Goal: Task Accomplishment & Management: Manage account settings

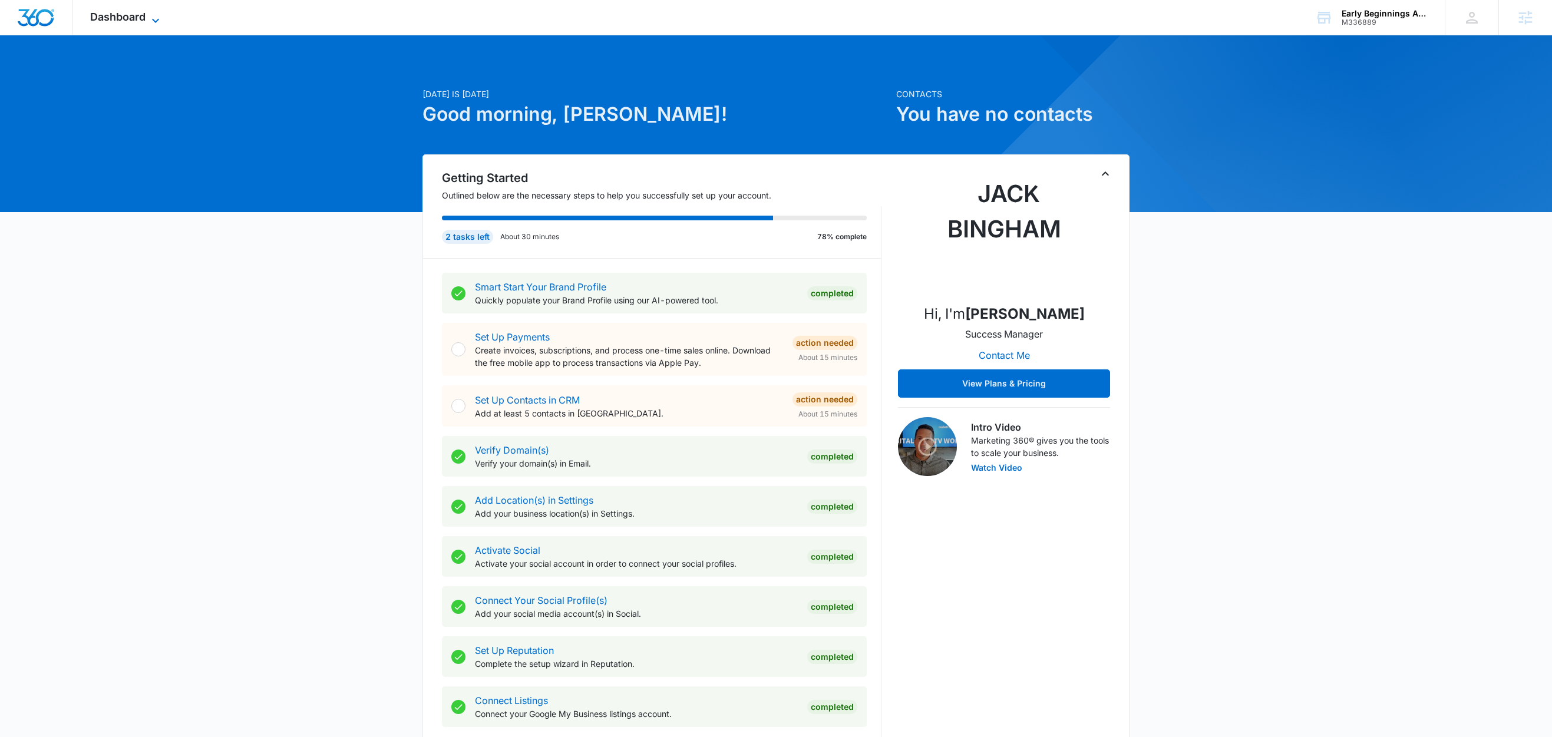
click at [161, 11] on div "Dashboard Apps Reputation Forms CRM Email Social Content Ads Intelligence Files…" at bounding box center [126, 17] width 108 height 35
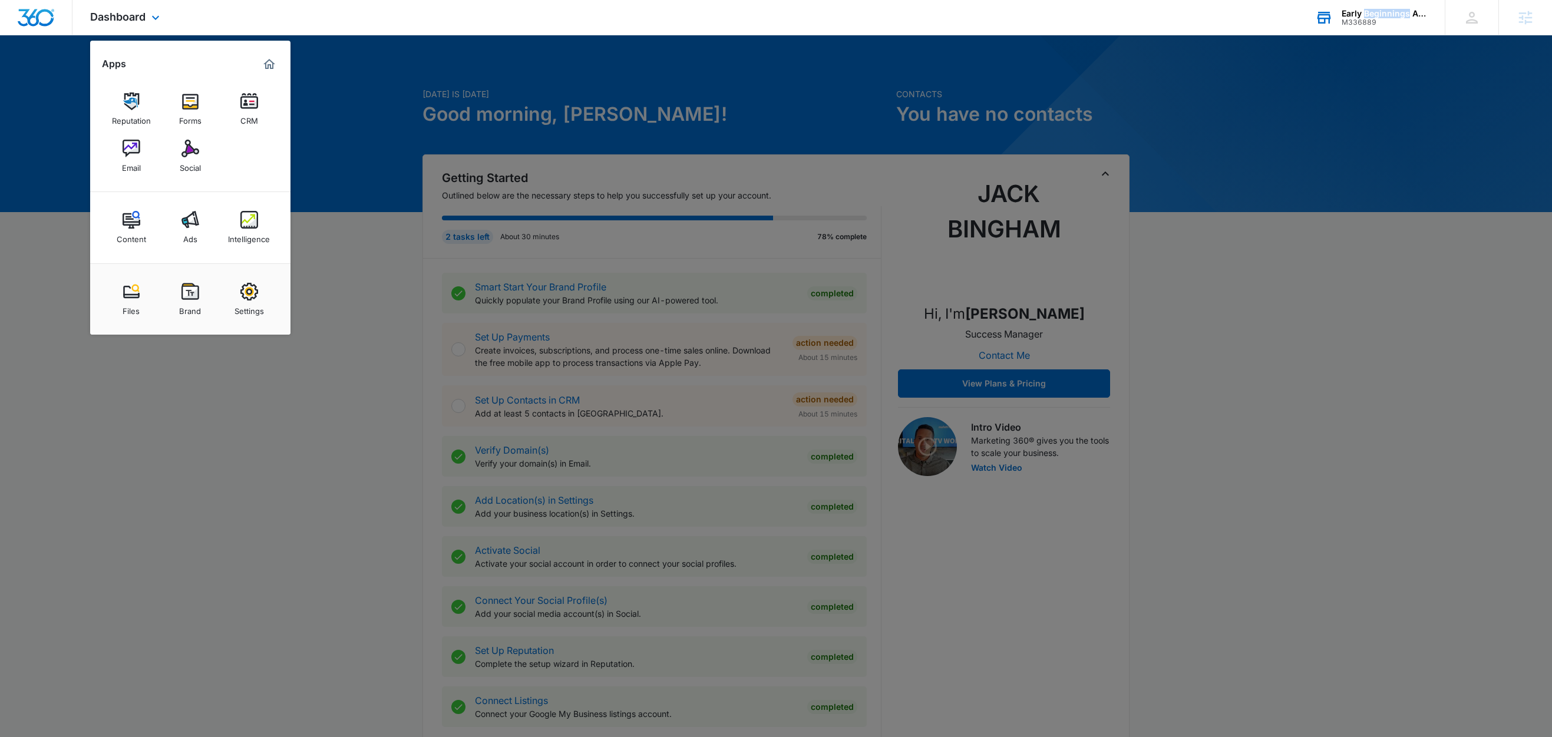
click at [1374, 11] on div "Early Beginnings Academy" at bounding box center [1384, 13] width 86 height 9
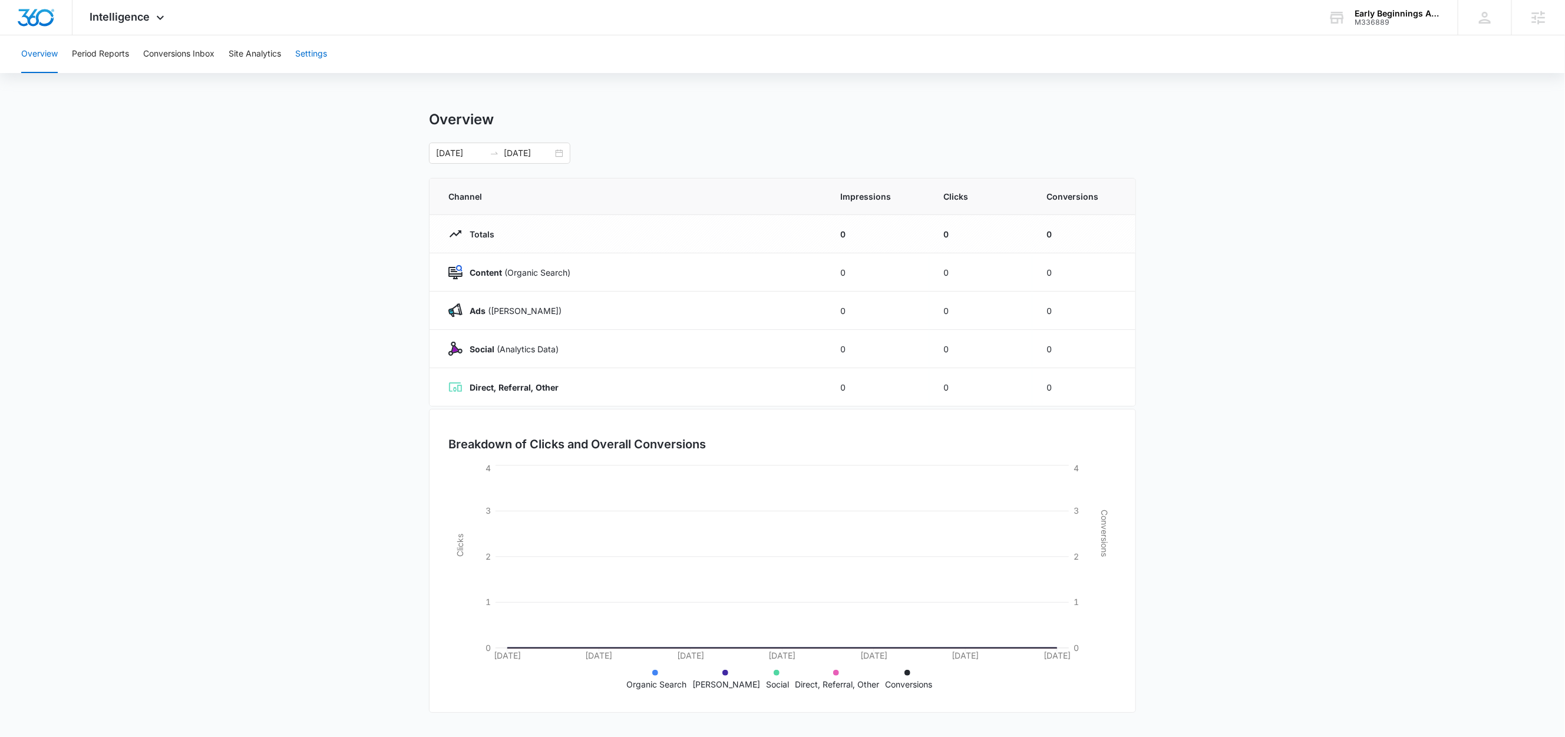
click at [320, 55] on button "Settings" at bounding box center [311, 54] width 32 height 38
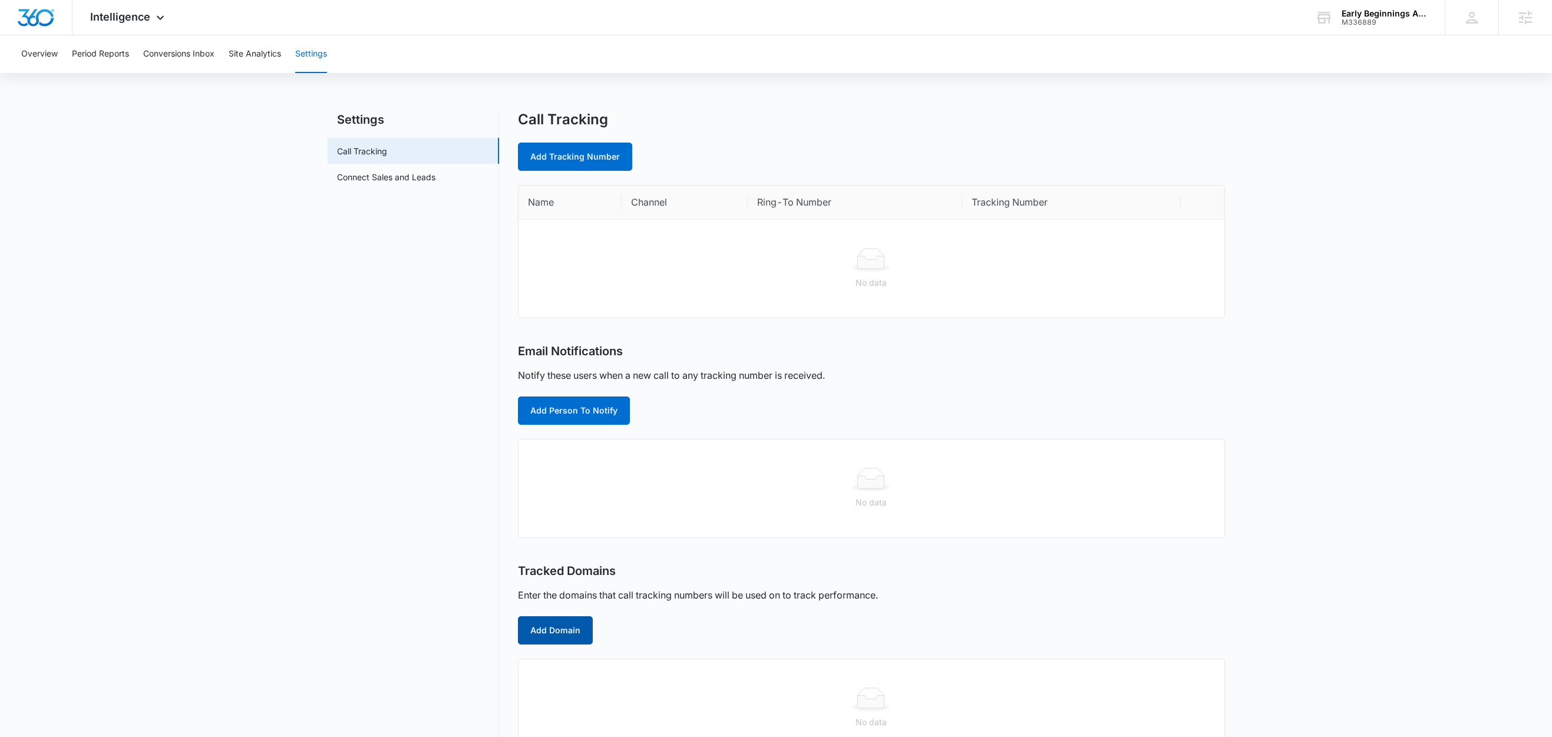
click at [575, 635] on button "Add Domain" at bounding box center [555, 630] width 75 height 28
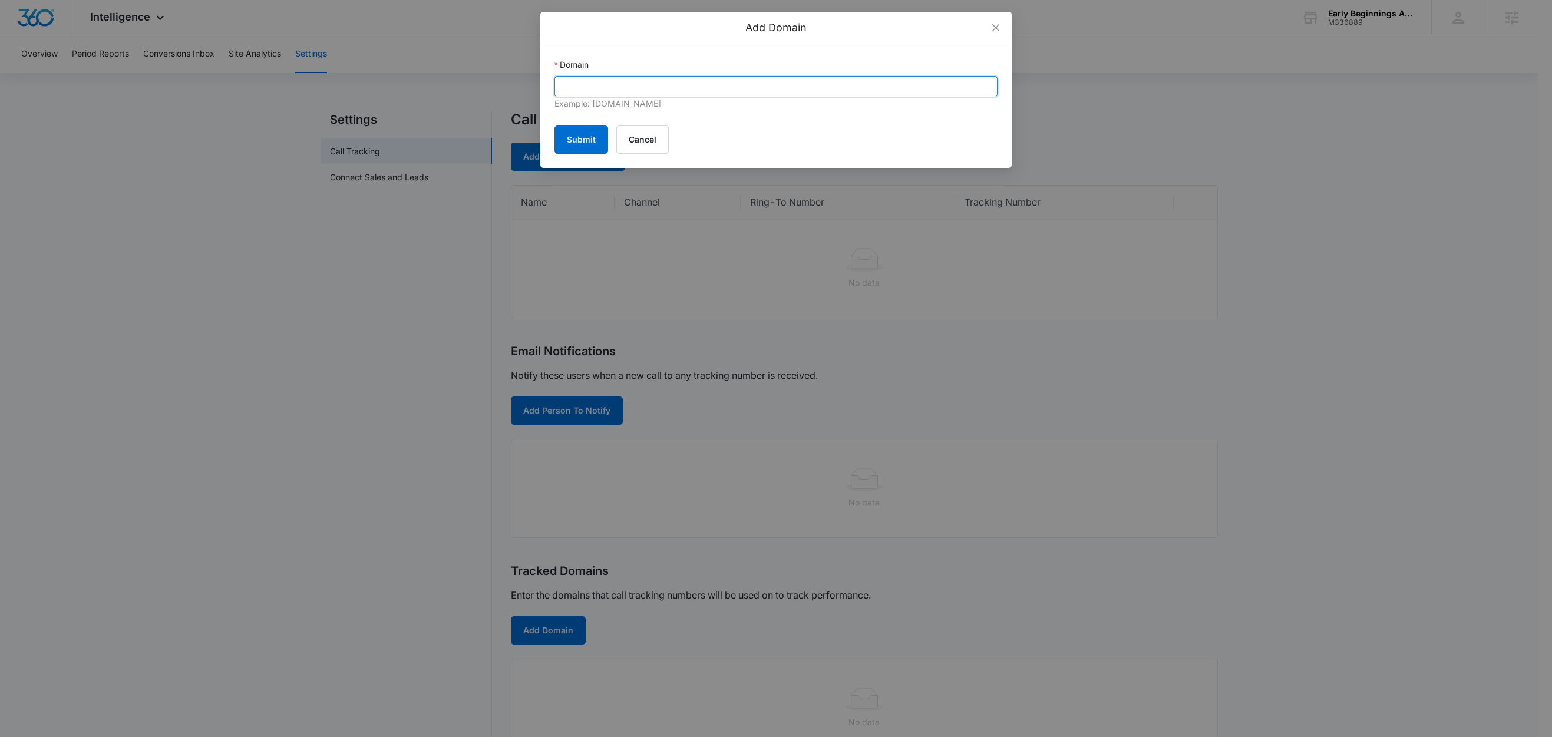
click at [664, 92] on input "Domain" at bounding box center [775, 86] width 443 height 21
paste input "earlybeginningsacademy.org"
type input "earlybeginningsacademy.org"
click at [597, 134] on button "Submit" at bounding box center [581, 139] width 54 height 28
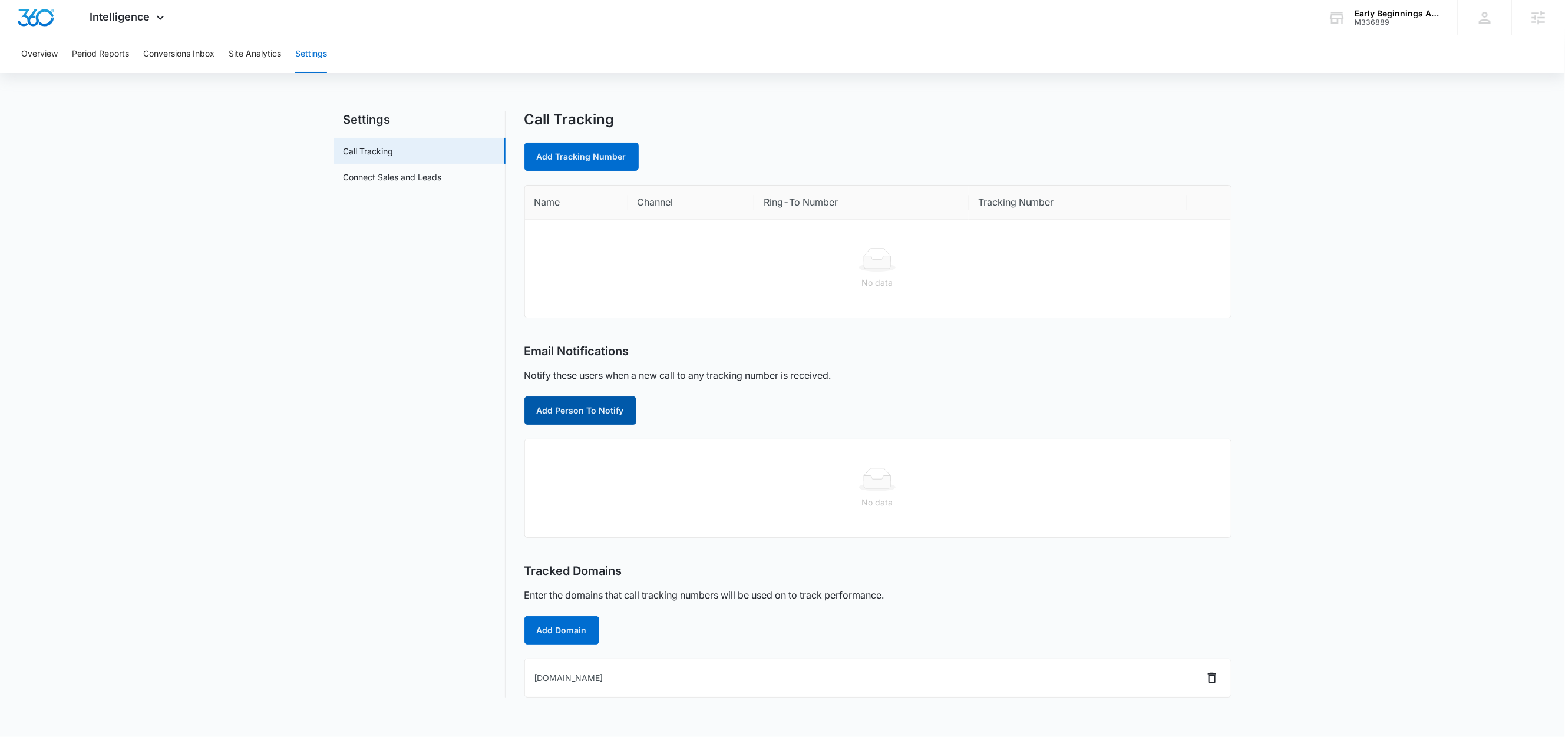
click at [604, 411] on button "Add Person To Notify" at bounding box center [580, 410] width 112 height 28
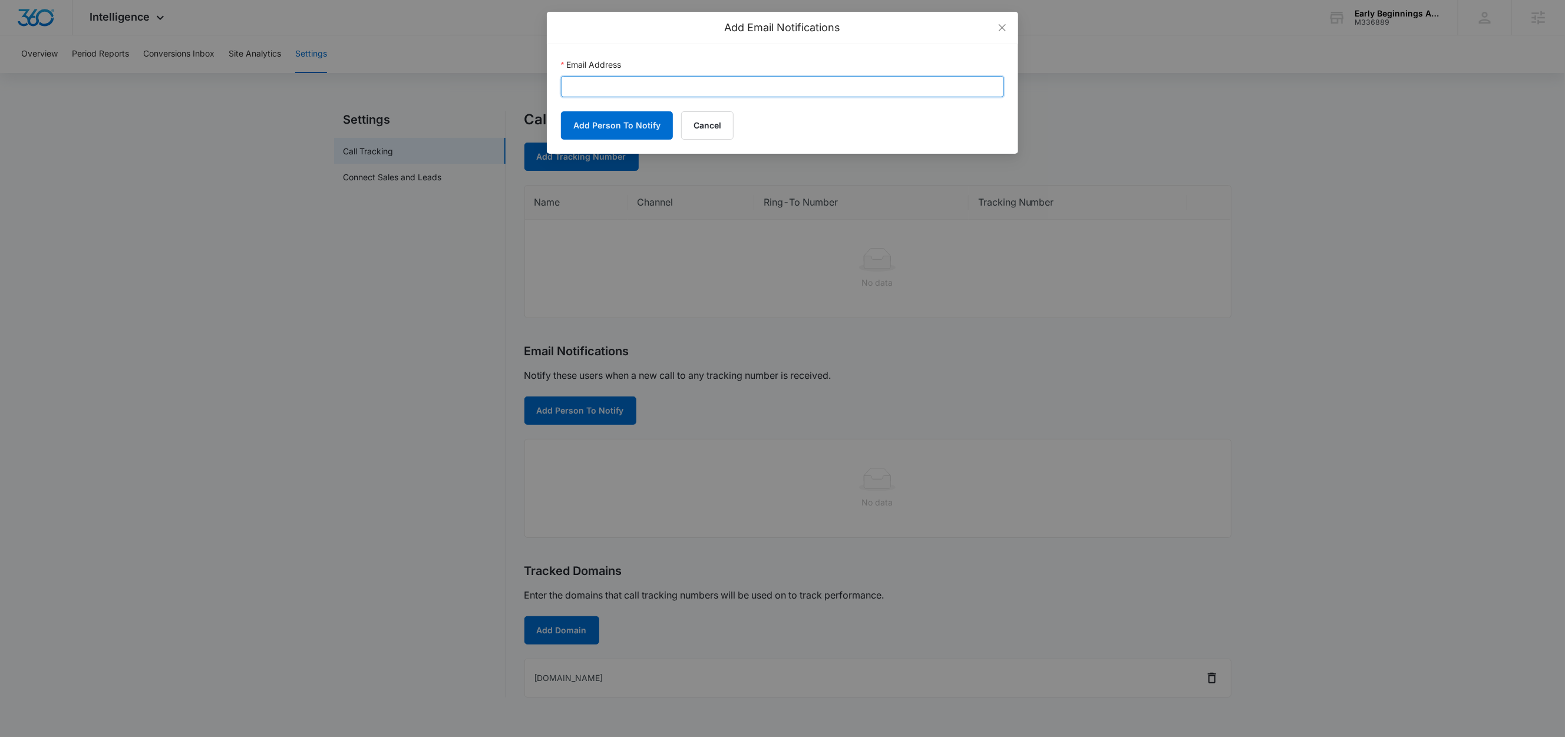
click at [665, 88] on input "Email Address" at bounding box center [782, 86] width 443 height 21
paste input "jack.bingham@madwire.com"
type input "jack.bingham@madwire.com"
drag, startPoint x: 613, startPoint y: 121, endPoint x: 665, endPoint y: 126, distance: 52.1
click at [613, 121] on button "Add Person To Notify" at bounding box center [617, 125] width 112 height 28
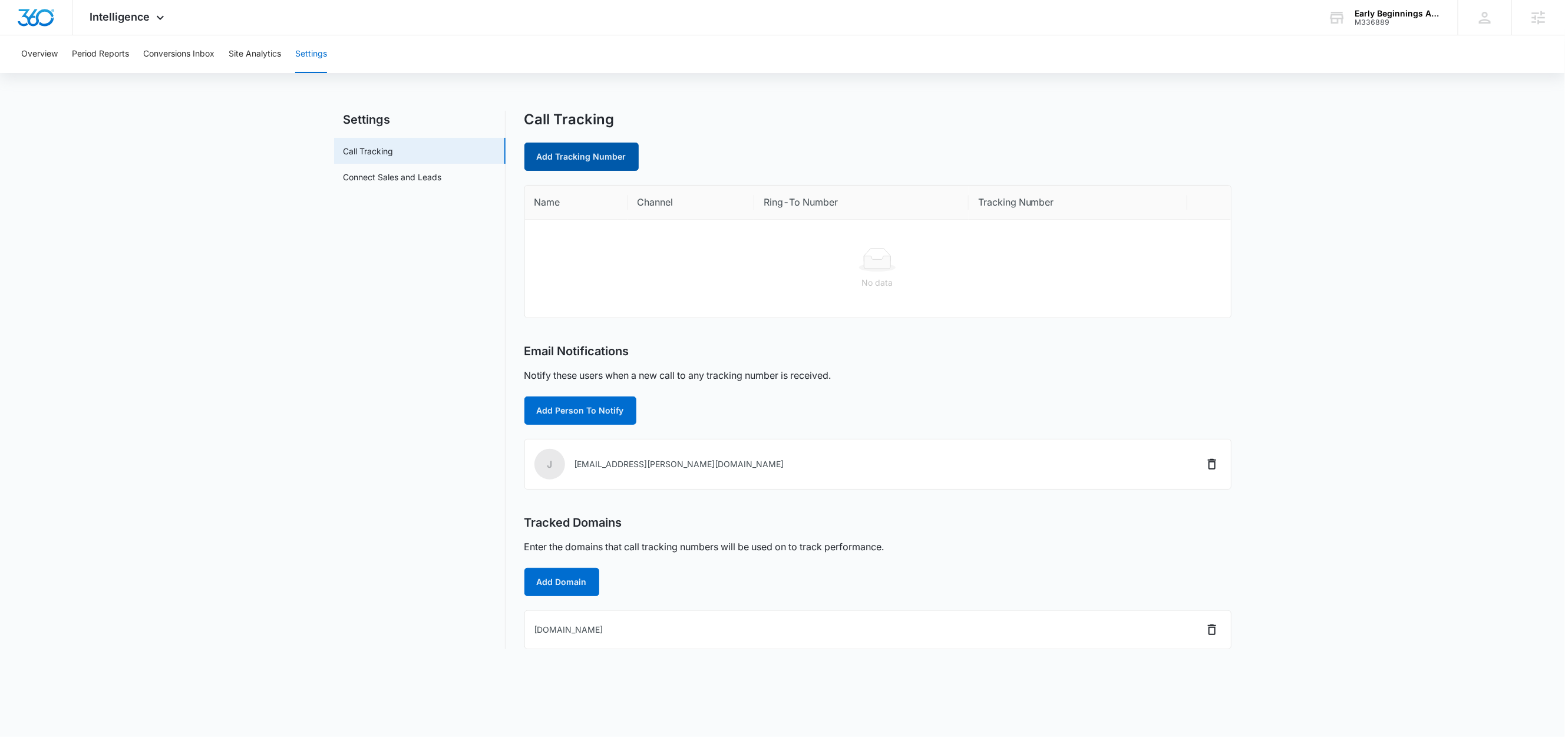
click at [619, 158] on link "Add Tracking Number" at bounding box center [581, 157] width 114 height 28
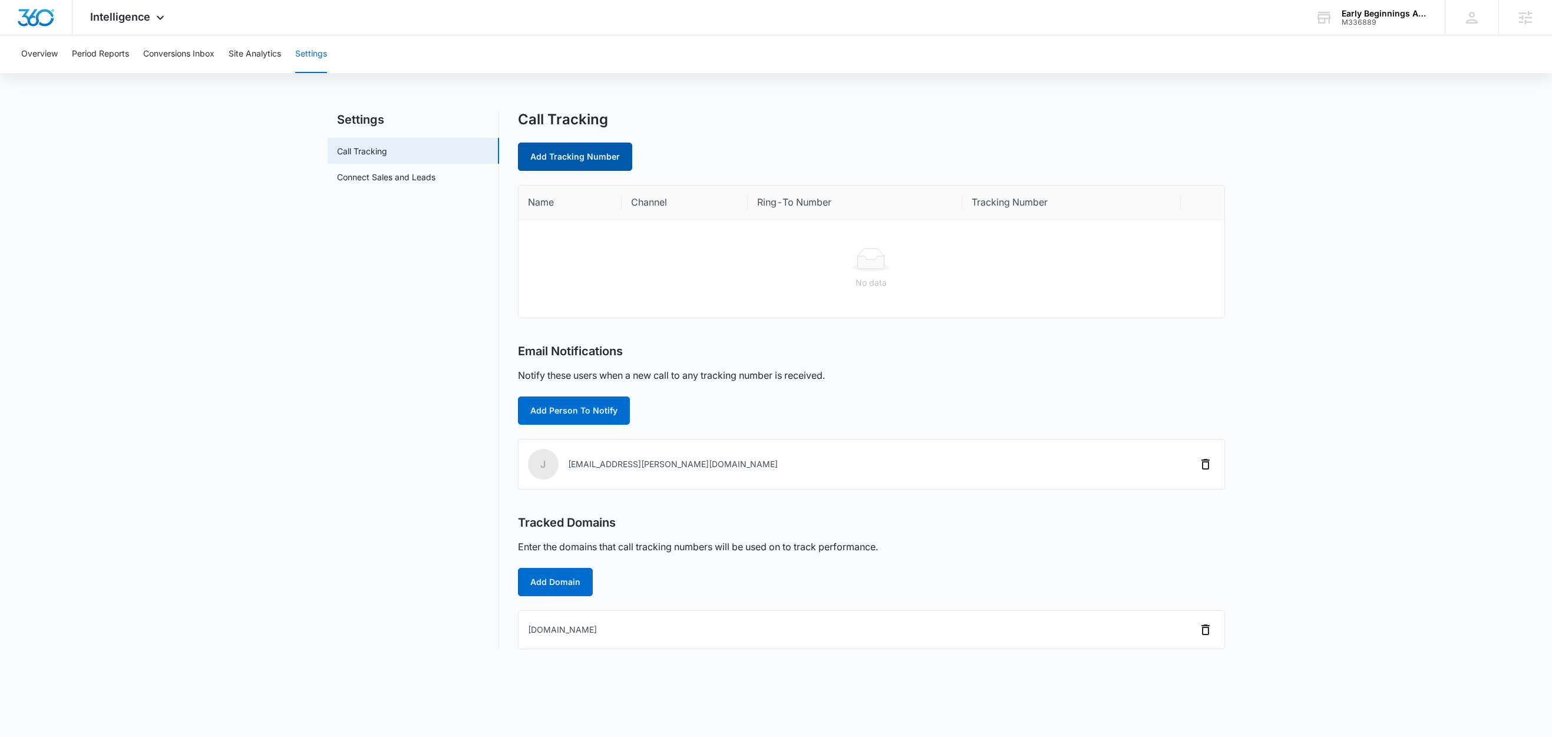
select select "by_area_code"
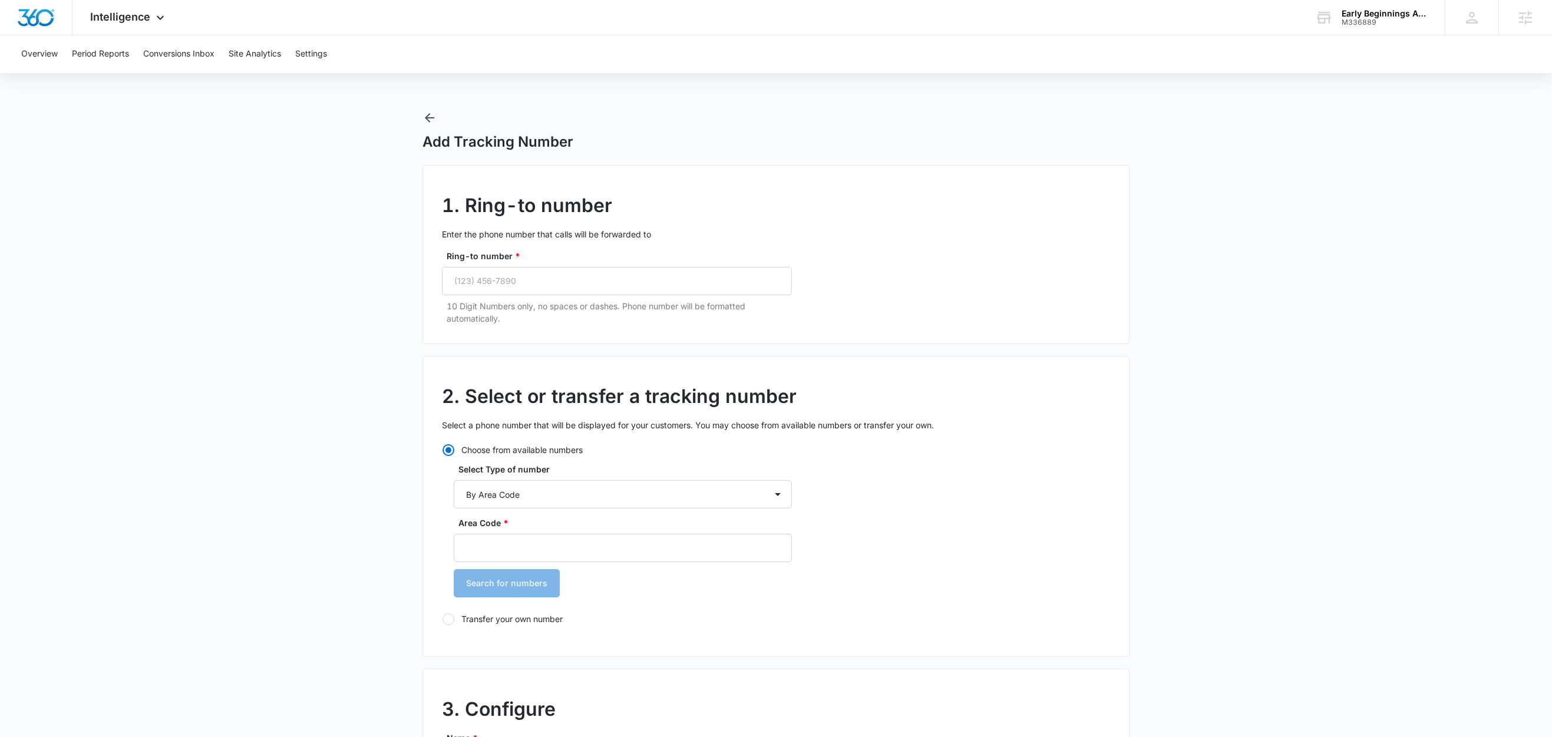
click at [559, 303] on p "10 Digit Numbers only, no spaces or dashes. Phone number will be formatted auto…" at bounding box center [619, 312] width 345 height 25
click at [564, 276] on input "Ring-to number *" at bounding box center [617, 281] width 350 height 28
paste input "(305) 325-1080"
type input "(305) 325-1080"
click at [494, 550] on input "Area Code *" at bounding box center [623, 548] width 338 height 28
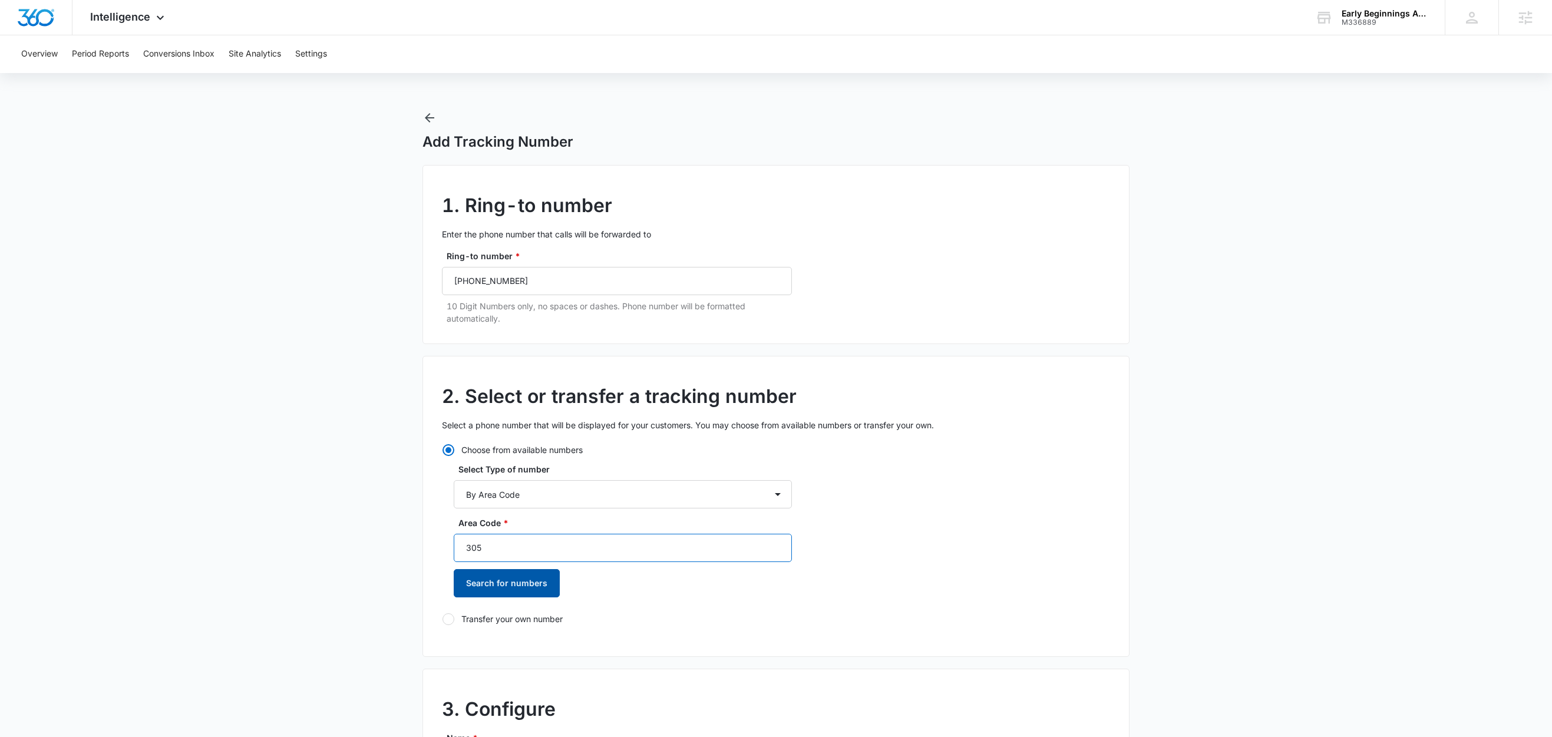
type input "305"
click at [487, 583] on button "Search for numbers" at bounding box center [507, 583] width 106 height 28
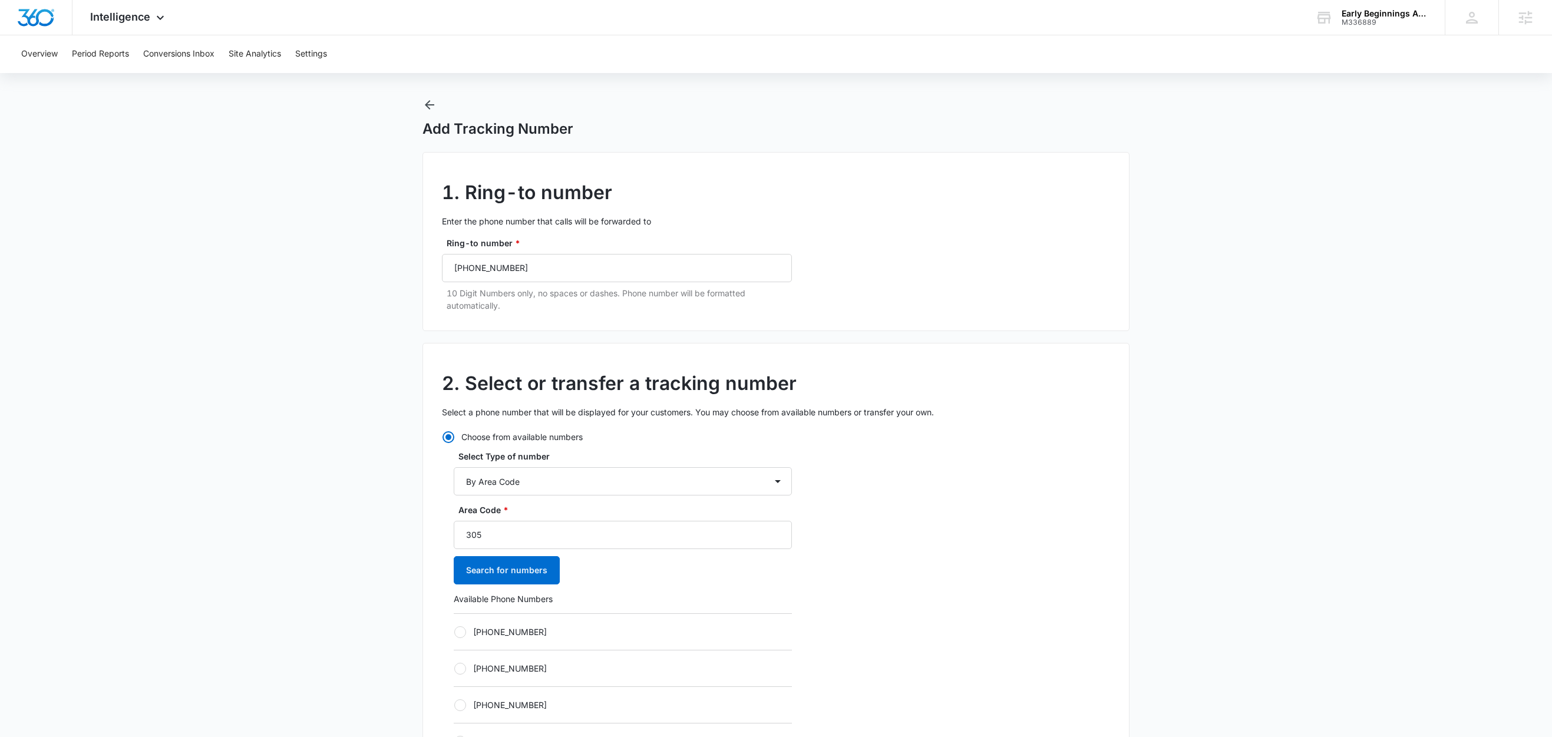
scroll to position [31, 0]
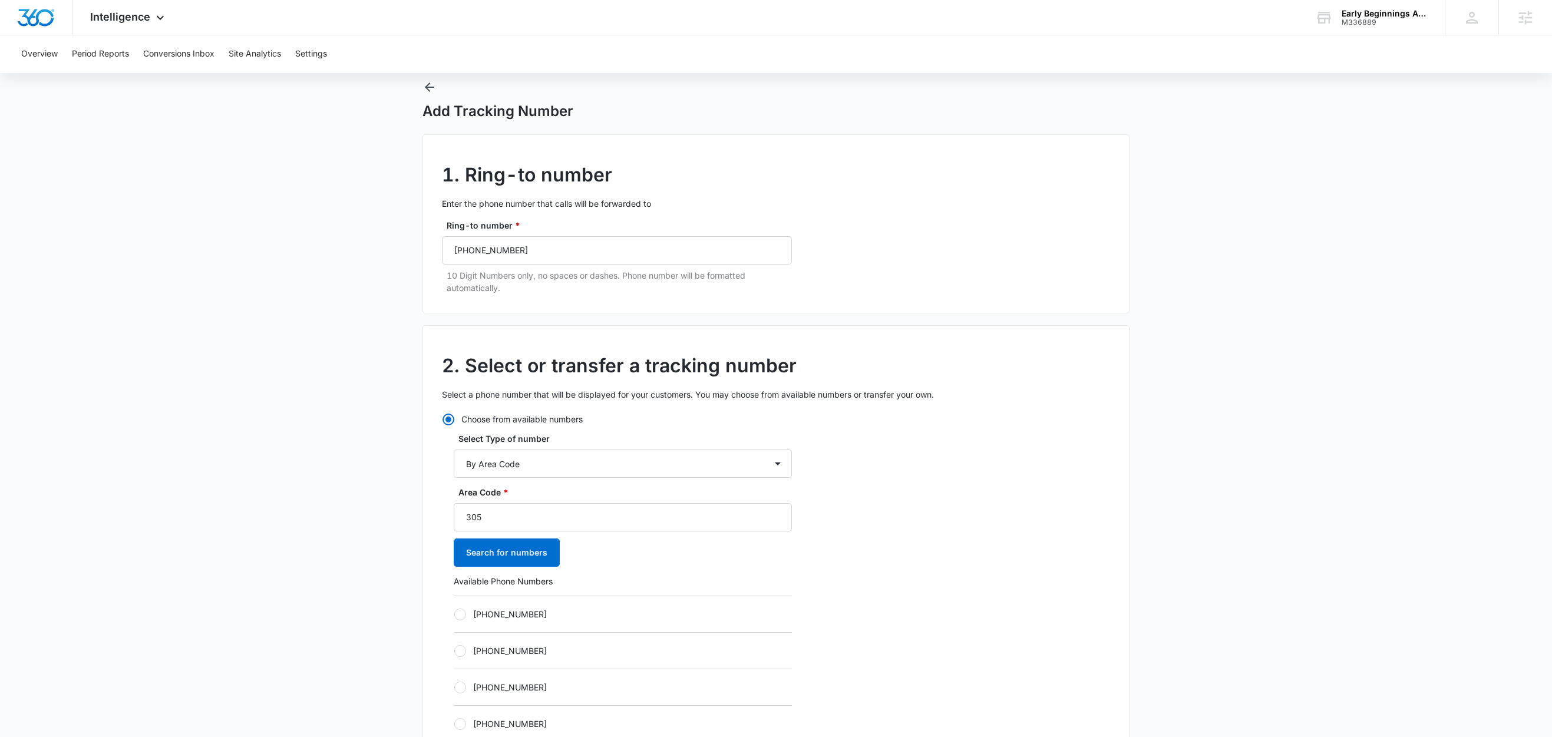
click at [502, 614] on label "+13053596457" at bounding box center [623, 614] width 338 height 12
click at [454, 614] on input "+13053596457" at bounding box center [454, 614] width 1 height 1
radio input "true"
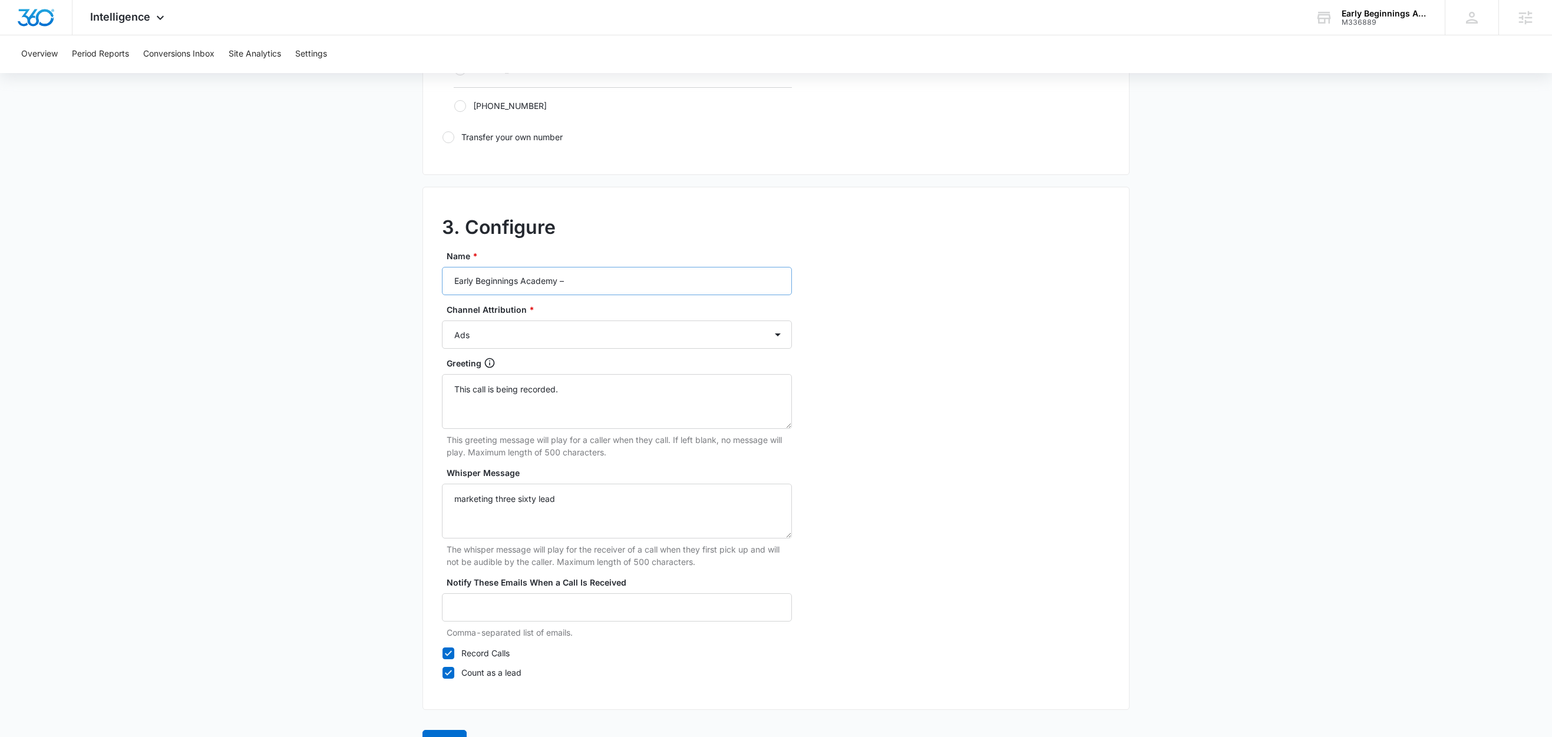
scroll to position [893, 0]
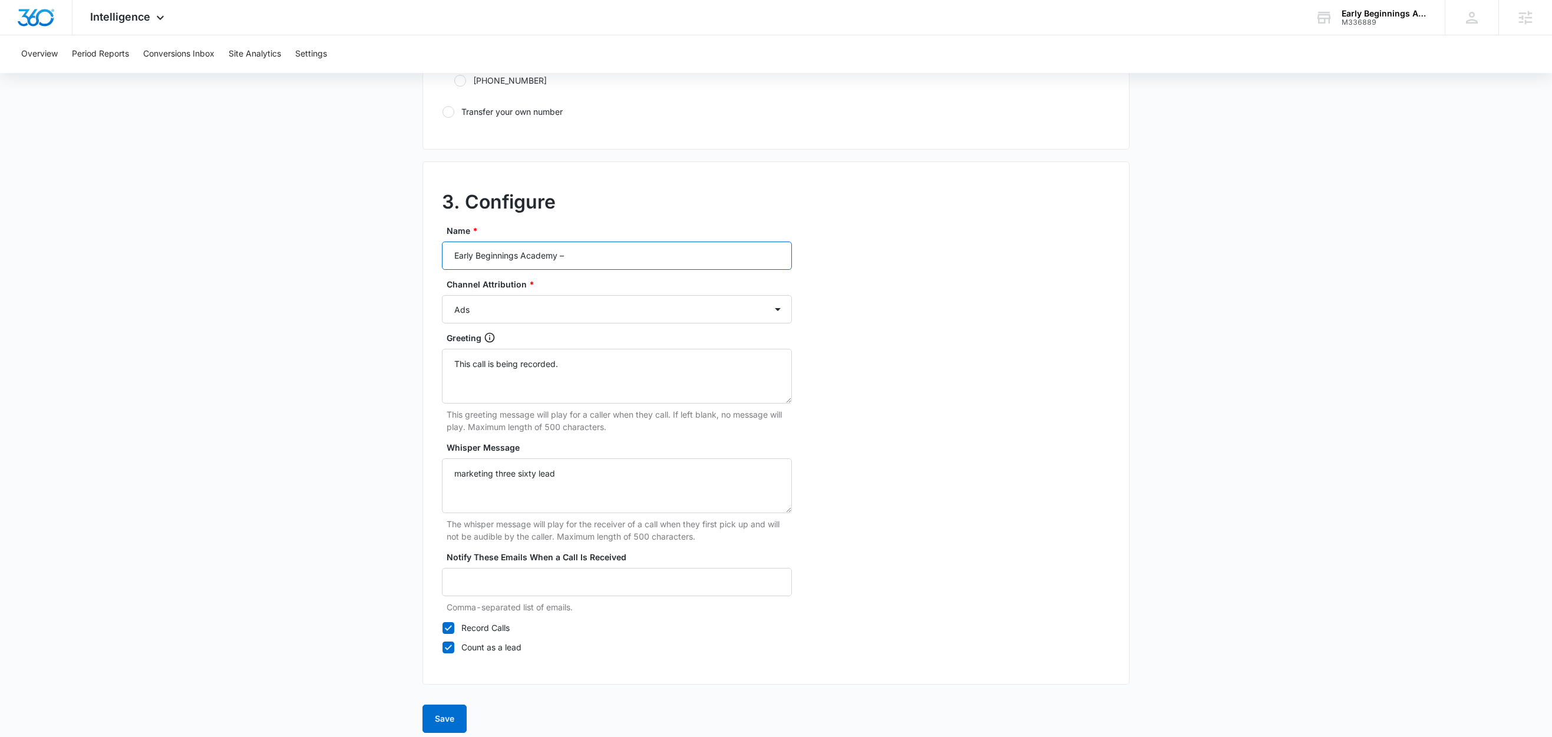
click at [623, 265] on input "Early Beginnings Academy –" at bounding box center [617, 256] width 350 height 28
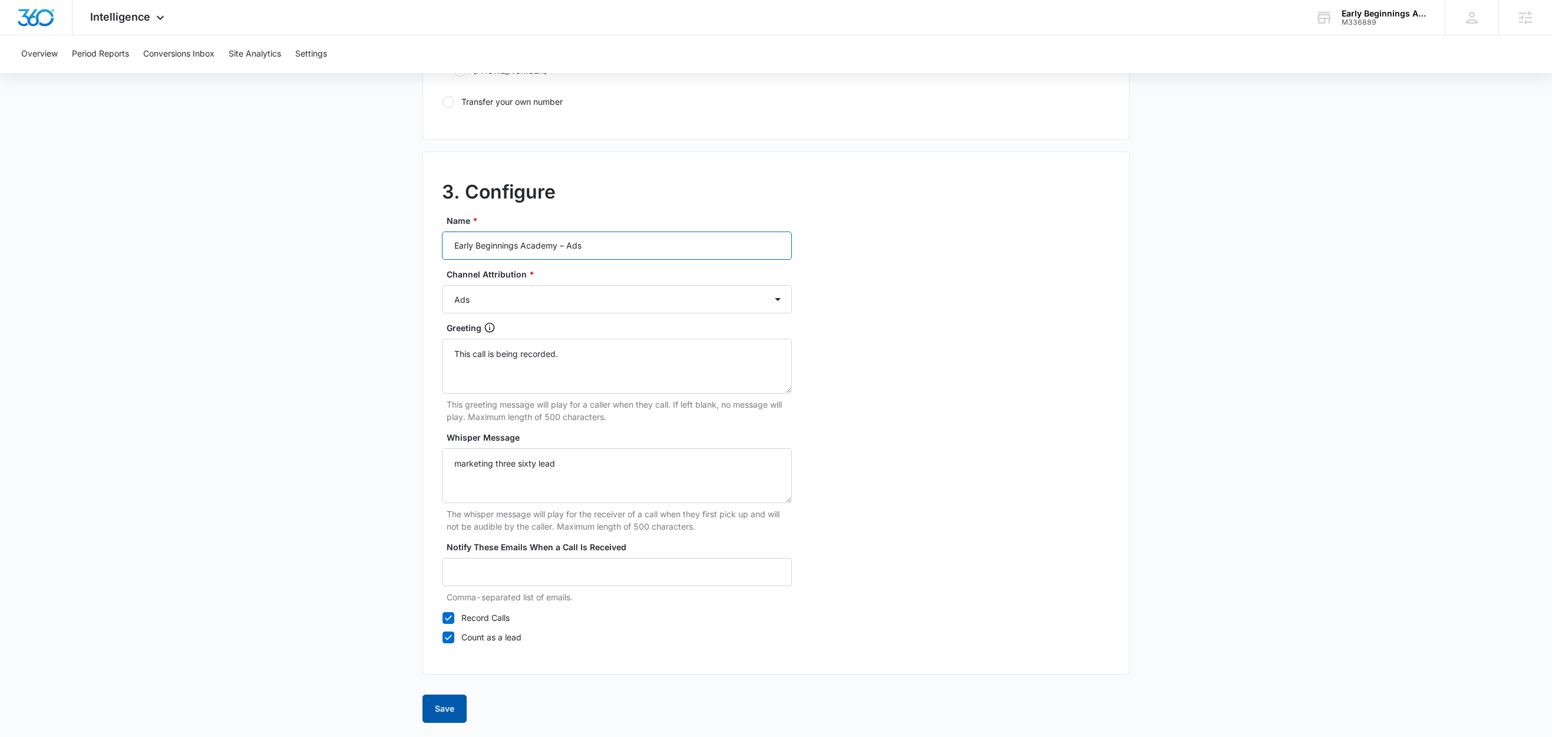
type input "Early Beginnings Academy – Ads"
click at [441, 705] on button "Save" at bounding box center [444, 709] width 44 height 28
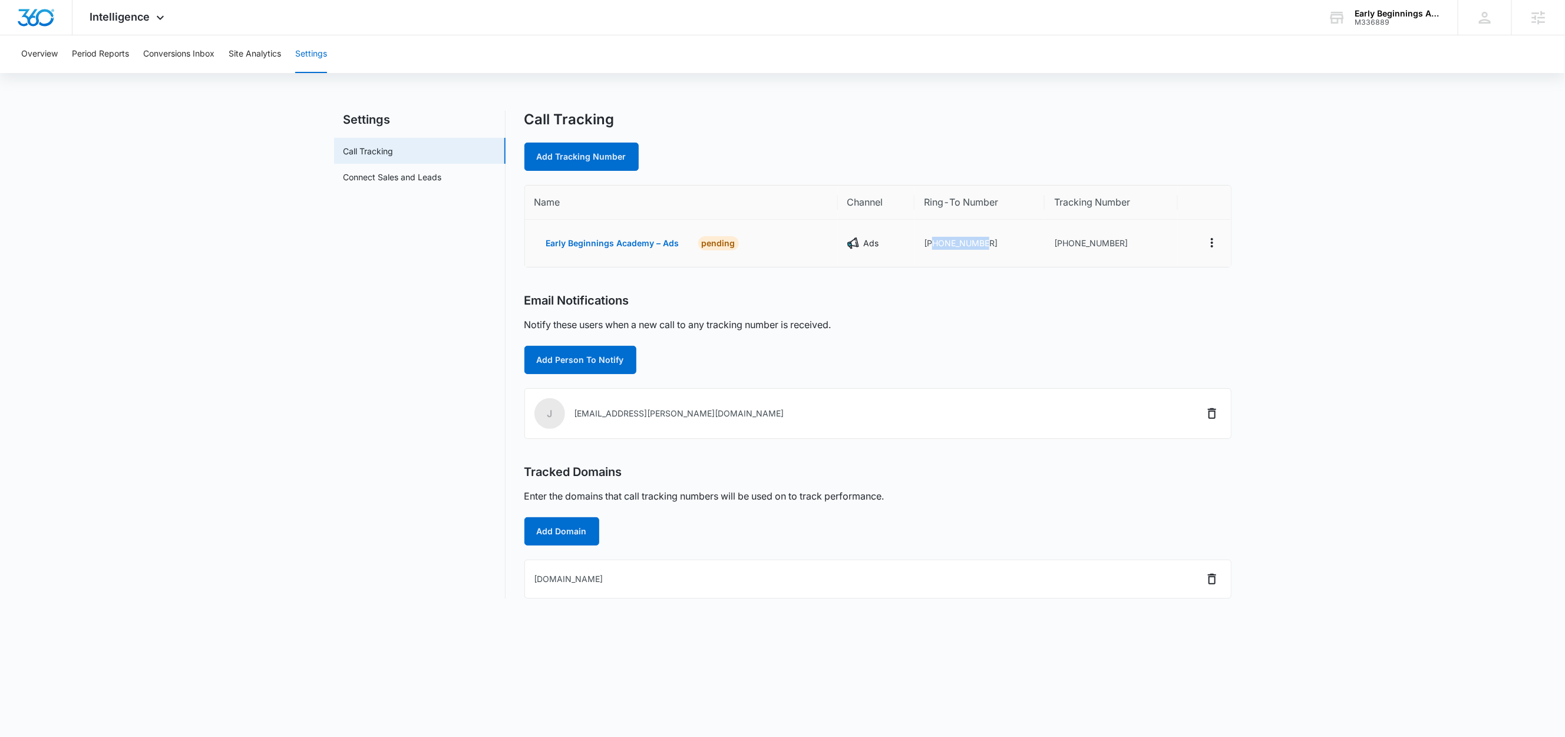
drag, startPoint x: 990, startPoint y: 241, endPoint x: 935, endPoint y: 250, distance: 55.5
click at [935, 250] on td "+13053251080" at bounding box center [979, 243] width 130 height 47
copy td "3053251080"
click at [602, 164] on link "Add Tracking Number" at bounding box center [581, 157] width 114 height 28
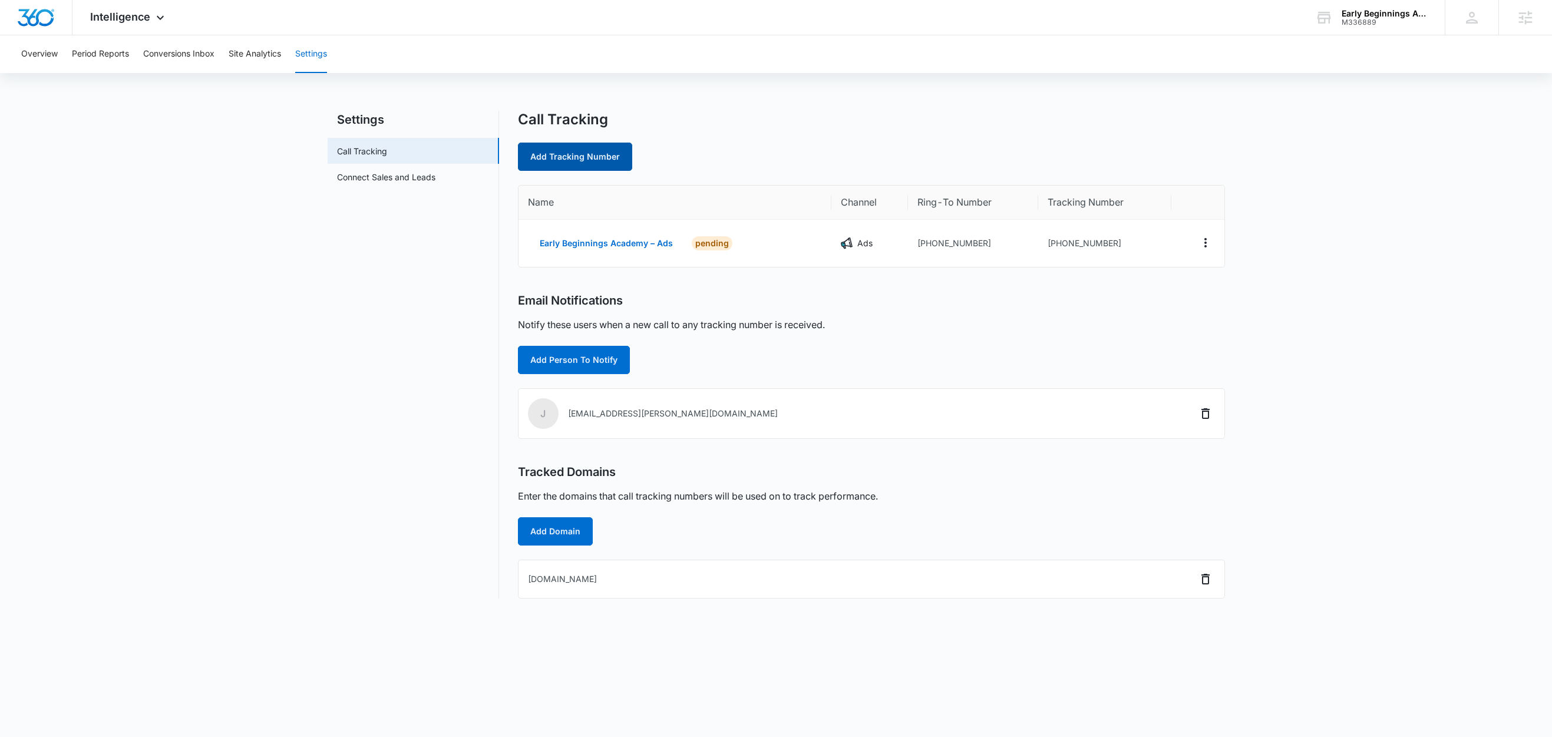
select select "by_area_code"
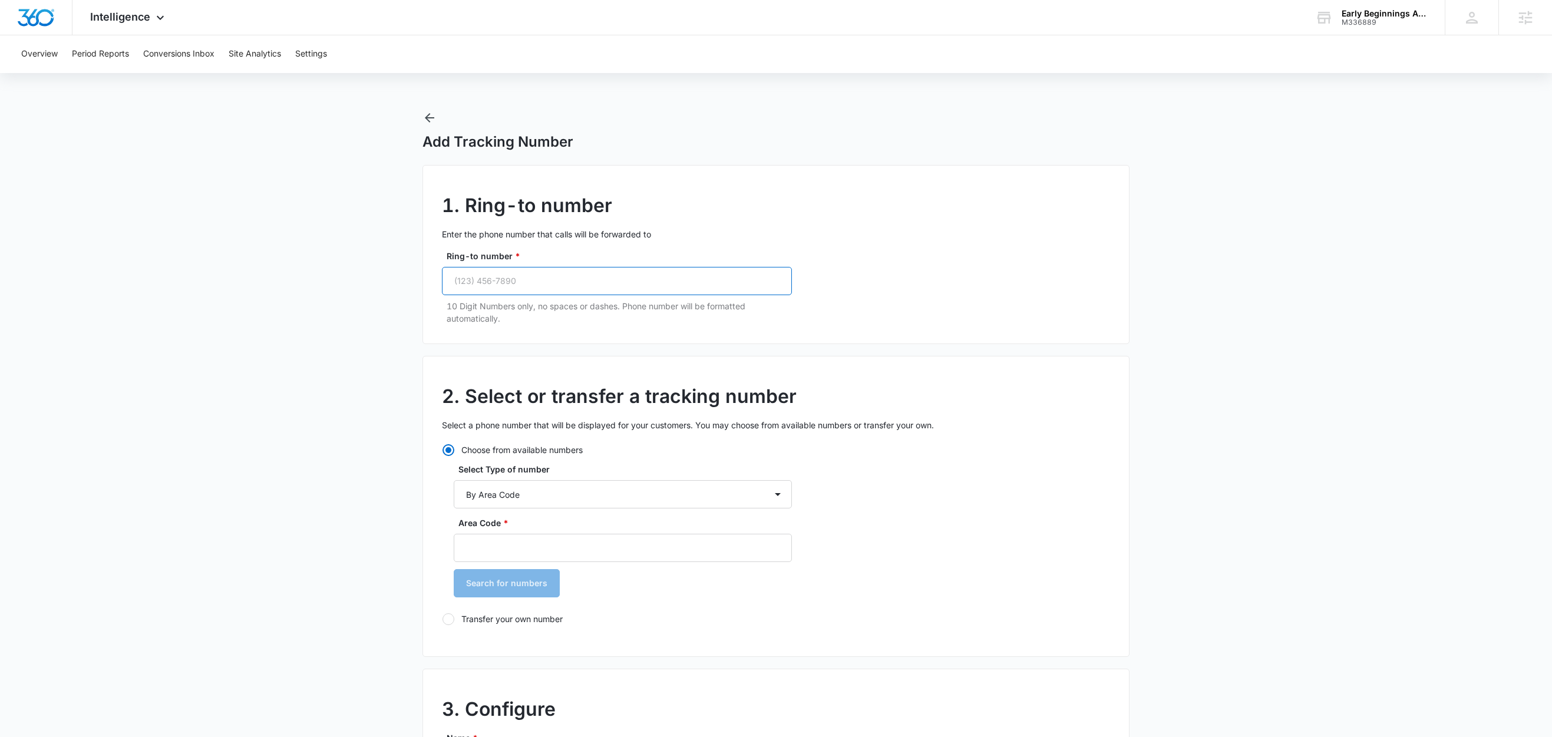
click at [603, 273] on input "Ring-to number *" at bounding box center [617, 281] width 350 height 28
paste input "(305) 325-1080"
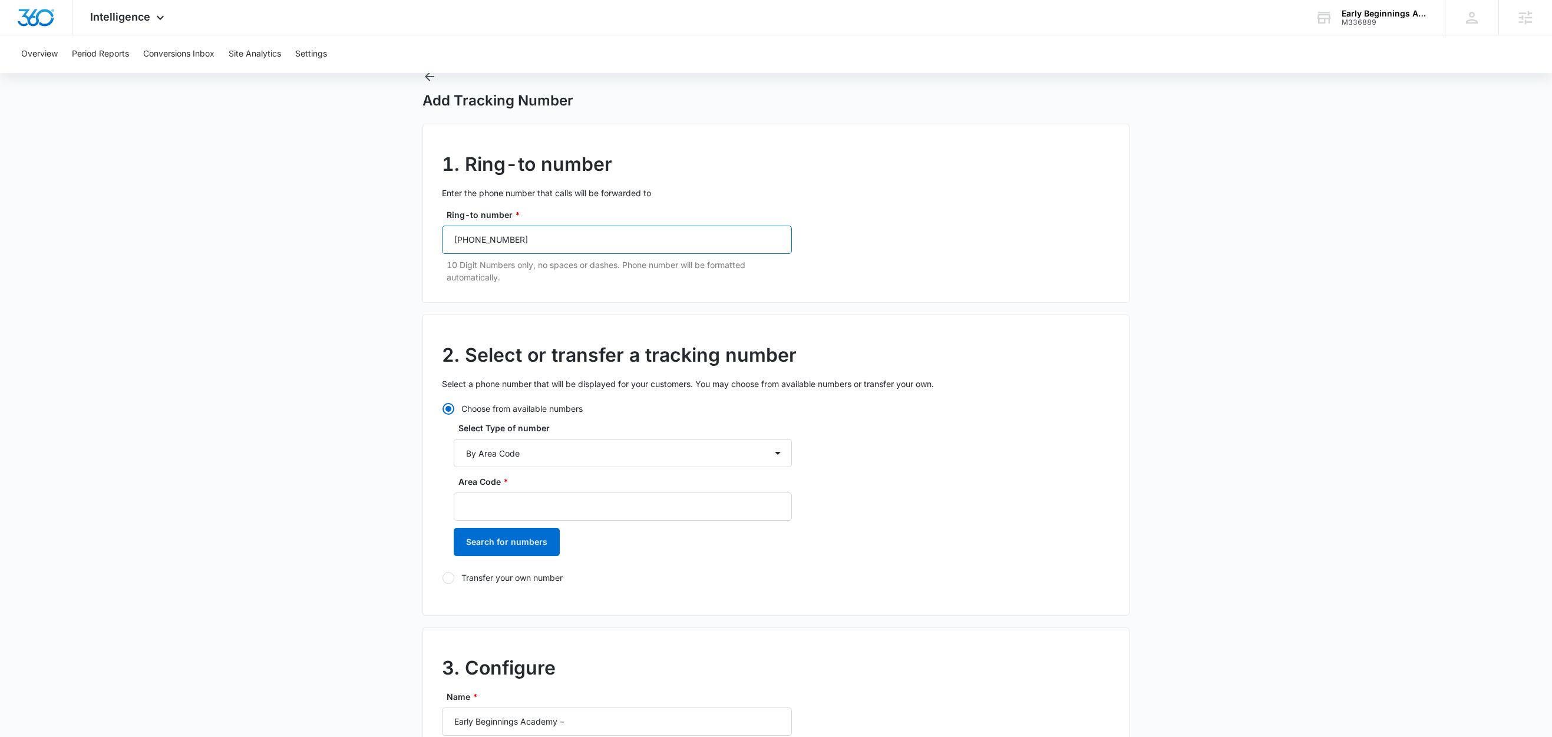
scroll to position [133, 0]
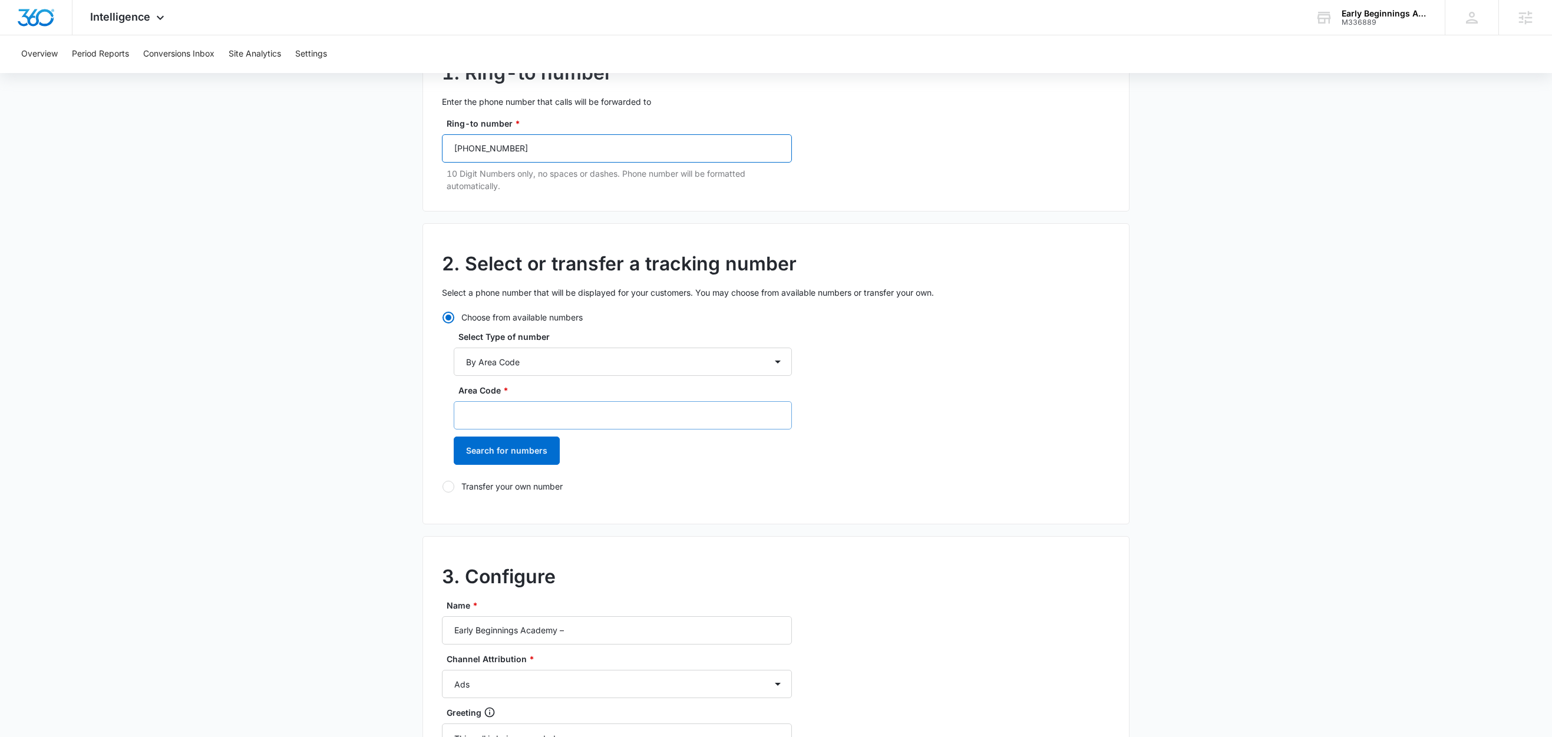
type input "(305) 325-1080"
click at [511, 419] on input "Area Code *" at bounding box center [623, 415] width 338 height 28
type input "305"
click at [499, 445] on button "Search for numbers" at bounding box center [507, 451] width 106 height 28
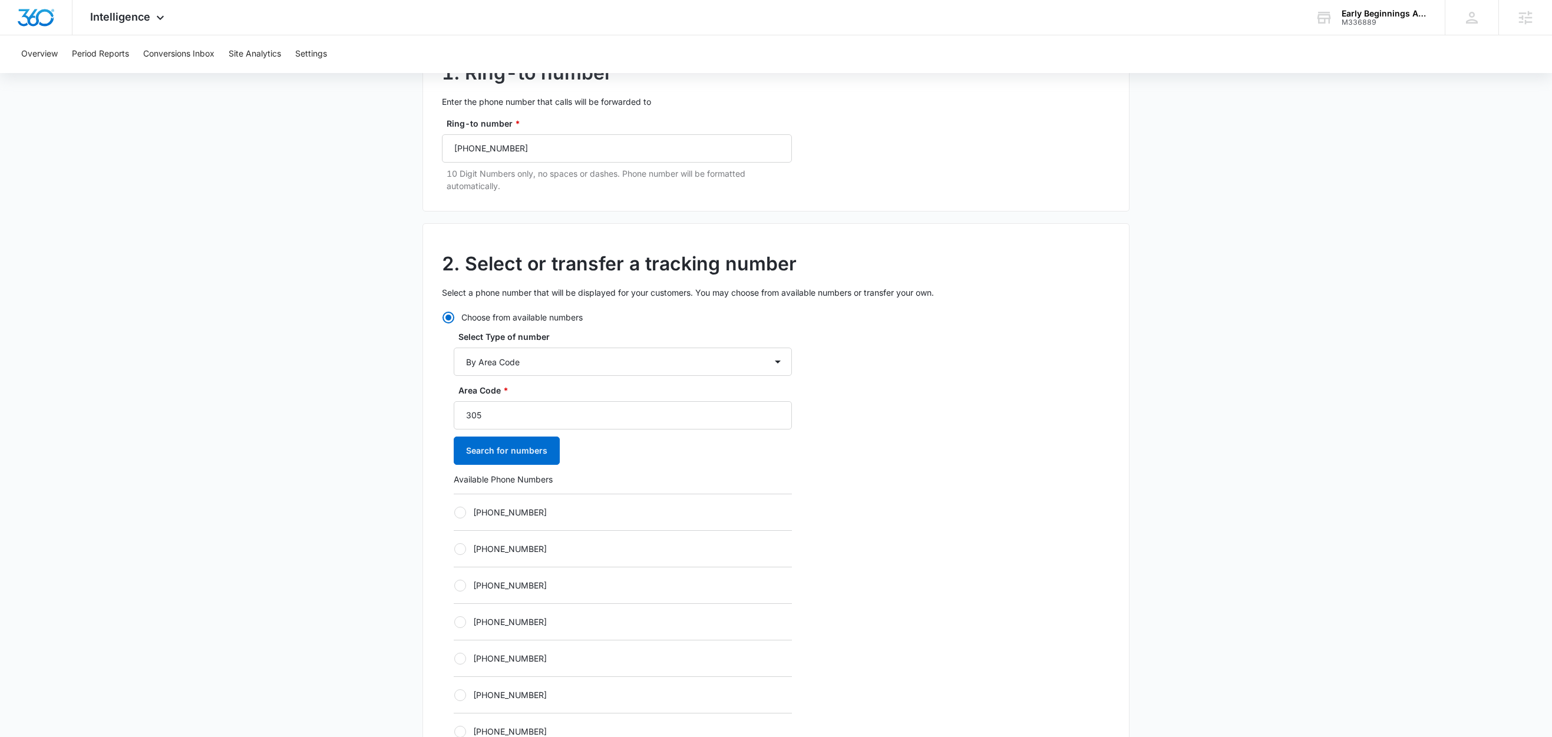
click at [509, 514] on label "+13053596458" at bounding box center [623, 512] width 338 height 12
click at [454, 513] on input "+13053596458" at bounding box center [454, 512] width 1 height 1
radio input "true"
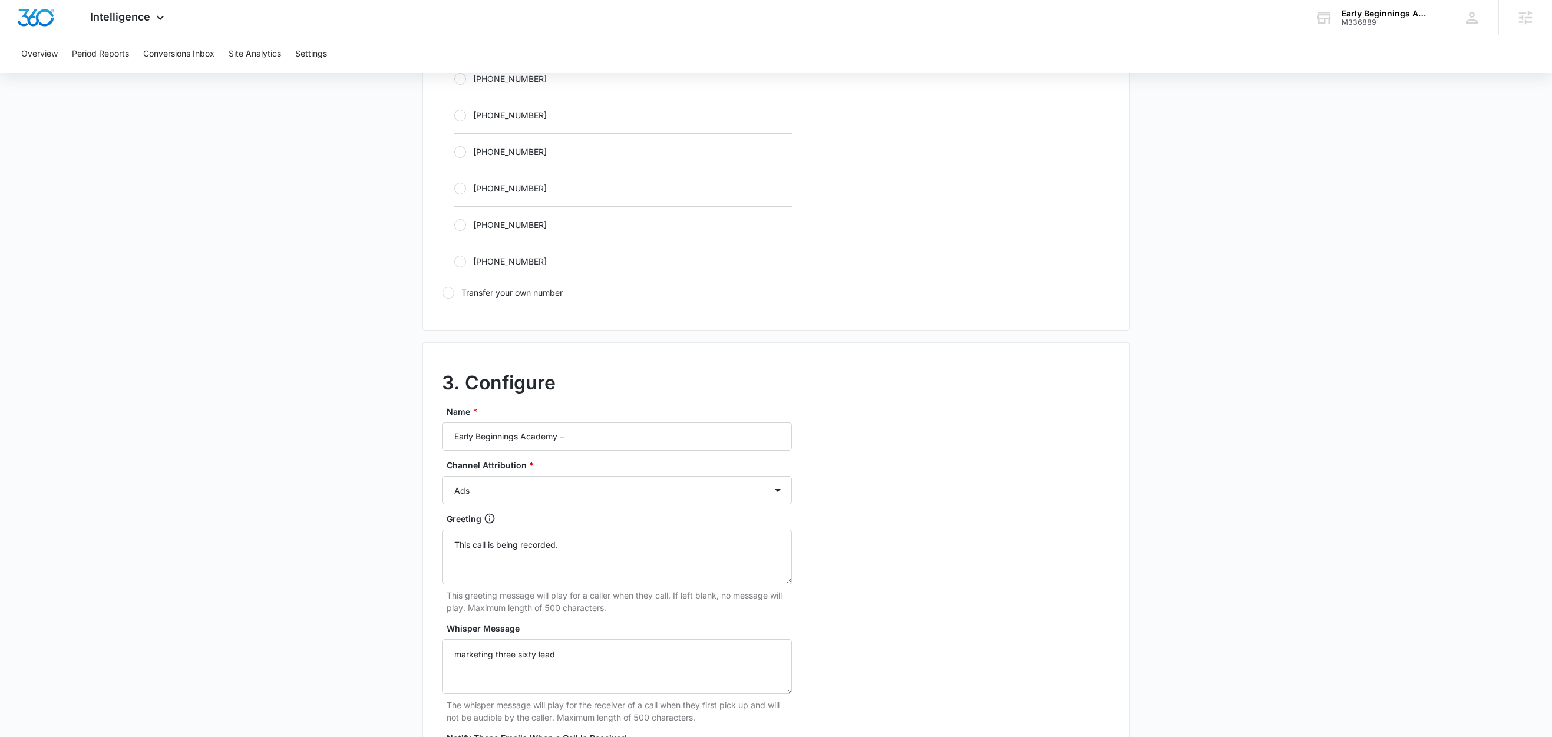
scroll to position [713, 0]
click at [609, 440] on input "Early Beginnings Academy –" at bounding box center [617, 436] width 350 height 28
type input "Early Beginnings Academy – Content"
click at [485, 495] on select "Ads Local Service Ads Content Social Other" at bounding box center [617, 489] width 350 height 28
select select "CONTENT"
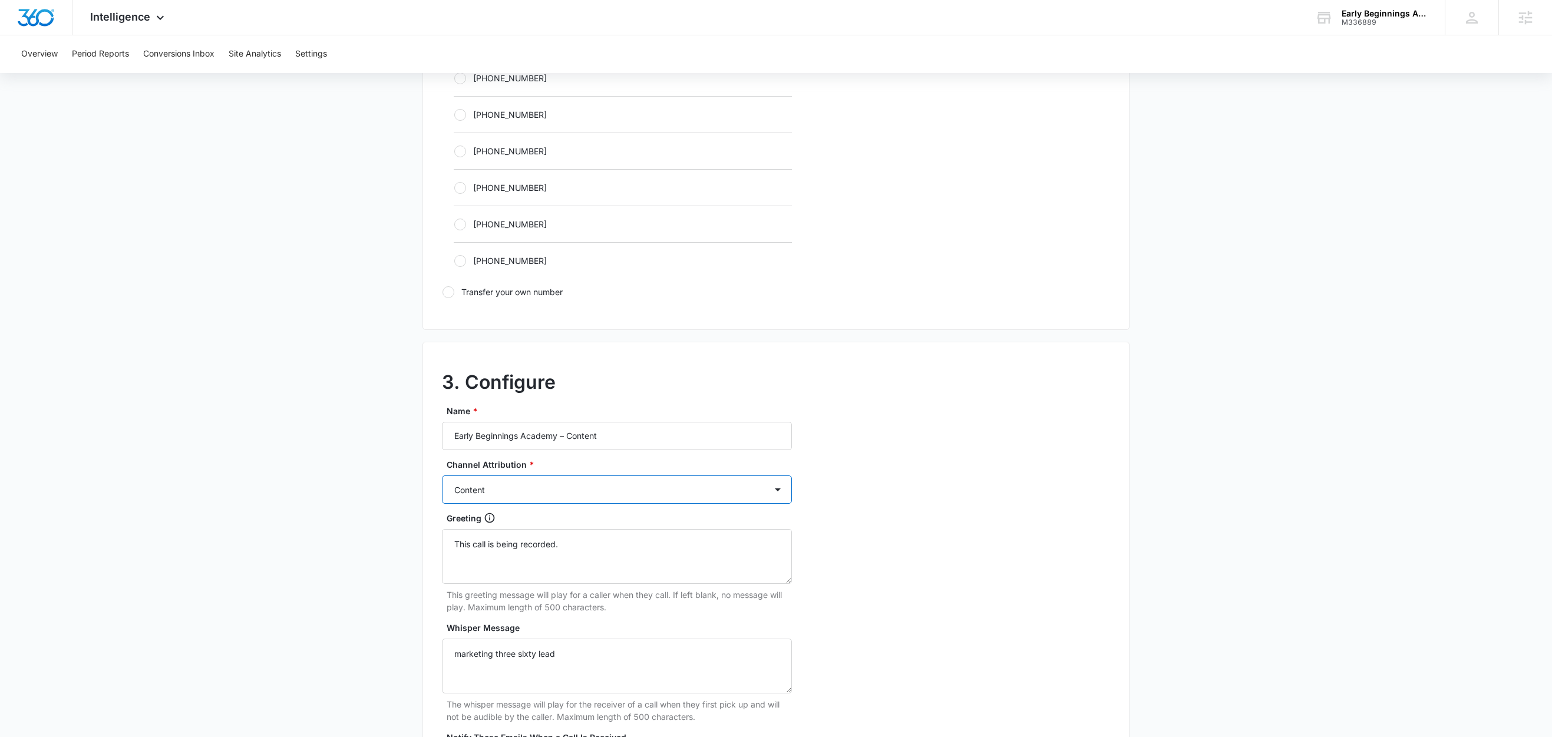
click at [442, 479] on select "Ads Local Service Ads Content Social Other" at bounding box center [617, 489] width 350 height 28
click at [362, 536] on main "Add Tracking Number 1. Ring-to number Enter the phone number that calls will be…" at bounding box center [776, 162] width 1552 height 1529
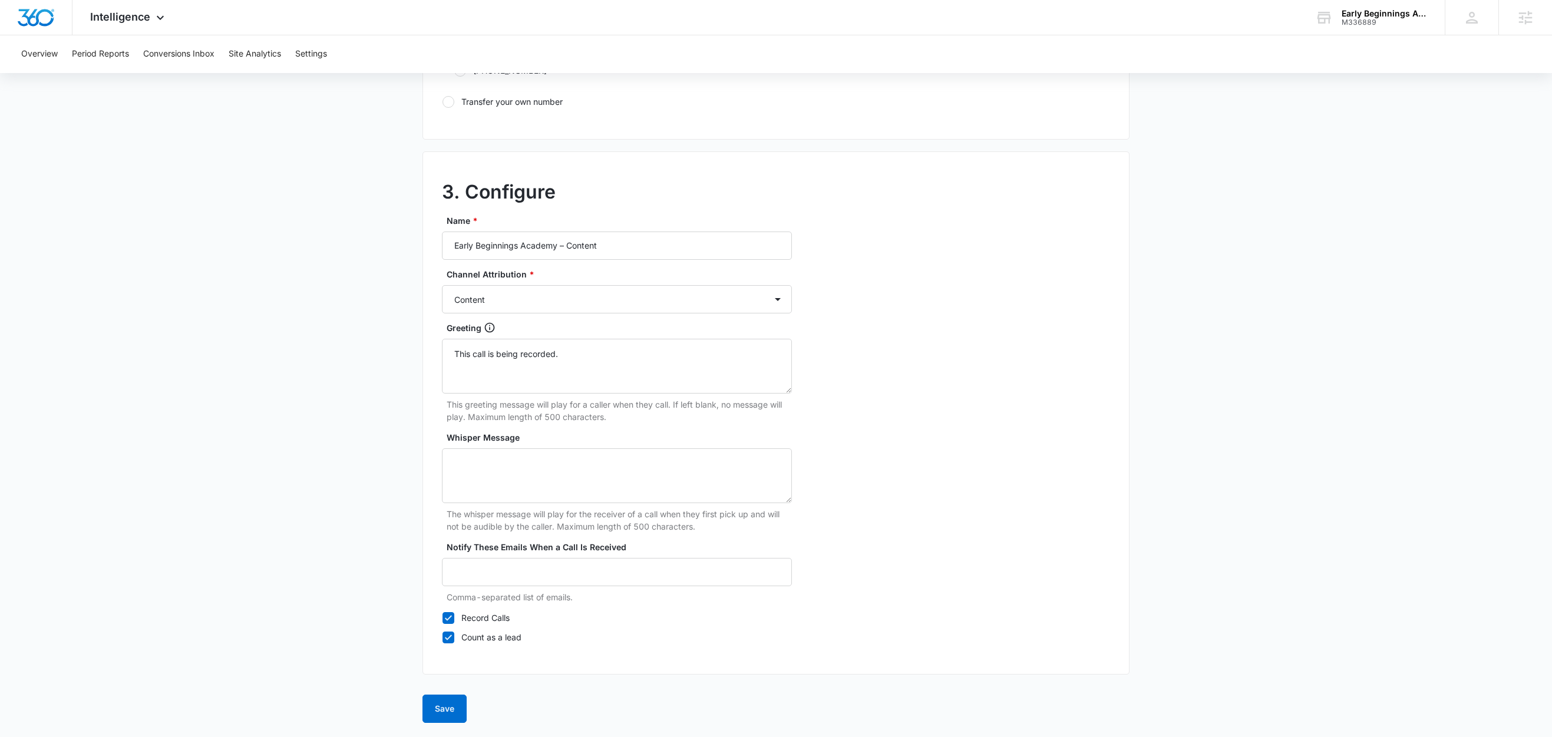
scroll to position [908, 0]
click at [454, 704] on button "Save" at bounding box center [444, 709] width 44 height 28
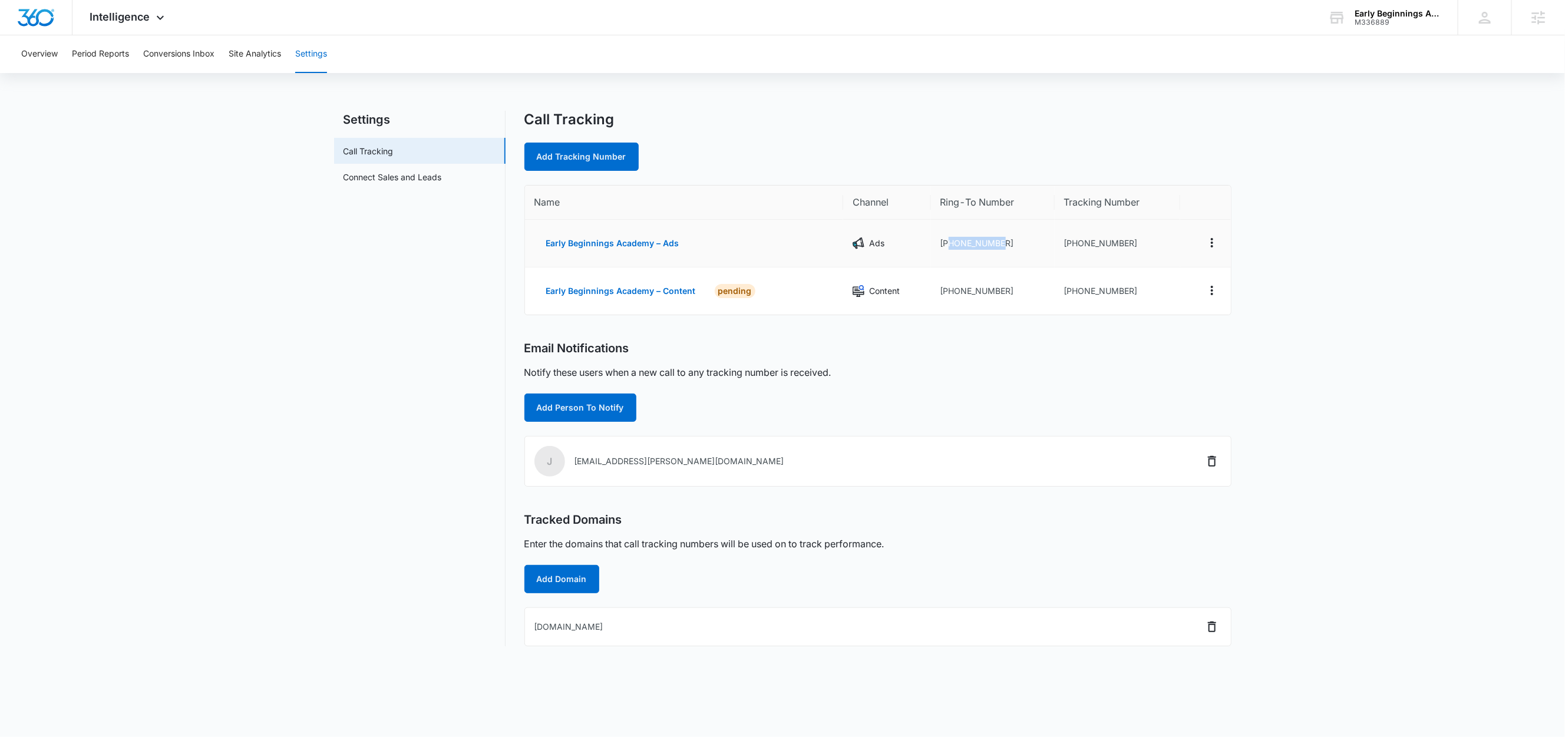
drag, startPoint x: 1000, startPoint y: 242, endPoint x: 949, endPoint y: 249, distance: 51.7
click at [949, 249] on td "+13053251080" at bounding box center [993, 244] width 124 height 48
copy td "3053251080"
click at [581, 154] on link "Add Tracking Number" at bounding box center [581, 157] width 114 height 28
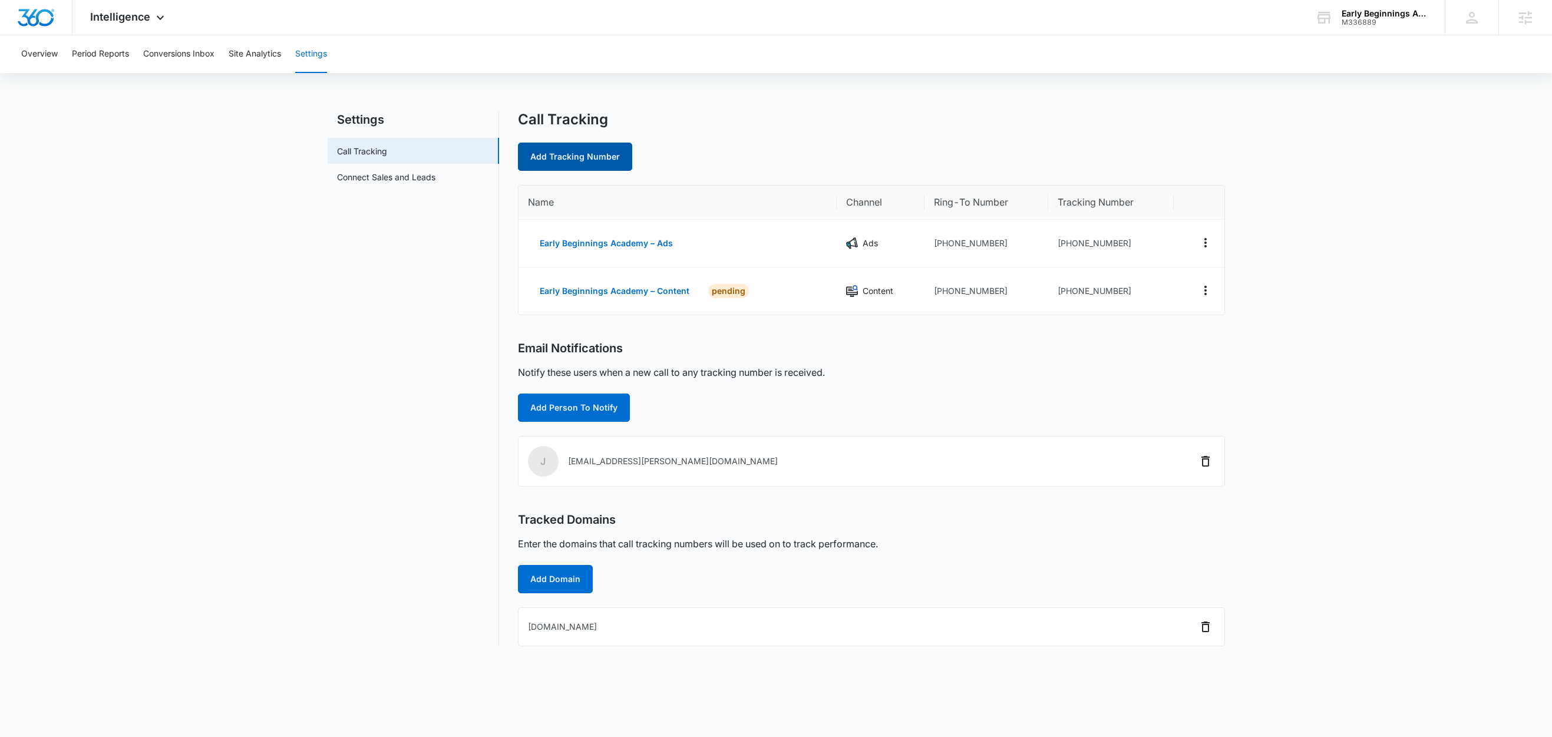
select select "by_area_code"
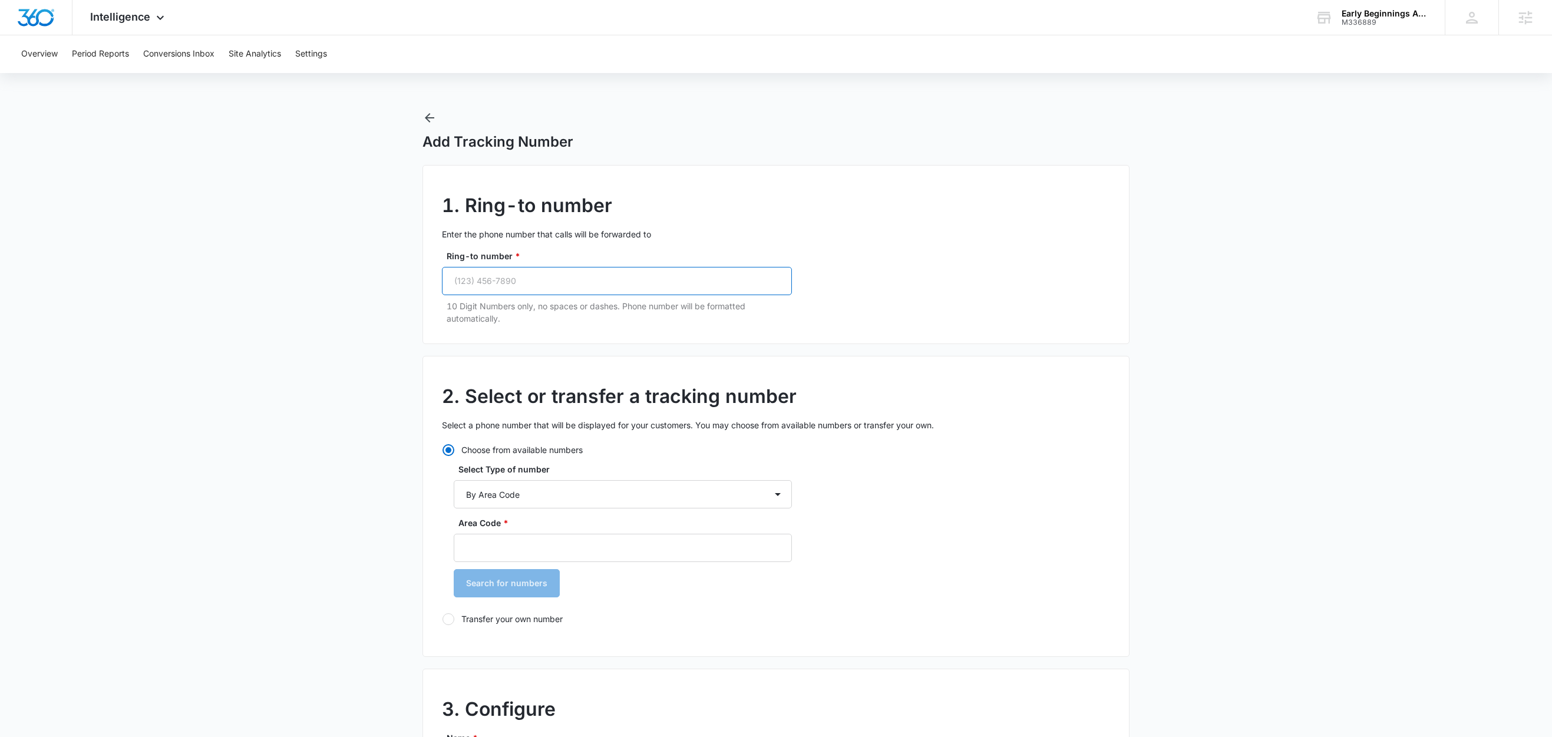
click at [612, 290] on input "Ring-to number *" at bounding box center [617, 281] width 350 height 28
paste input "(305) 325-1080"
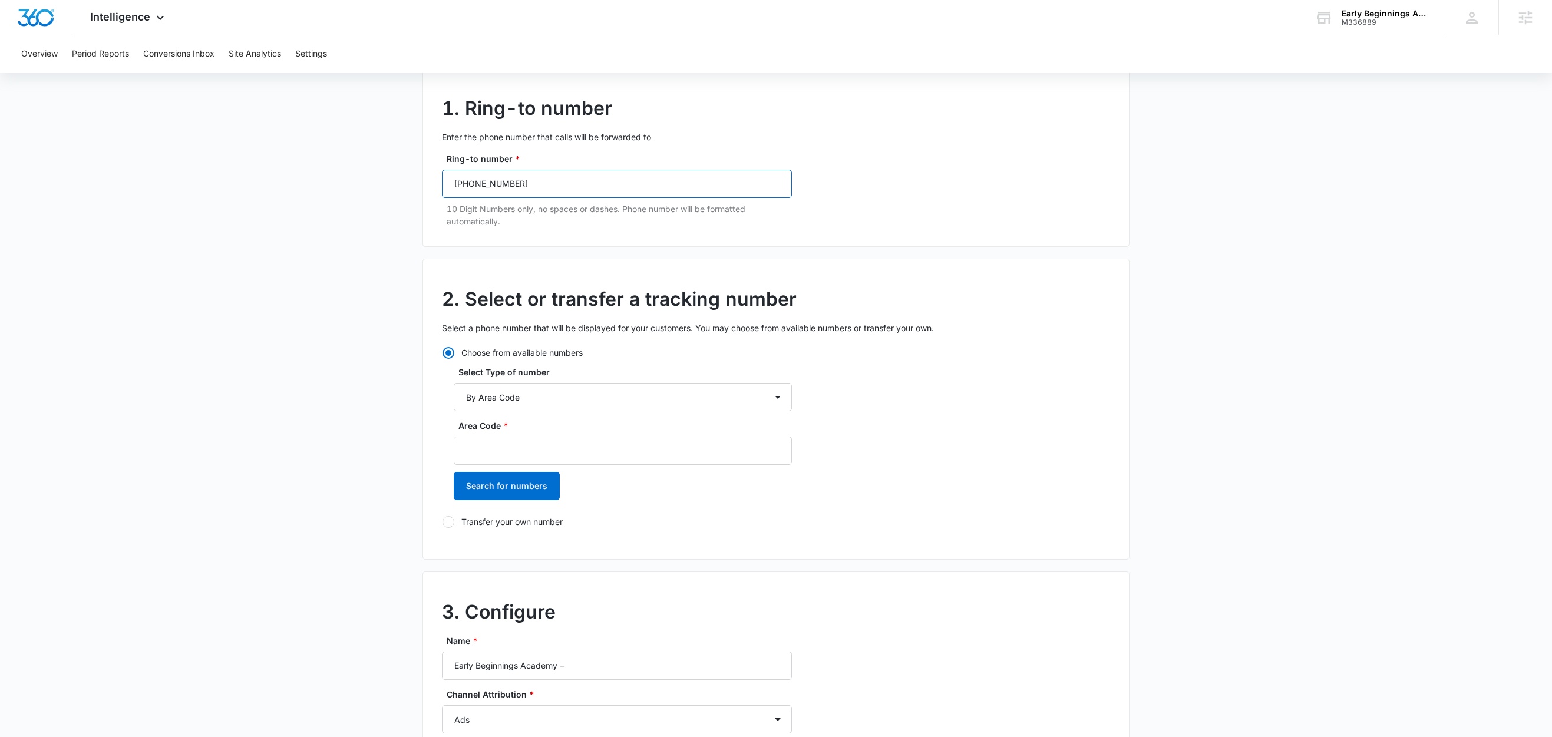
scroll to position [157, 0]
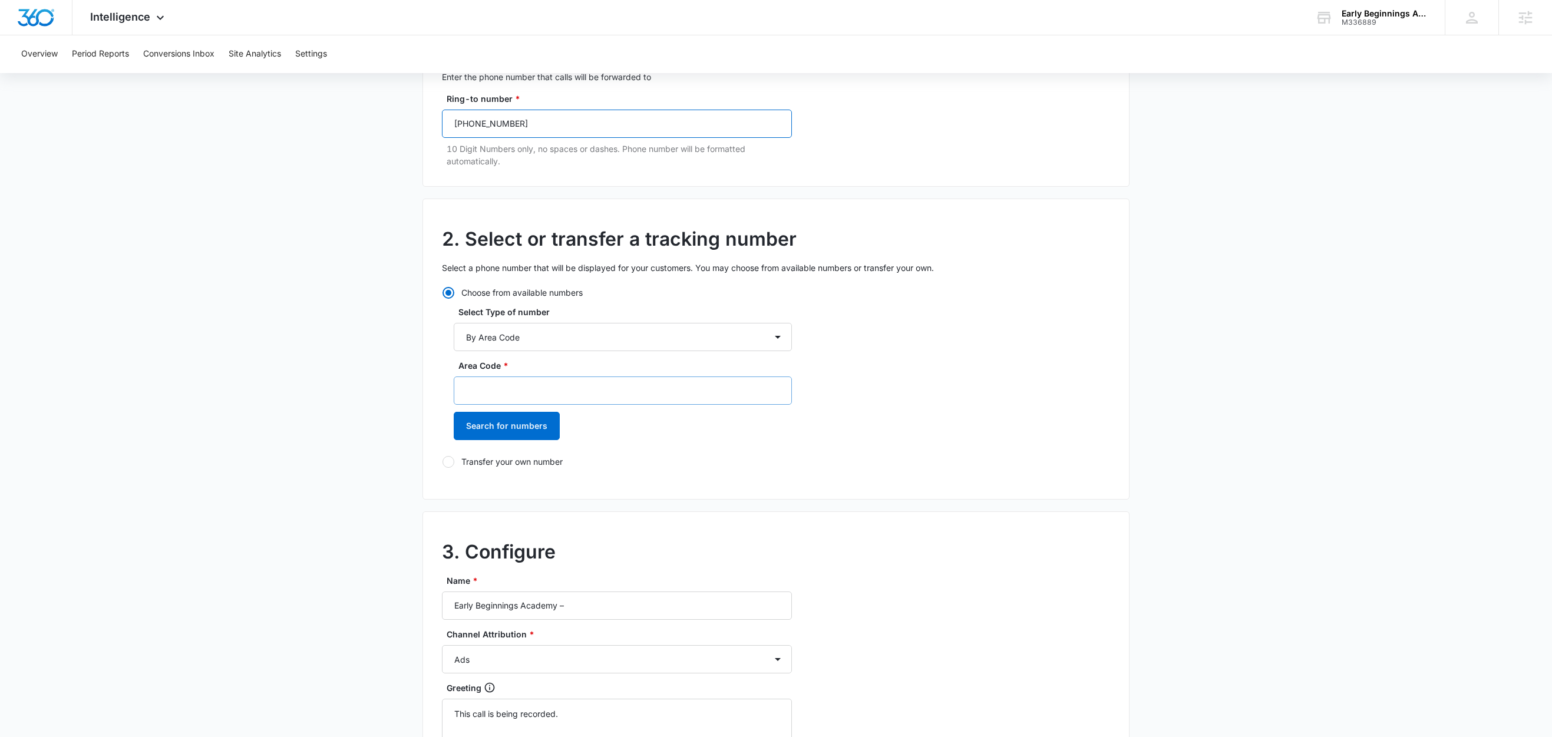
type input "(305) 325-1080"
click at [481, 390] on input "Area Code *" at bounding box center [623, 390] width 338 height 28
type input "305"
click at [496, 431] on button "Search for numbers" at bounding box center [507, 426] width 106 height 28
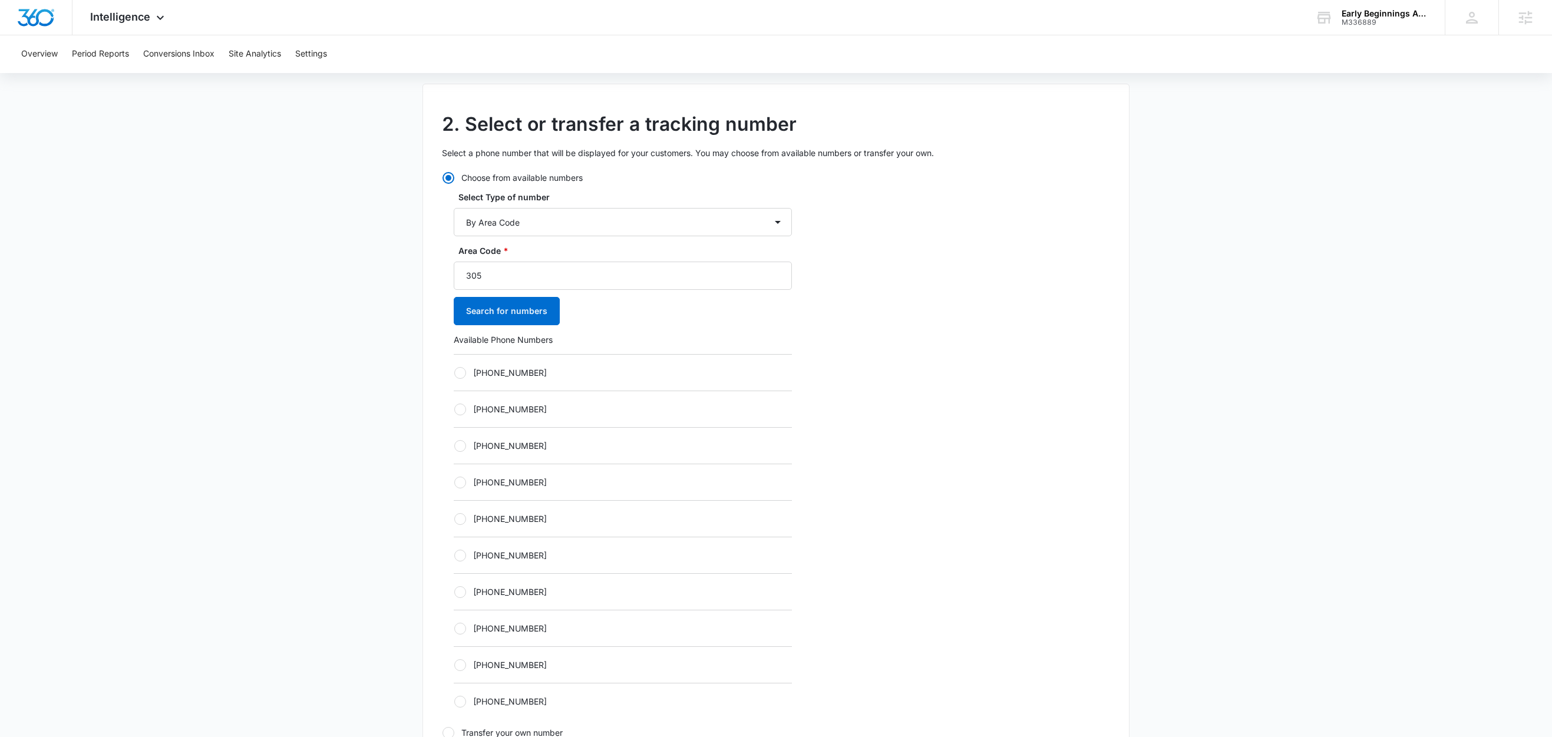
scroll to position [276, 0]
click at [496, 371] on label "+13053596463" at bounding box center [623, 368] width 338 height 12
click at [454, 369] on input "+13053596463" at bounding box center [454, 368] width 1 height 1
radio input "true"
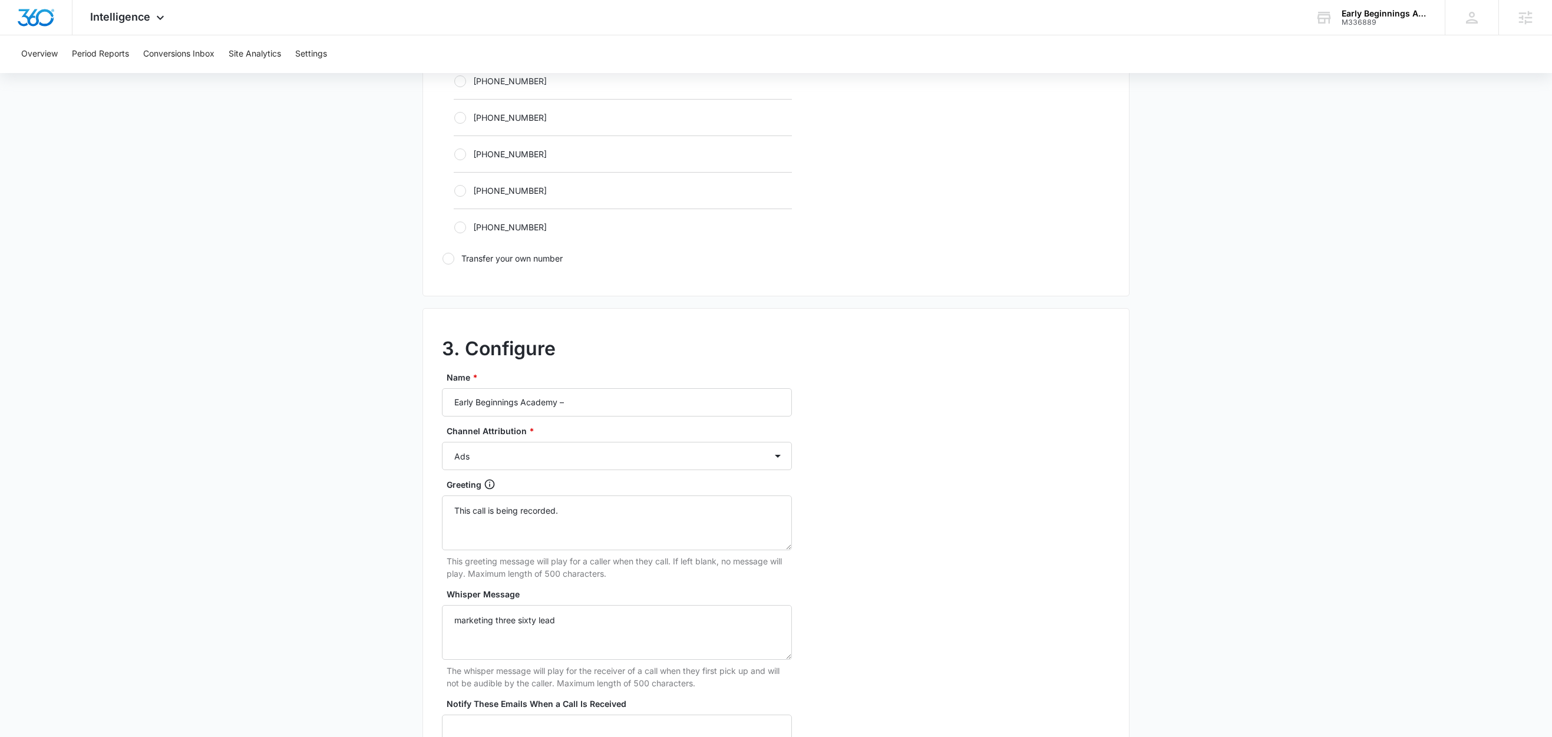
scroll to position [755, 0]
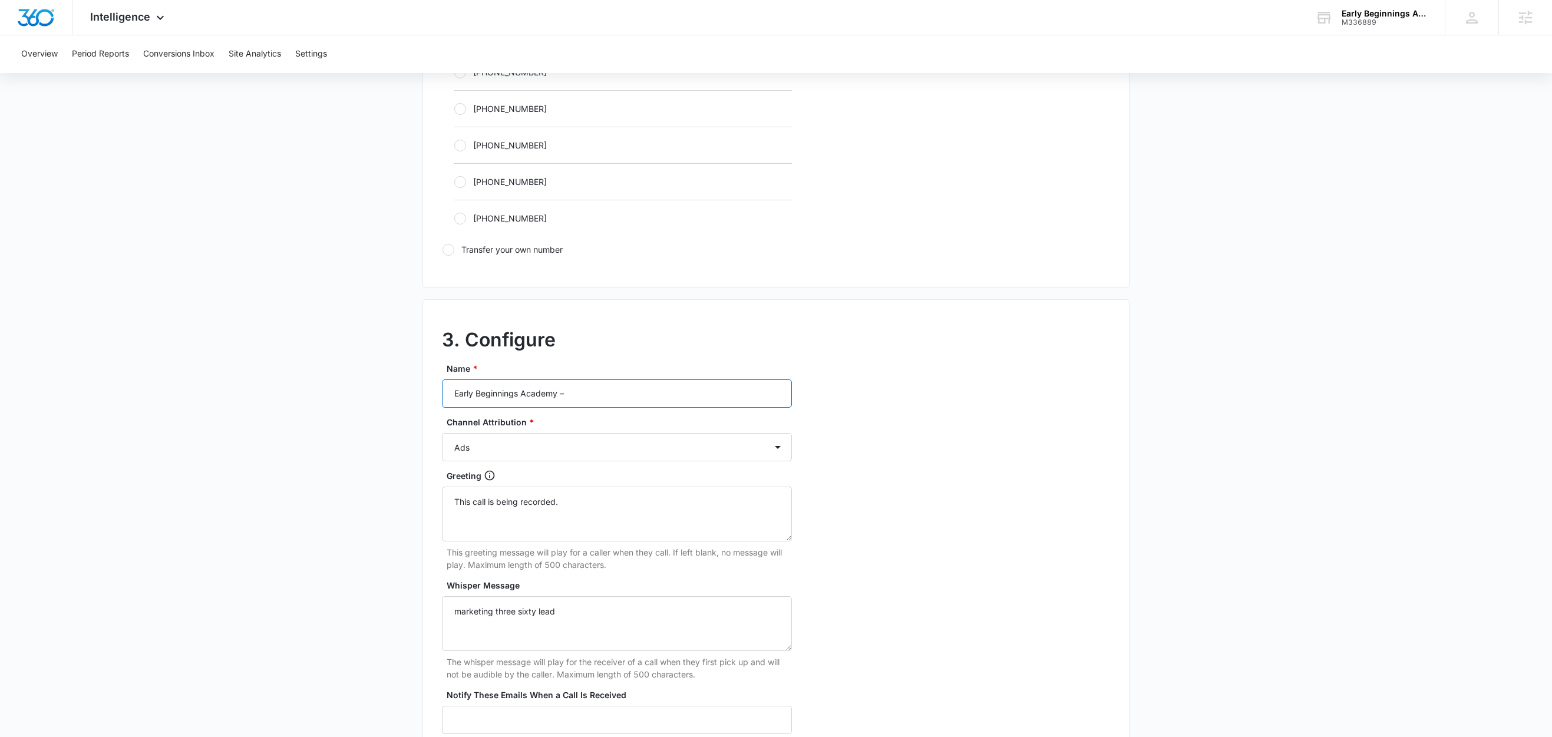
click at [606, 405] on input "Early Beginnings Academy –" at bounding box center [617, 393] width 350 height 28
type input "Early Beginnings Academy – Social"
click at [566, 453] on select "Ads Local Service Ads Content Social Other" at bounding box center [617, 447] width 350 height 28
select select "SOCIAL"
click at [442, 437] on select "Ads Local Service Ads Content Social Other" at bounding box center [617, 447] width 350 height 28
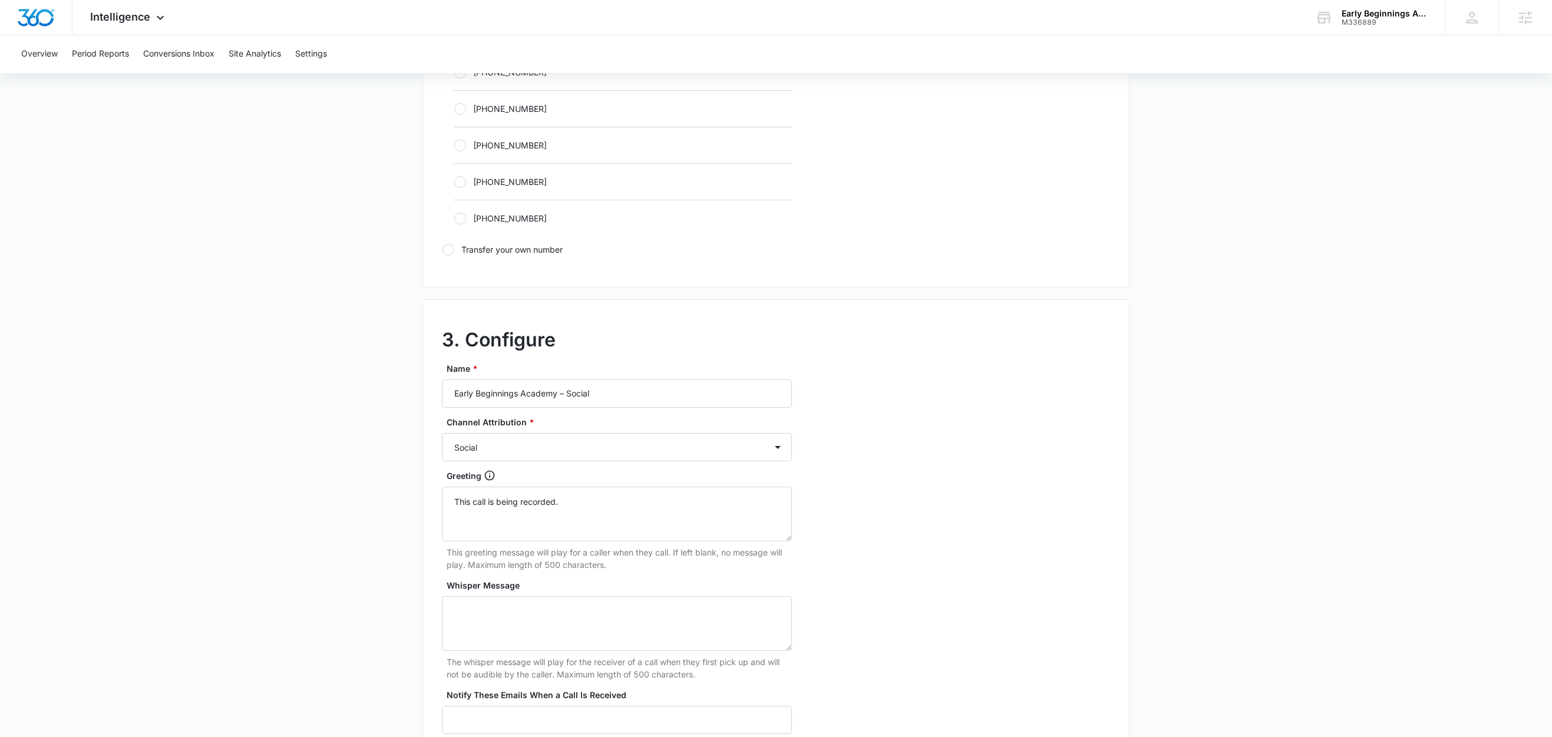
click at [345, 488] on main "Add Tracking Number 1. Ring-to number Enter the phone number that calls will be…" at bounding box center [776, 119] width 1552 height 1529
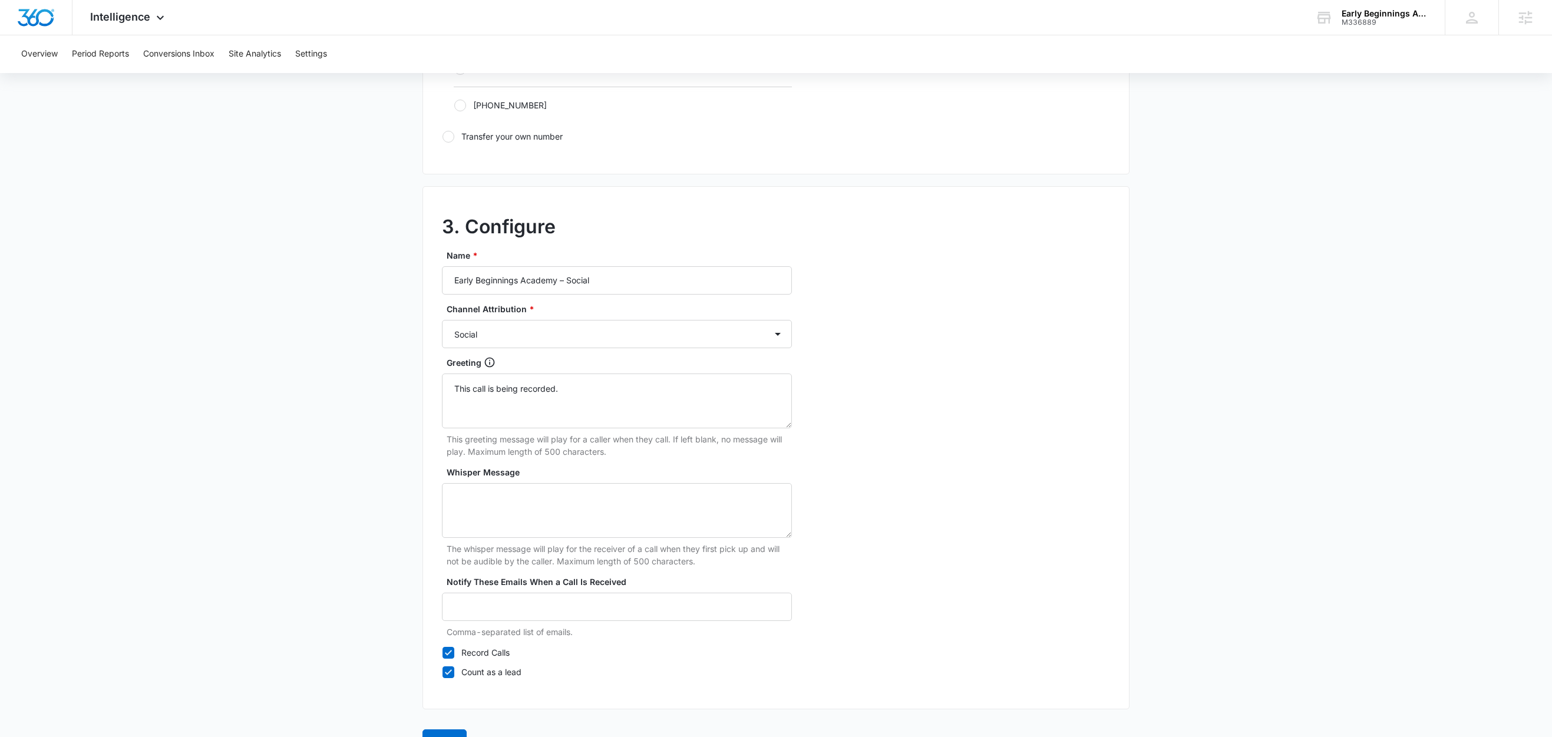
scroll to position [908, 0]
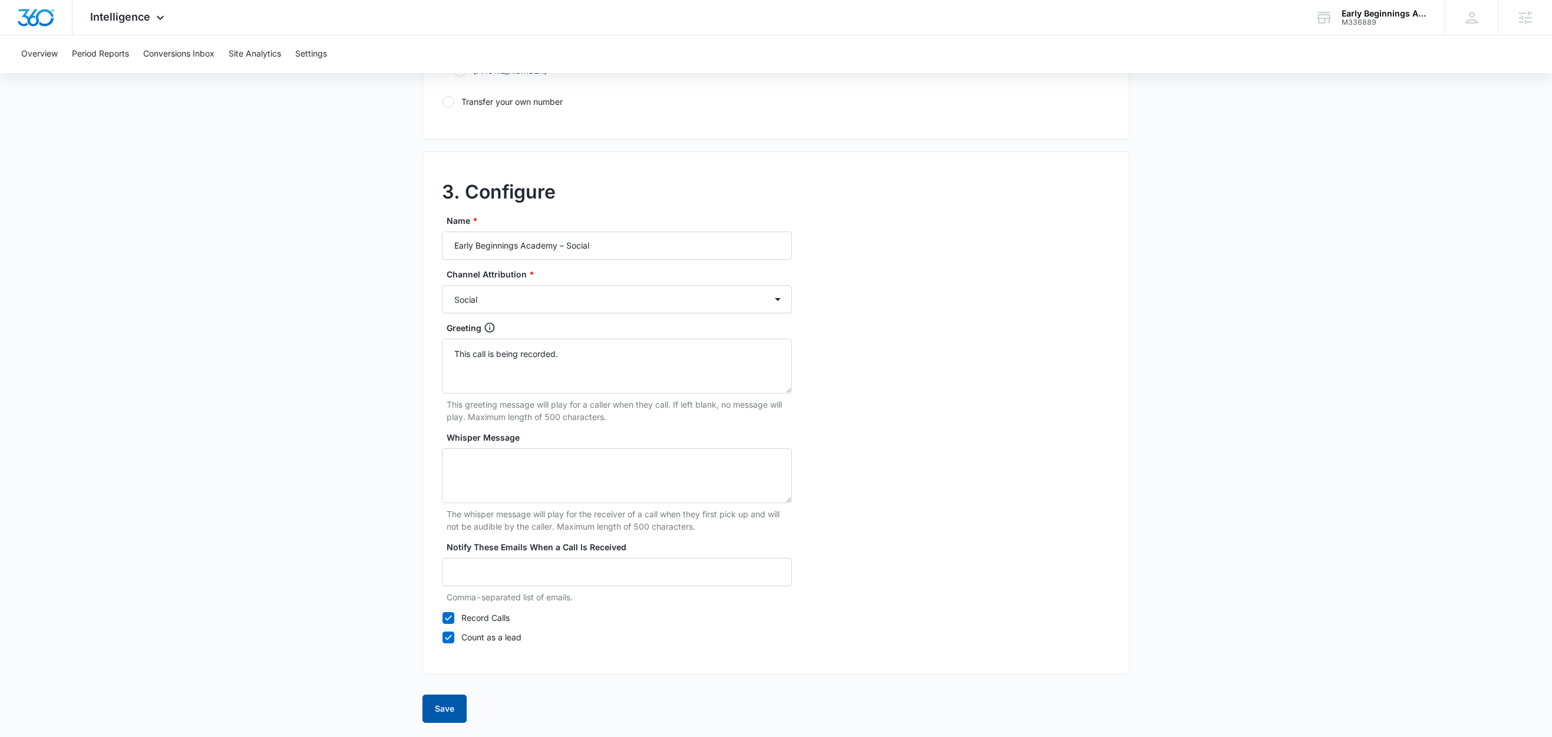
click at [442, 705] on button "Save" at bounding box center [444, 709] width 44 height 28
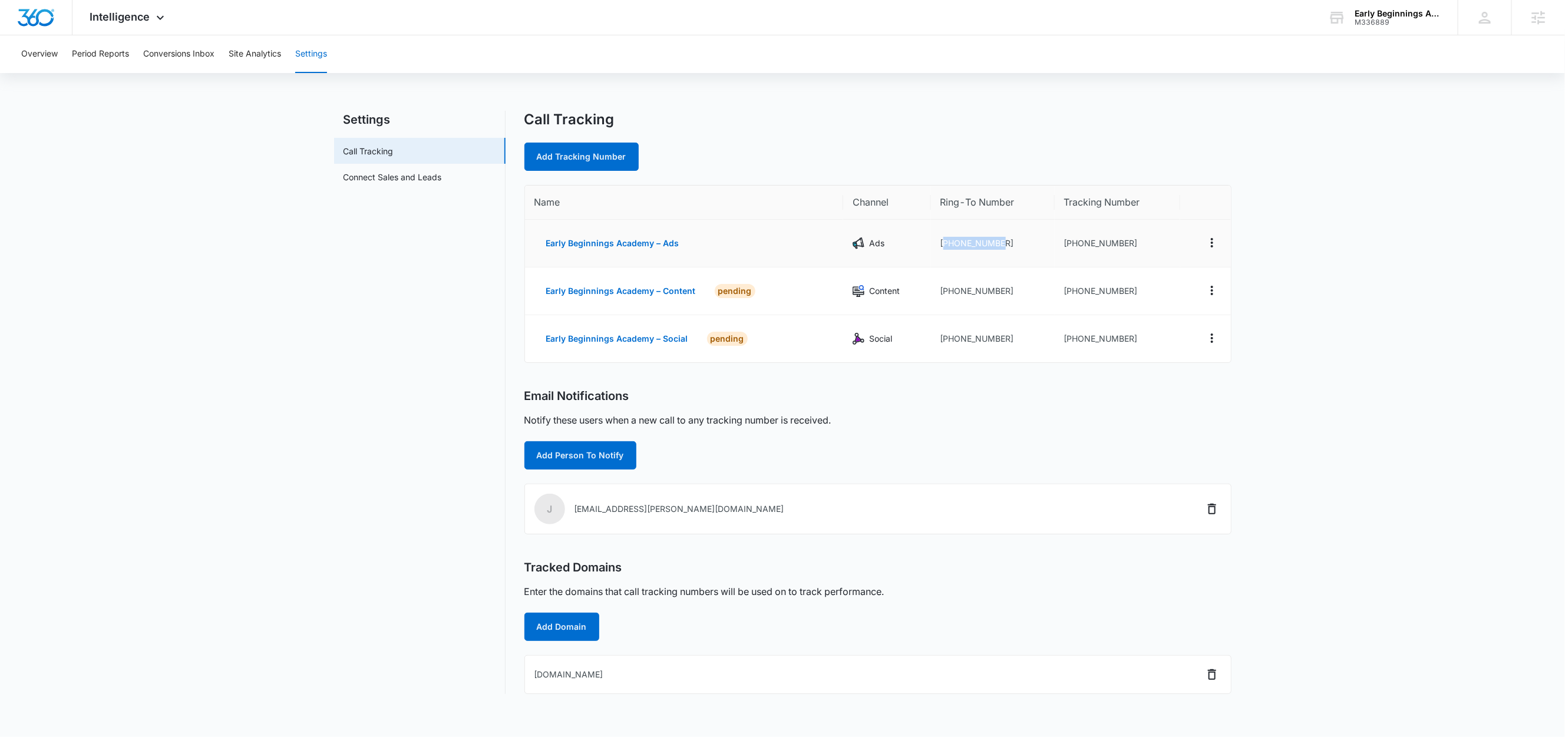
drag, startPoint x: 1006, startPoint y: 241, endPoint x: 944, endPoint y: 249, distance: 61.7
click at [944, 249] on td "+13053251080" at bounding box center [993, 244] width 124 height 48
click at [579, 152] on link "Add Tracking Number" at bounding box center [581, 157] width 114 height 28
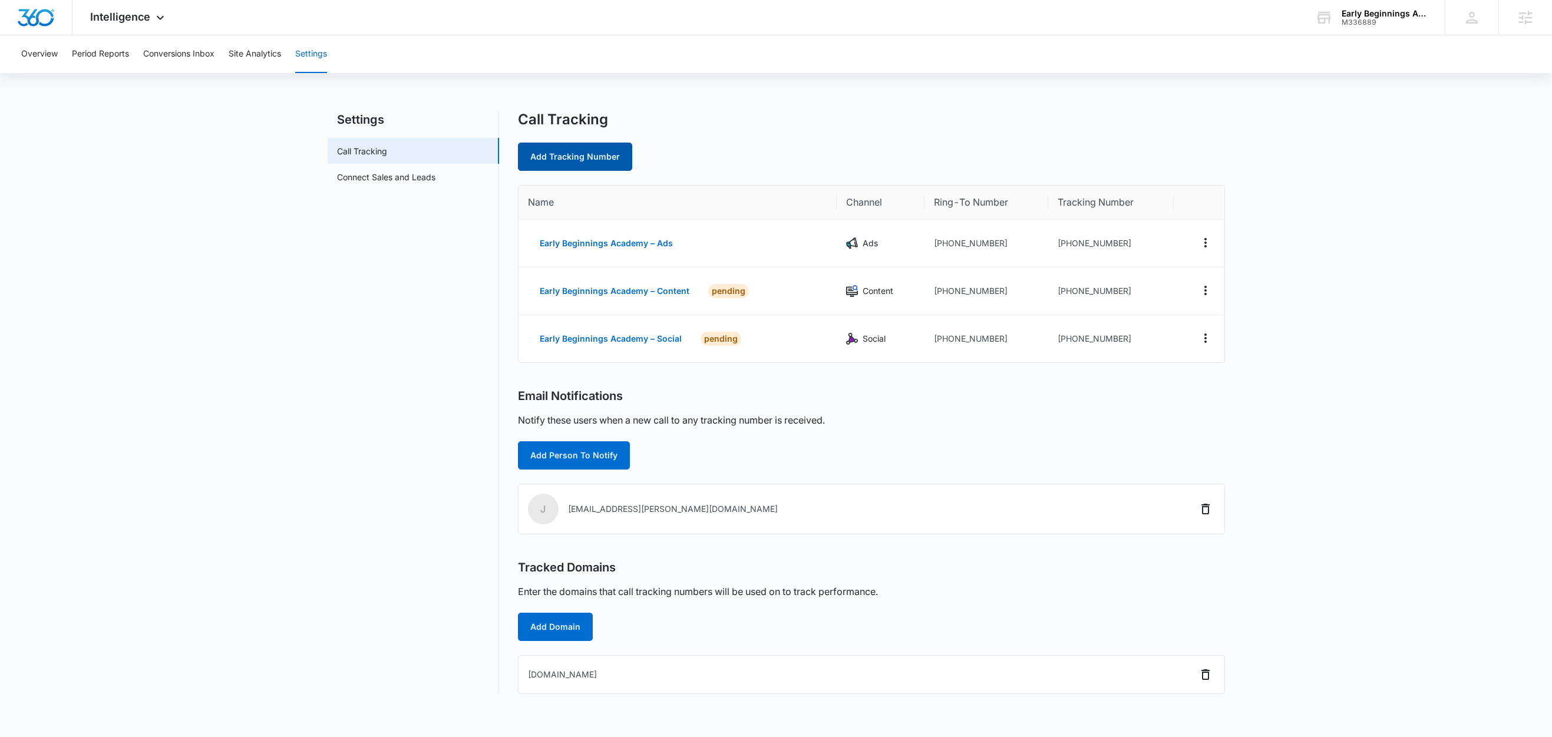
select select "by_area_code"
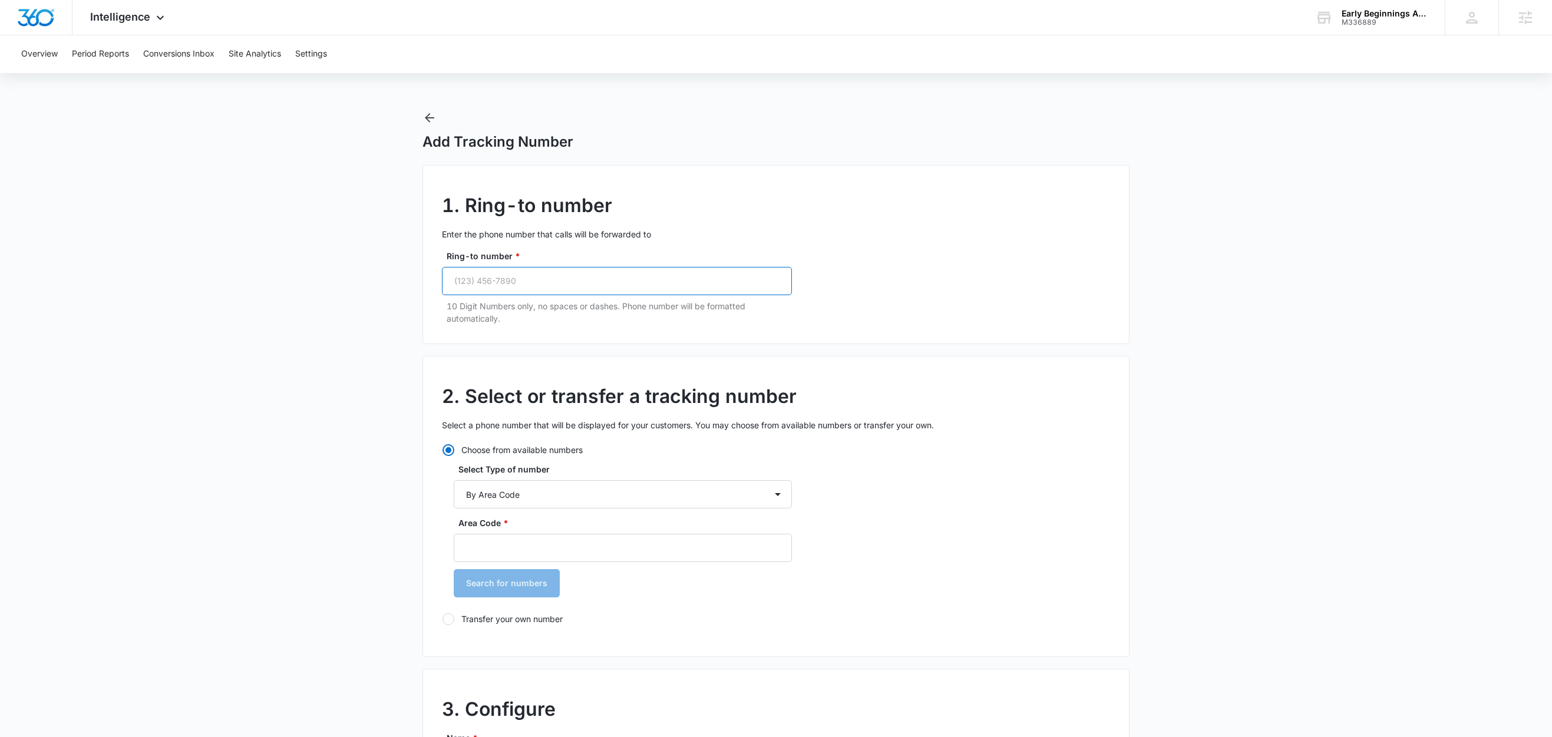
click at [576, 278] on input "Ring-to number *" at bounding box center [617, 281] width 350 height 28
paste input "(305) 325-1080"
type input "(305) 325-1080"
click at [510, 548] on input "Area Code *" at bounding box center [623, 548] width 338 height 28
type input "305"
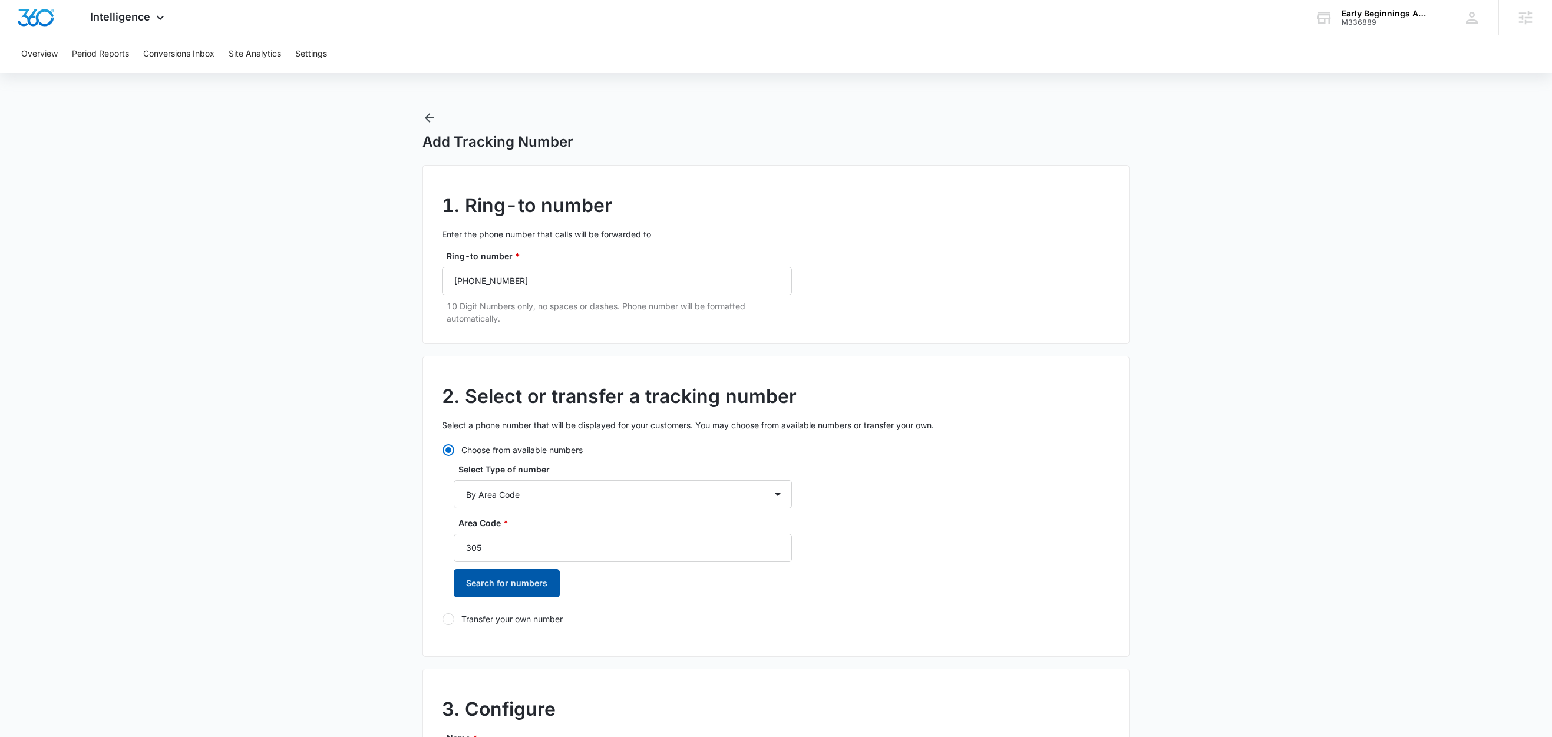
click at [493, 586] on button "Search for numbers" at bounding box center [507, 583] width 106 height 28
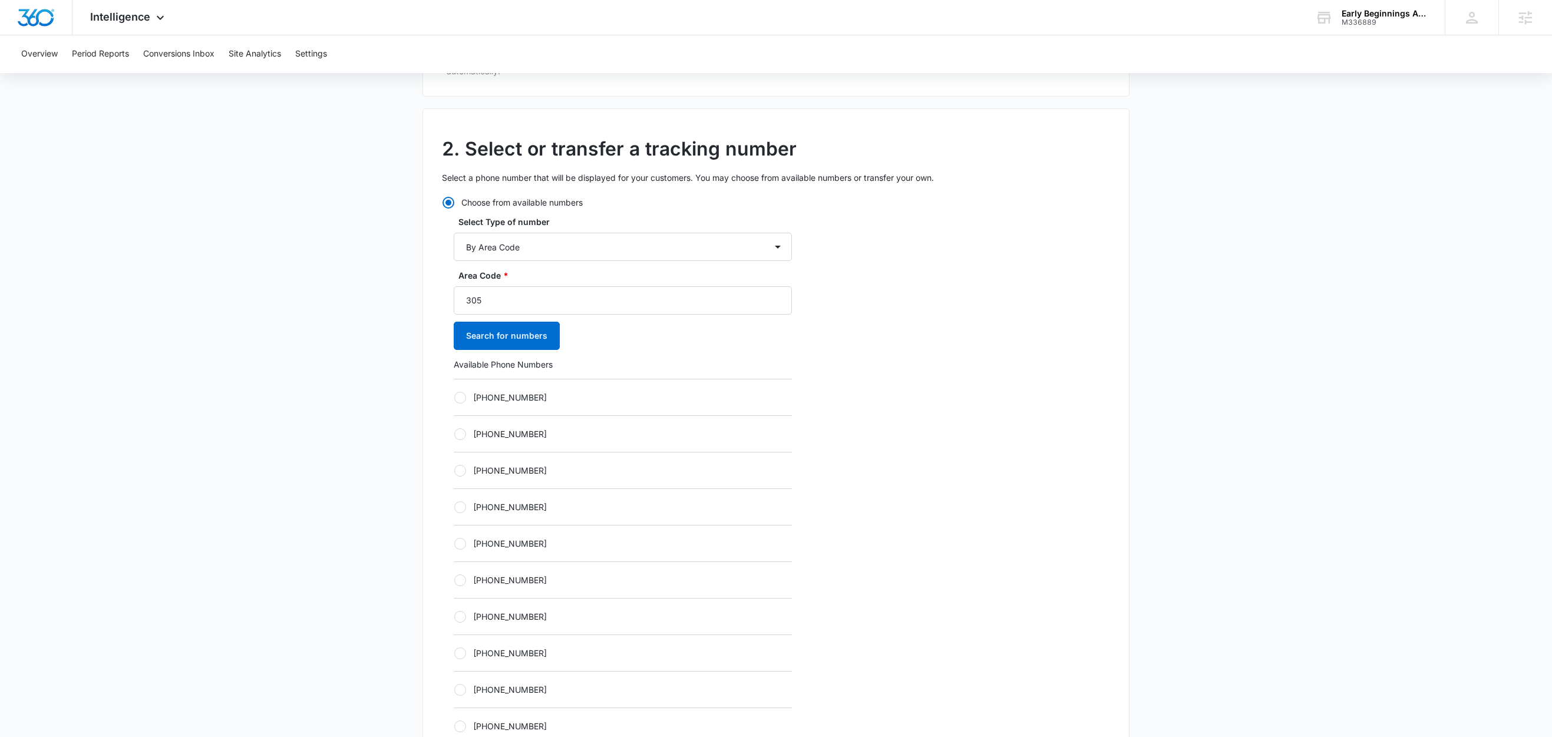
scroll to position [270, 0]
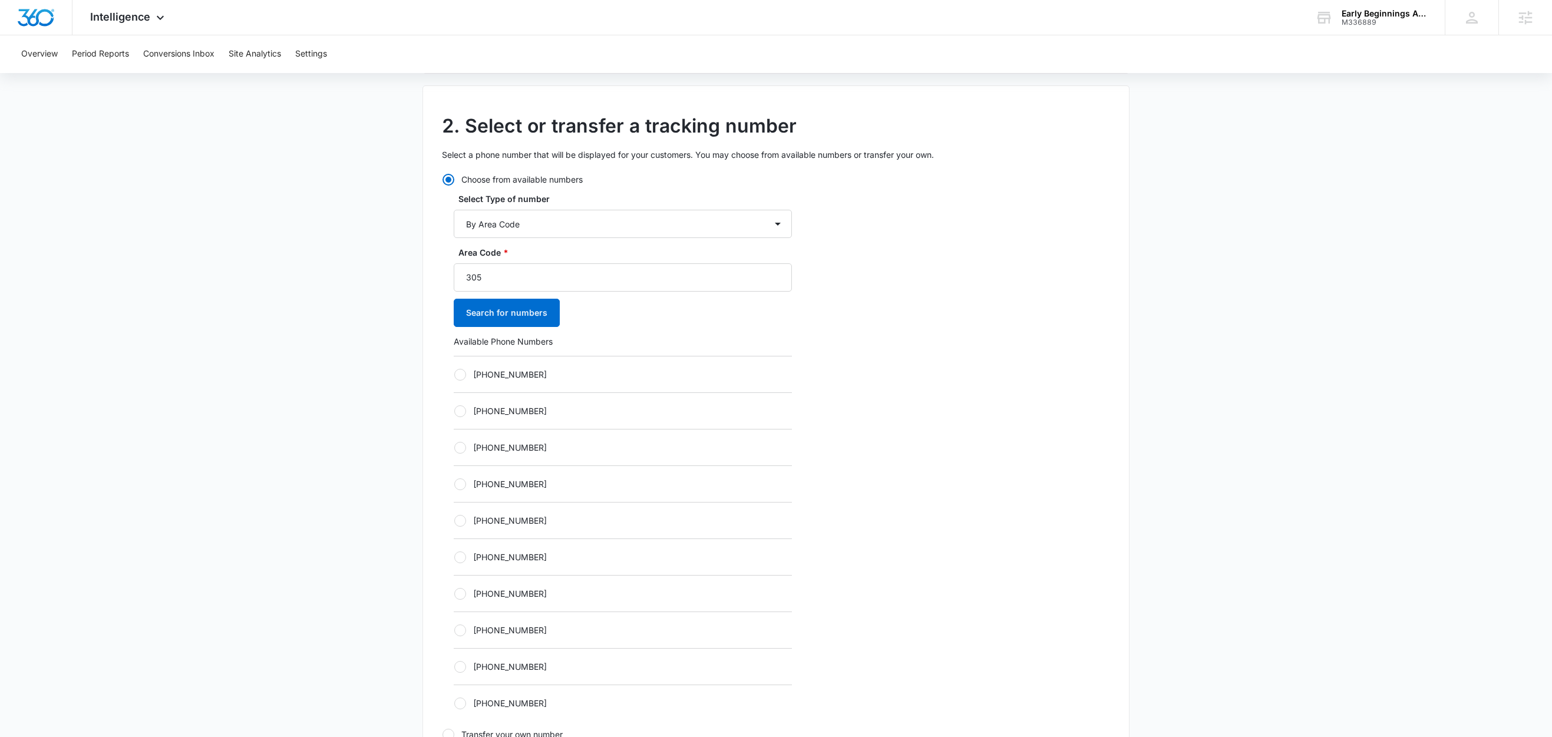
click at [500, 379] on label "+13053596465" at bounding box center [623, 374] width 338 height 12
click at [454, 375] on input "+13053596465" at bounding box center [454, 374] width 1 height 1
radio input "true"
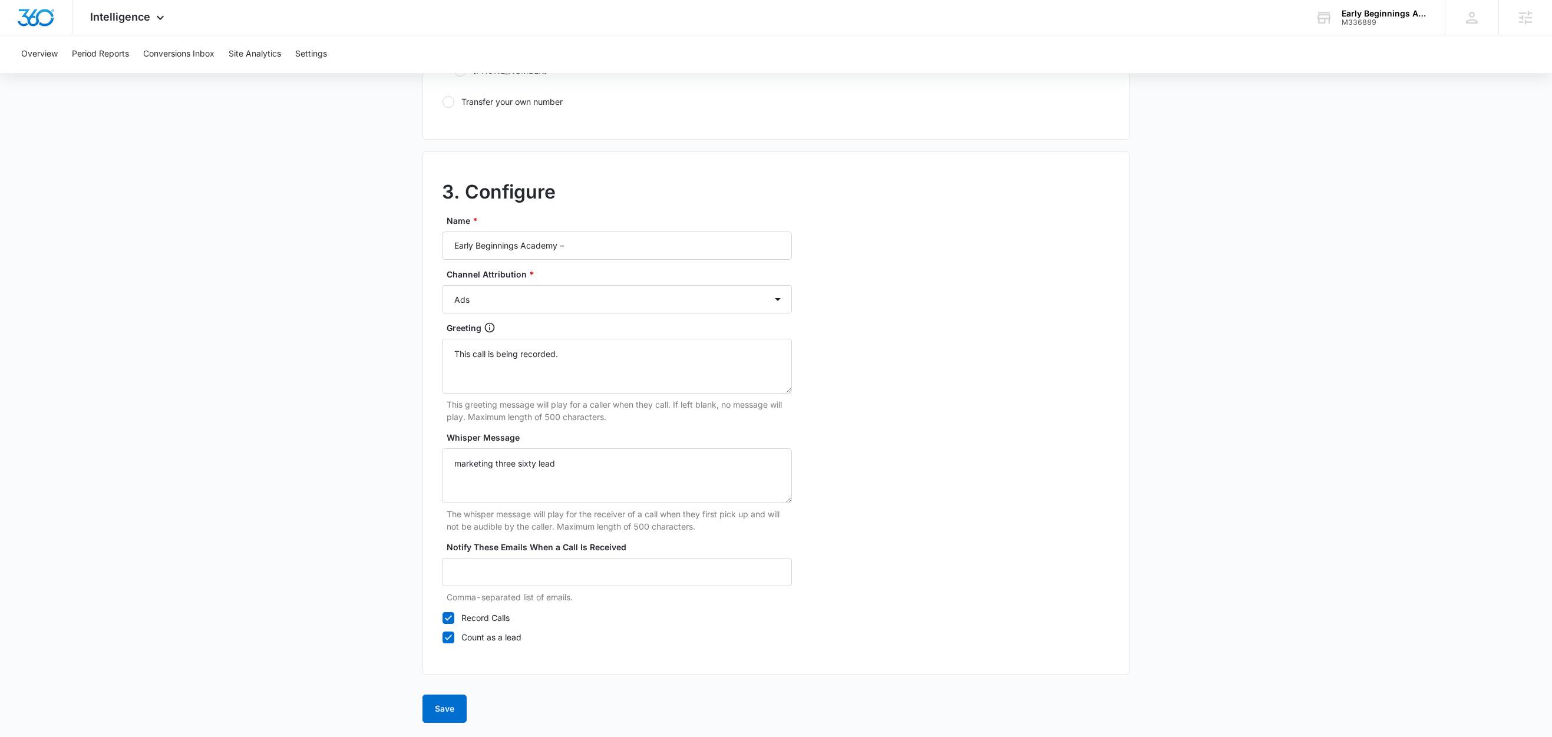
scroll to position [908, 0]
click at [597, 239] on input "Early Beginnings Academy –" at bounding box center [617, 246] width 350 height 28
type input "Early Beginnings Academy – Other"
click at [556, 285] on select "Ads Local Service Ads Content Social Other" at bounding box center [617, 299] width 350 height 28
select select "OTHER"
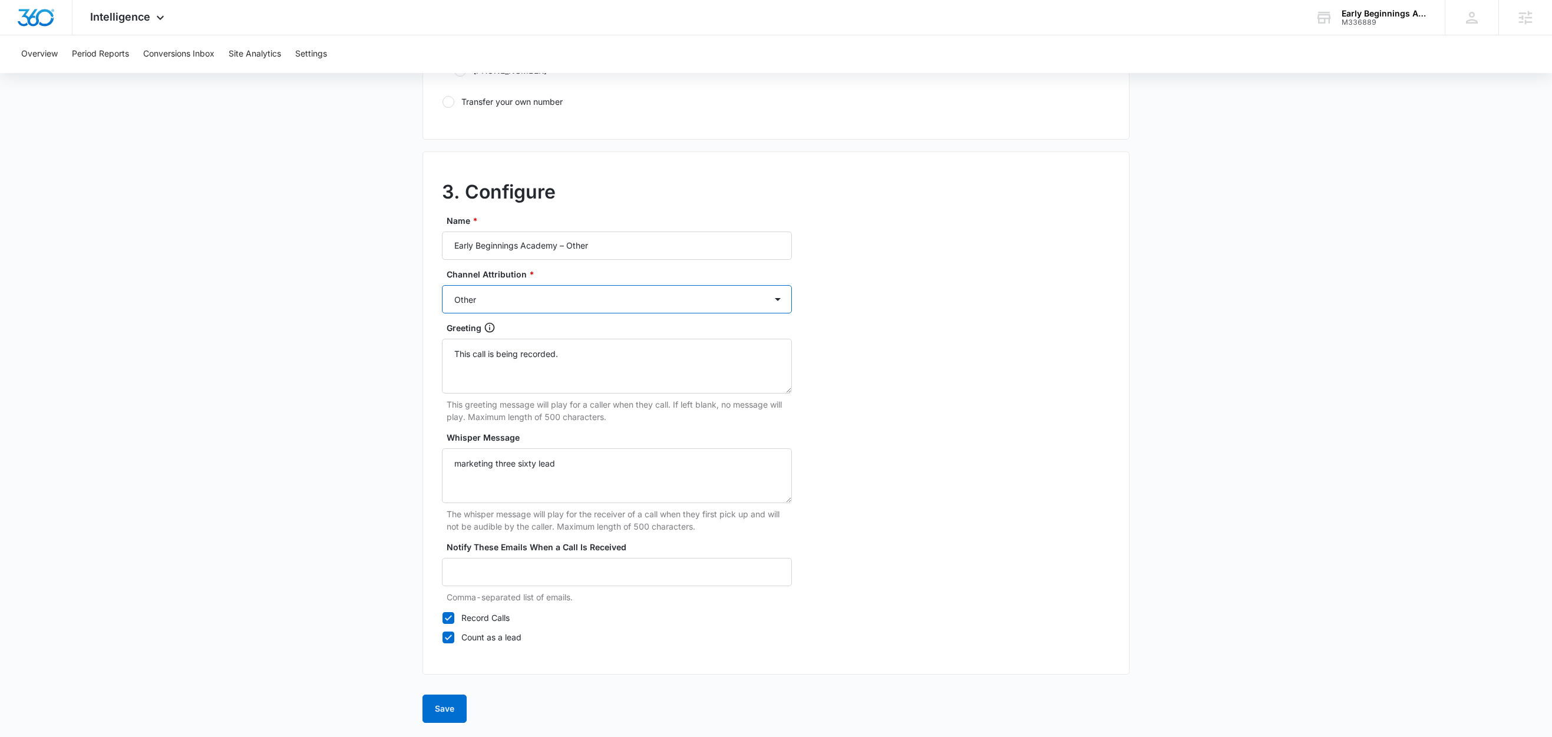
click at [442, 285] on select "Ads Local Service Ads Content Social Other" at bounding box center [617, 299] width 350 height 28
click at [437, 702] on button "Save" at bounding box center [444, 709] width 44 height 28
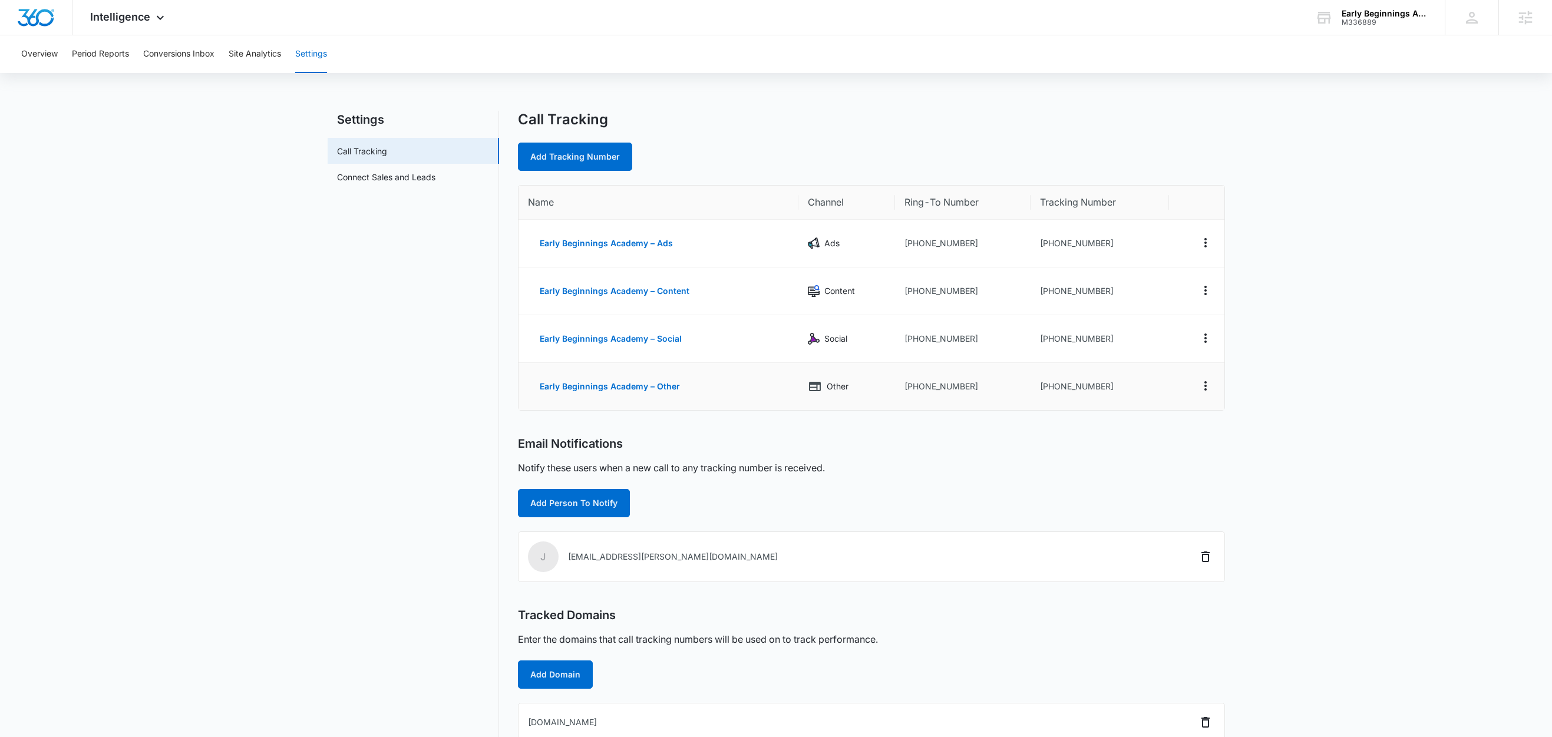
click at [1105, 388] on td "[PHONE_NUMBER]" at bounding box center [1099, 386] width 138 height 47
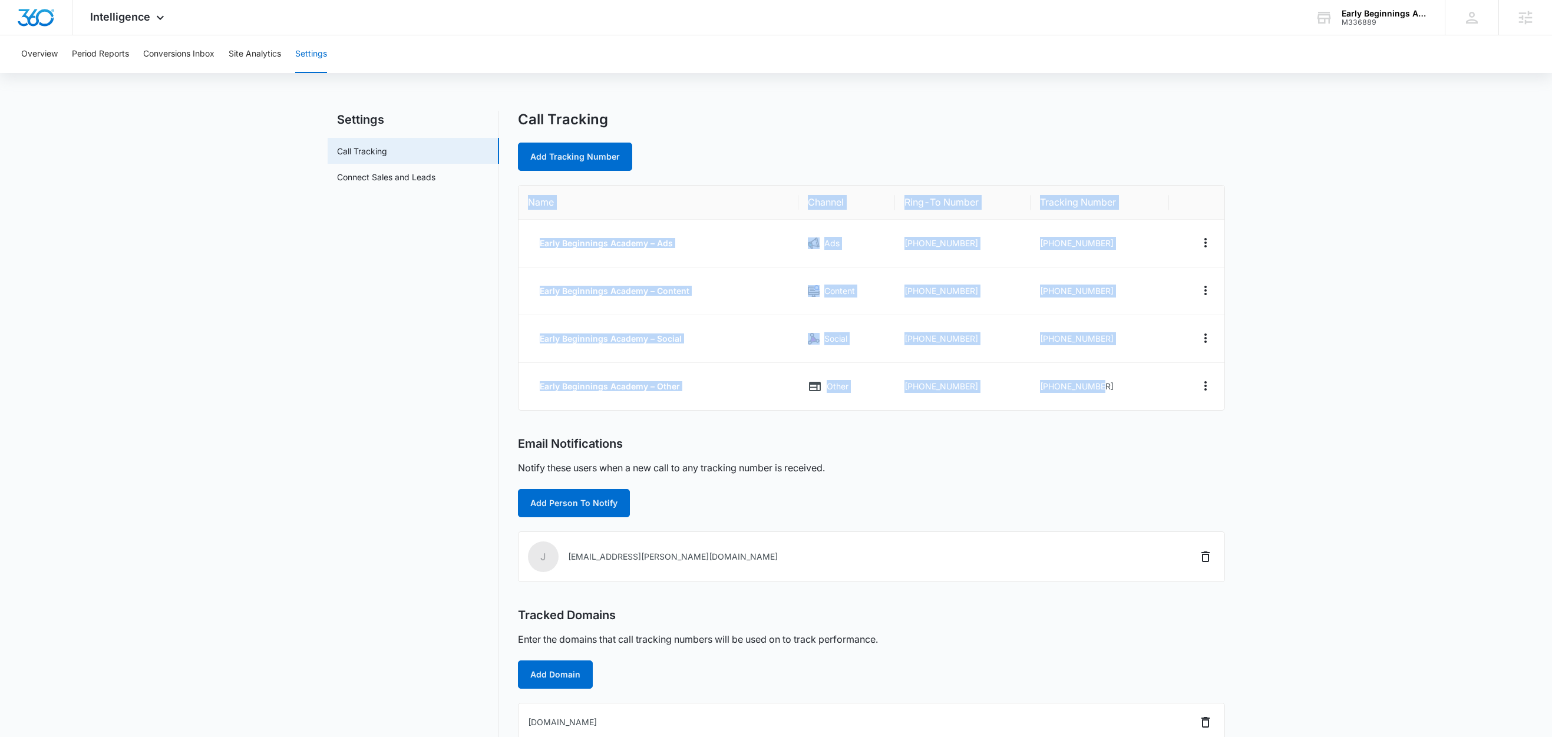
drag, startPoint x: 1108, startPoint y: 386, endPoint x: 528, endPoint y: 202, distance: 607.6
click at [528, 202] on table "Name Channel Ring-To Number Tracking Number Early Beginnings Academy – Ads Ads …" at bounding box center [871, 298] width 706 height 224
copy table "Name Channel Ring-To Number Tracking Number Early Beginnings Academy – Ads Ads …"
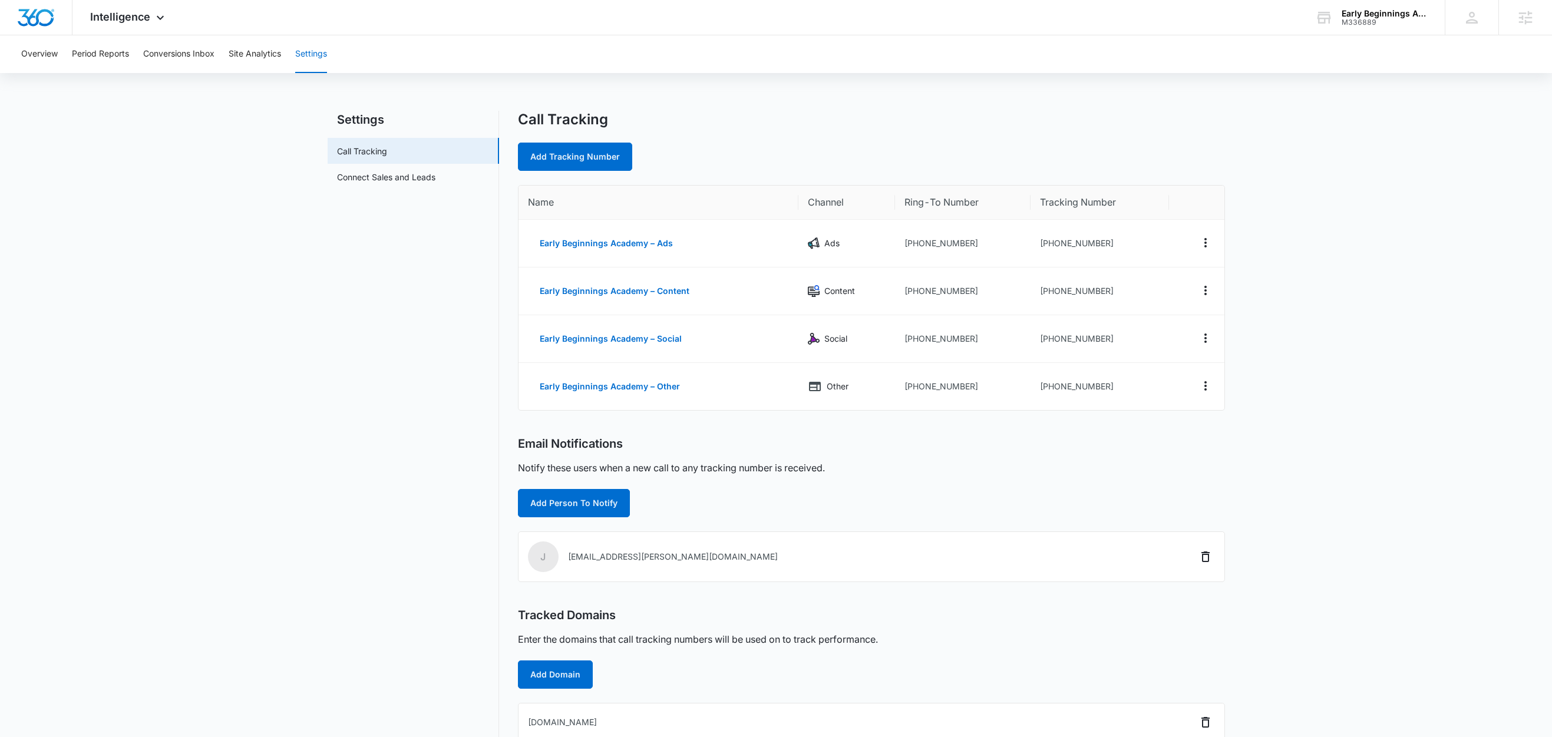
click at [330, 340] on nav "Settings Call Tracking Connect Sales and Leads" at bounding box center [413, 426] width 171 height 631
drag, startPoint x: 1112, startPoint y: 237, endPoint x: 1078, endPoint y: 244, distance: 34.3
click at [1078, 243] on td "[PHONE_NUMBER]" at bounding box center [1099, 244] width 138 height 48
click at [1111, 248] on td "[PHONE_NUMBER]" at bounding box center [1099, 244] width 138 height 48
drag, startPoint x: 1105, startPoint y: 241, endPoint x: 1048, endPoint y: 244, distance: 56.7
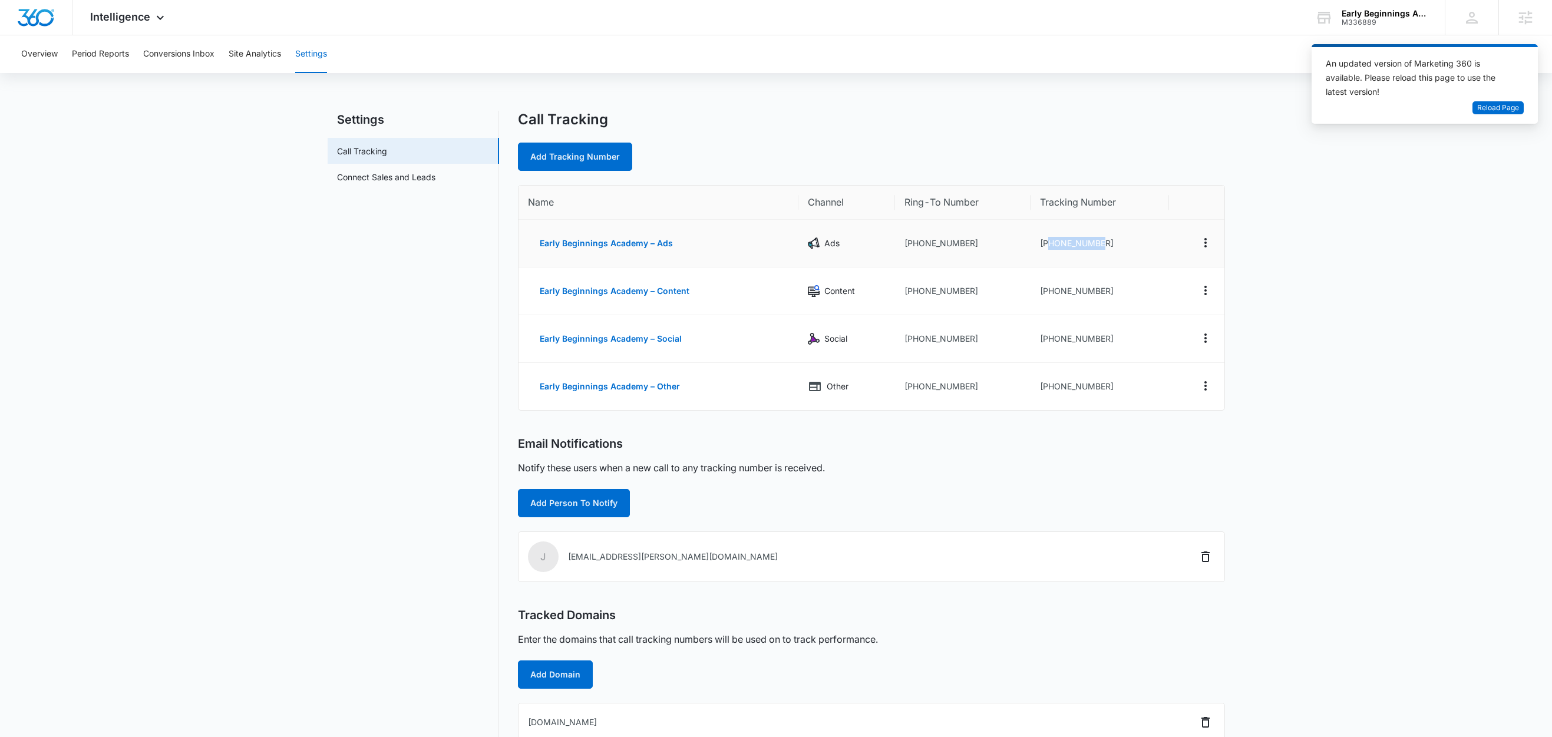
click at [1048, 244] on td "[PHONE_NUMBER]" at bounding box center [1099, 244] width 138 height 48
copy td "3053596457"
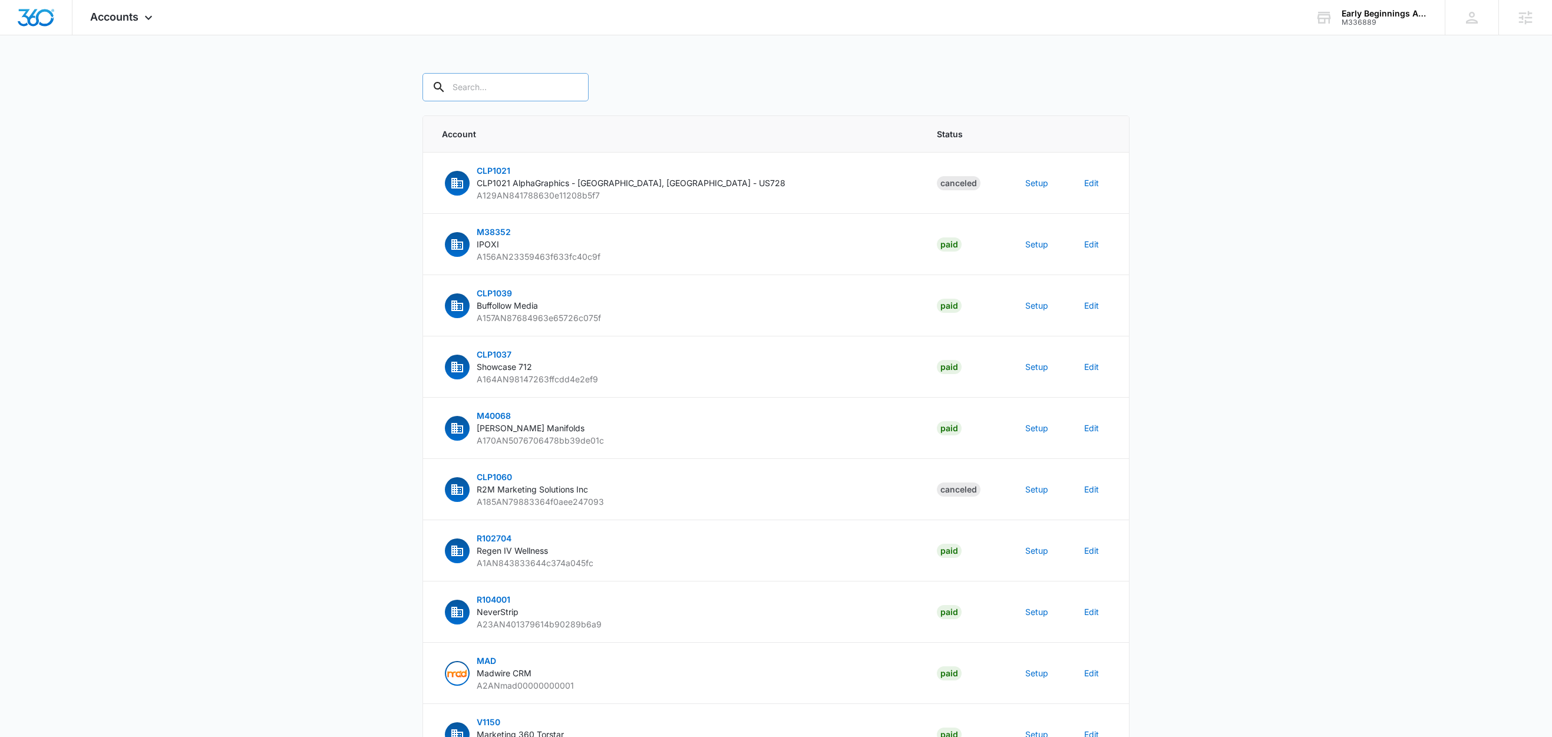
click at [520, 90] on input "text" at bounding box center [505, 87] width 166 height 28
paste input "M336889"
type input "M336889"
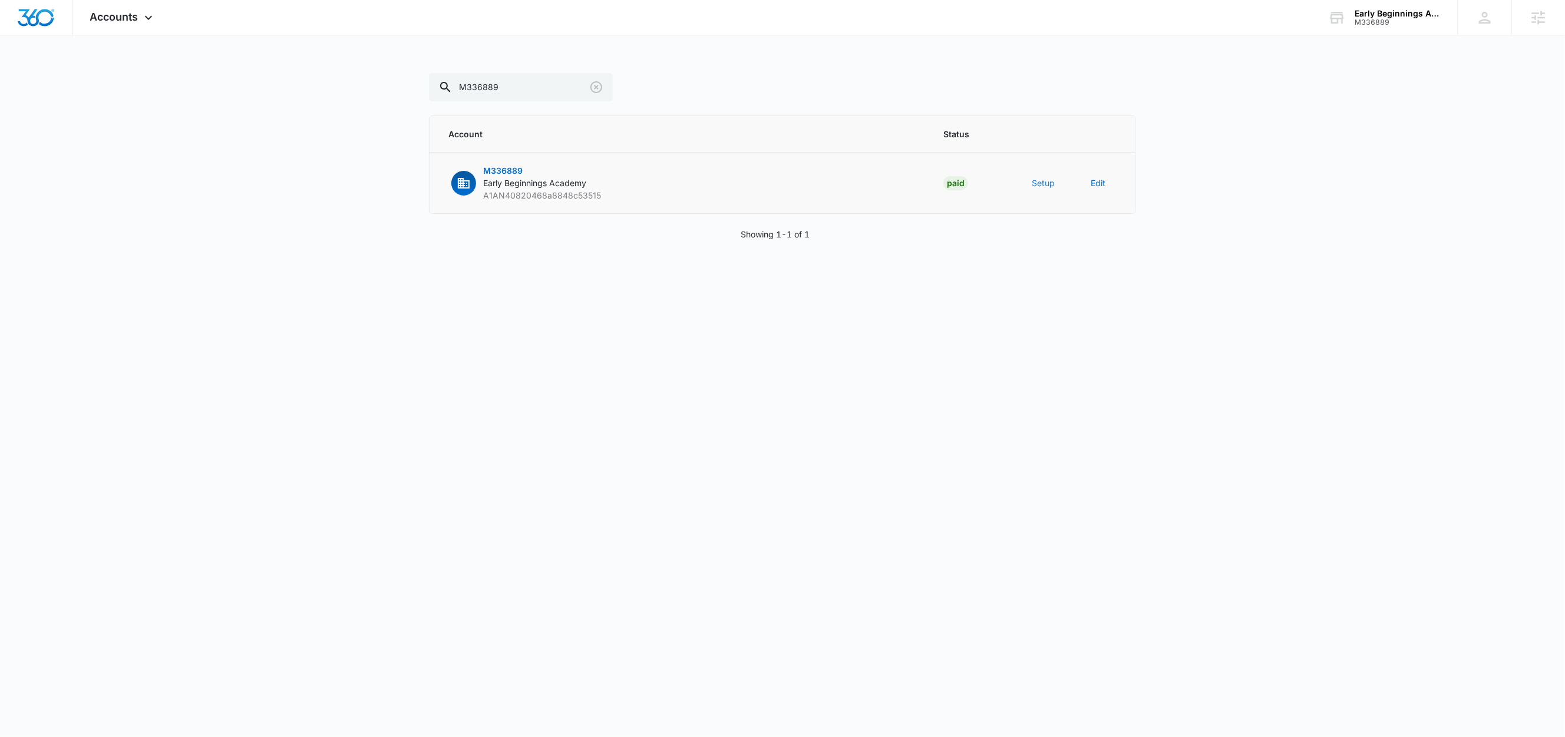
click at [1049, 188] on button "Setup" at bounding box center [1043, 183] width 23 height 12
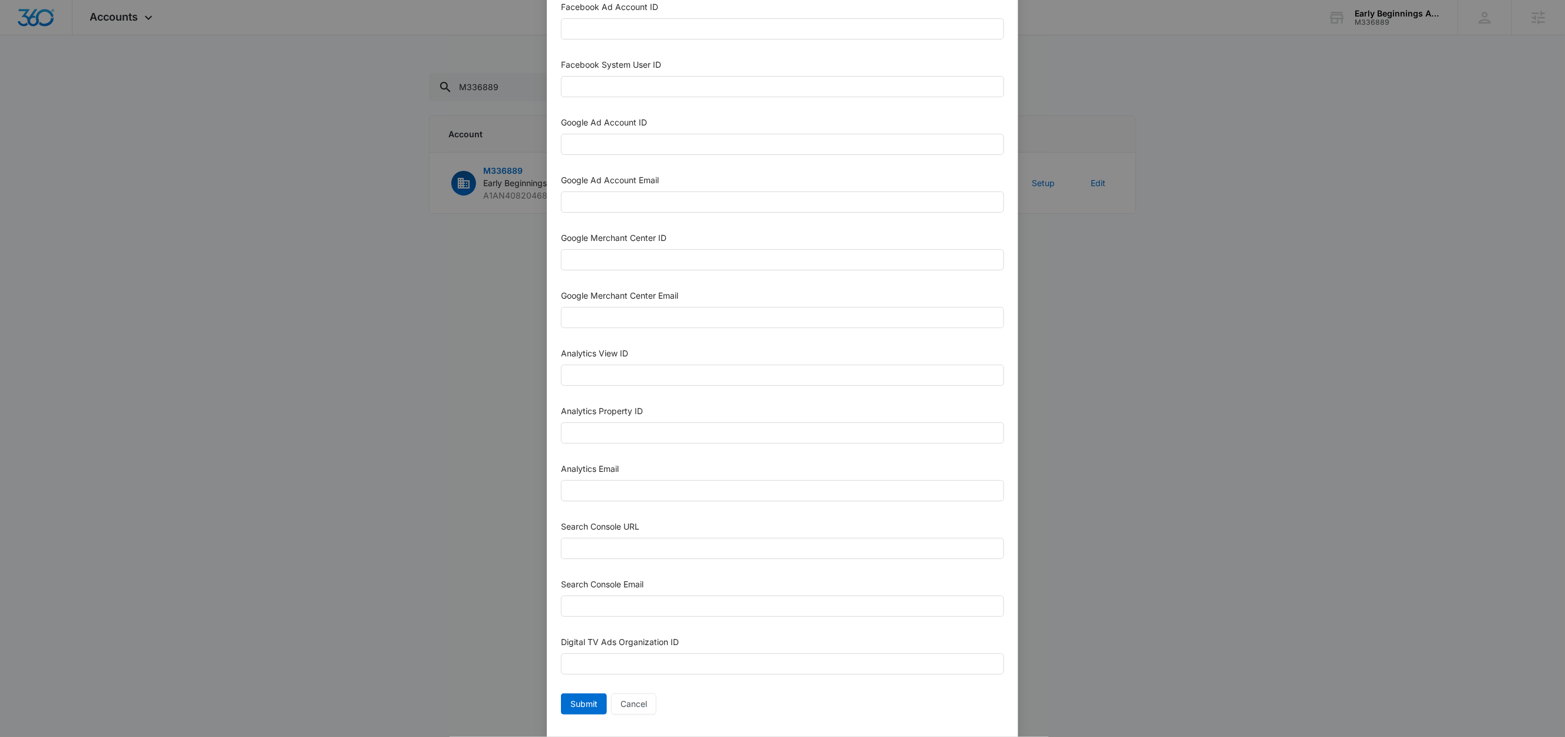
scroll to position [322, 0]
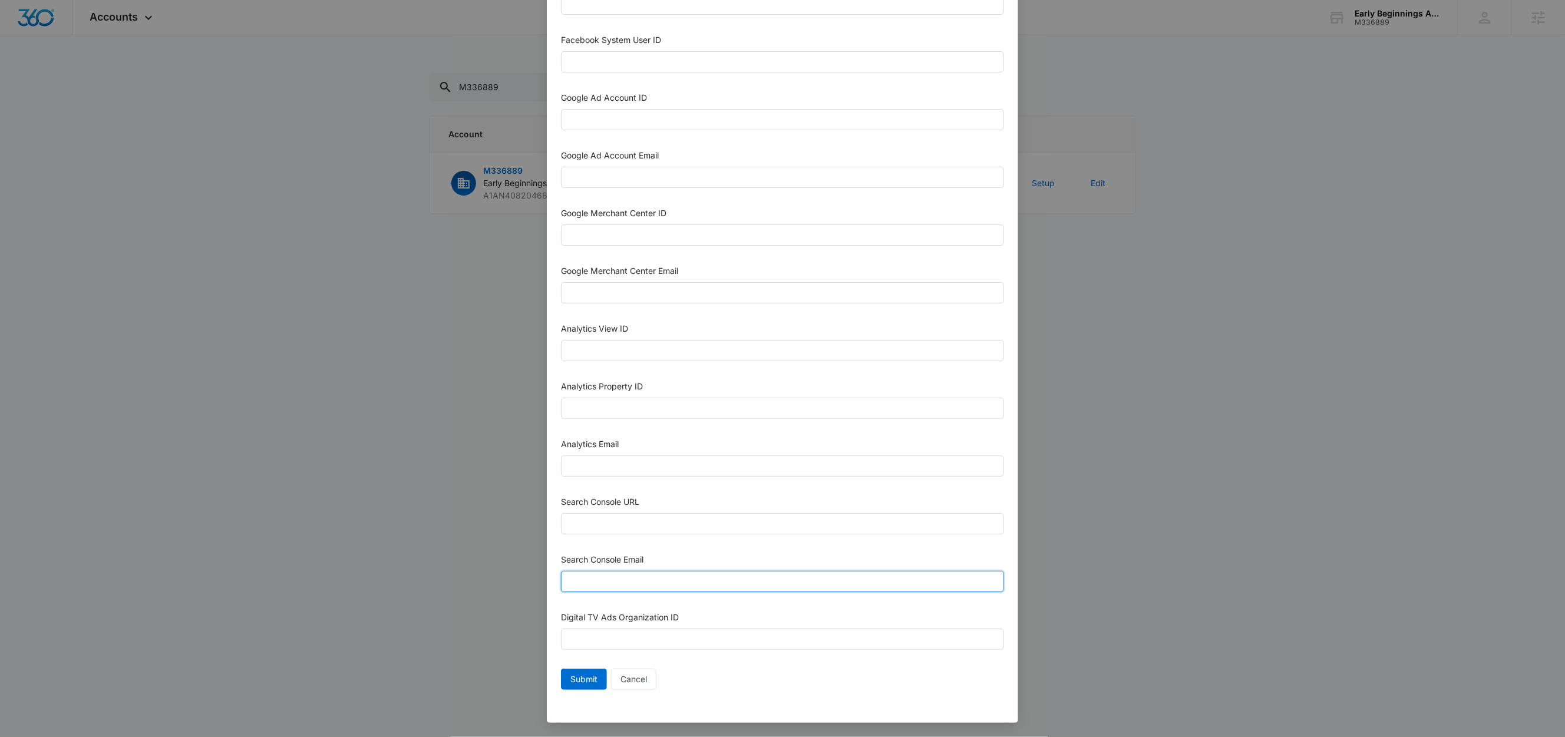
click at [652, 577] on input "Search Console Email" at bounding box center [782, 581] width 443 height 21
paste input "M360+accounts1025@madwiremedia.com"
type input "M360+accounts1025@madwiremedia.com"
click at [607, 471] on input "Analytics Email" at bounding box center [782, 465] width 443 height 21
paste input "M360+accounts1025@madwiremedia.com"
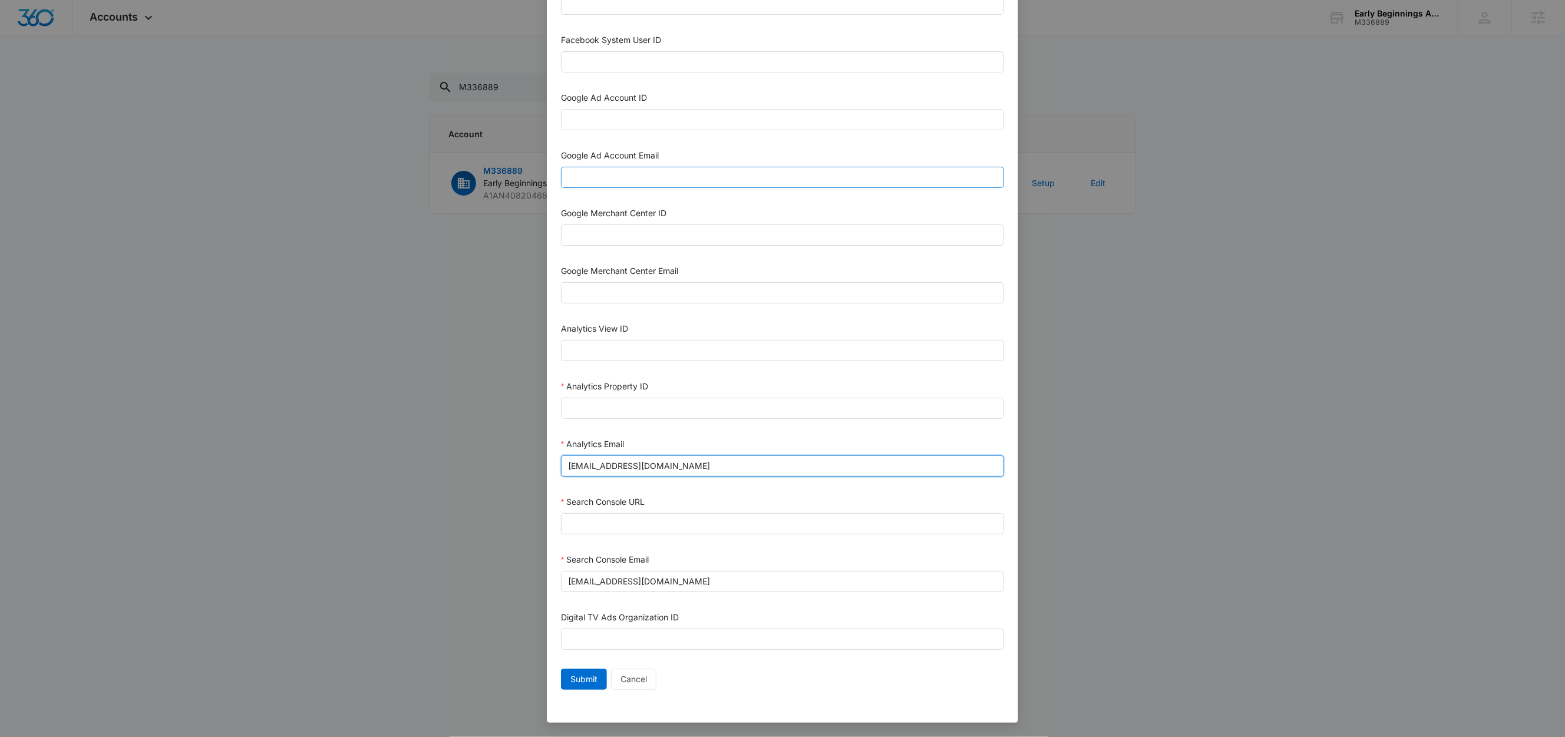
type input "M360+accounts1025@madwiremedia.com"
click at [623, 180] on input "Google Ad Account Email" at bounding box center [782, 177] width 443 height 21
paste input "M360+accounts1025@madwiremedia.com"
type input "M360+accounts1025@madwiremedia.com"
click at [692, 149] on div "Google Ad Account Email" at bounding box center [782, 158] width 443 height 18
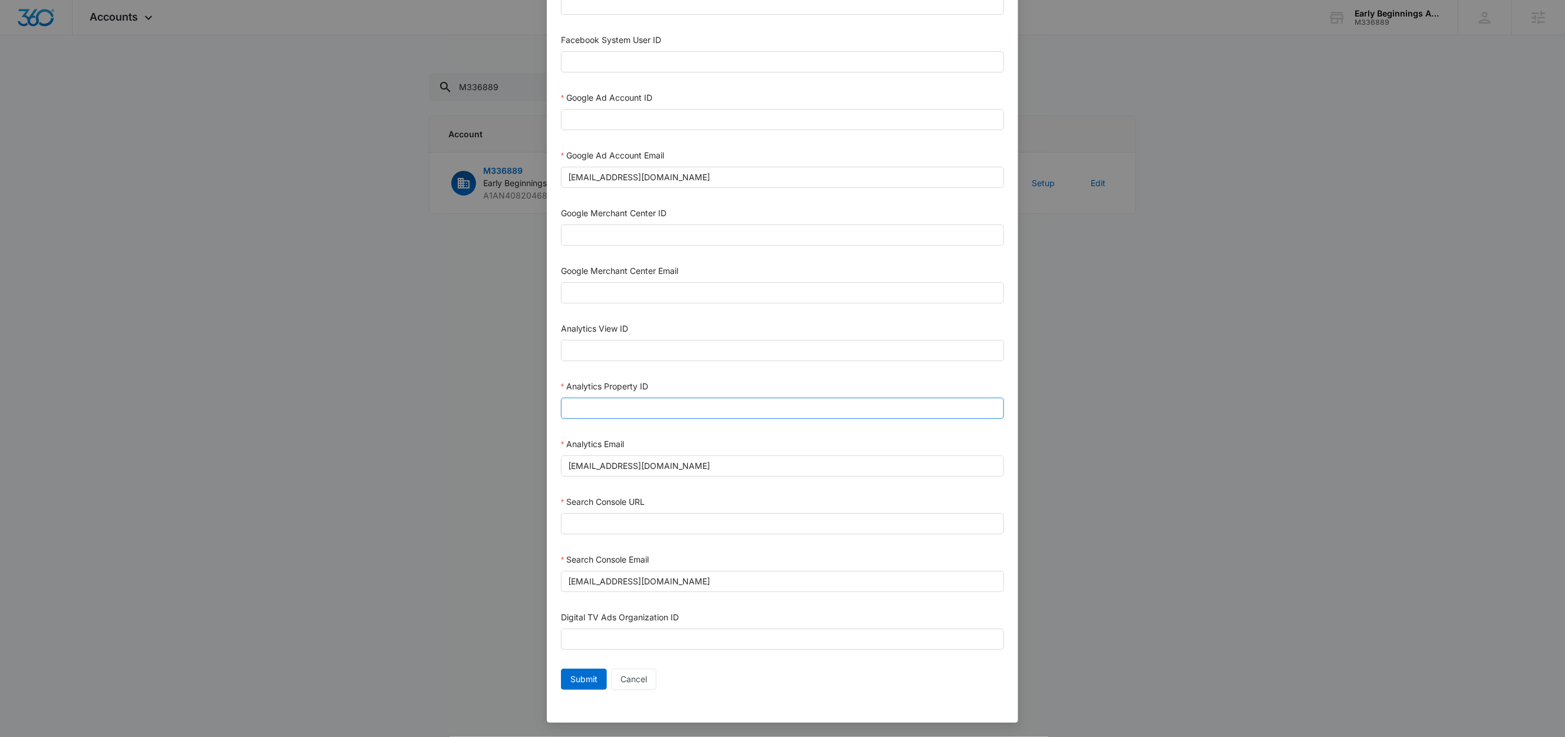
scroll to position [315, 0]
click at [652, 126] on input "Google Ad Account ID" at bounding box center [782, 119] width 443 height 21
paste input "136-757-4393"
type input "136-757-4393"
click at [612, 531] on input "Search Console URL" at bounding box center [782, 523] width 443 height 21
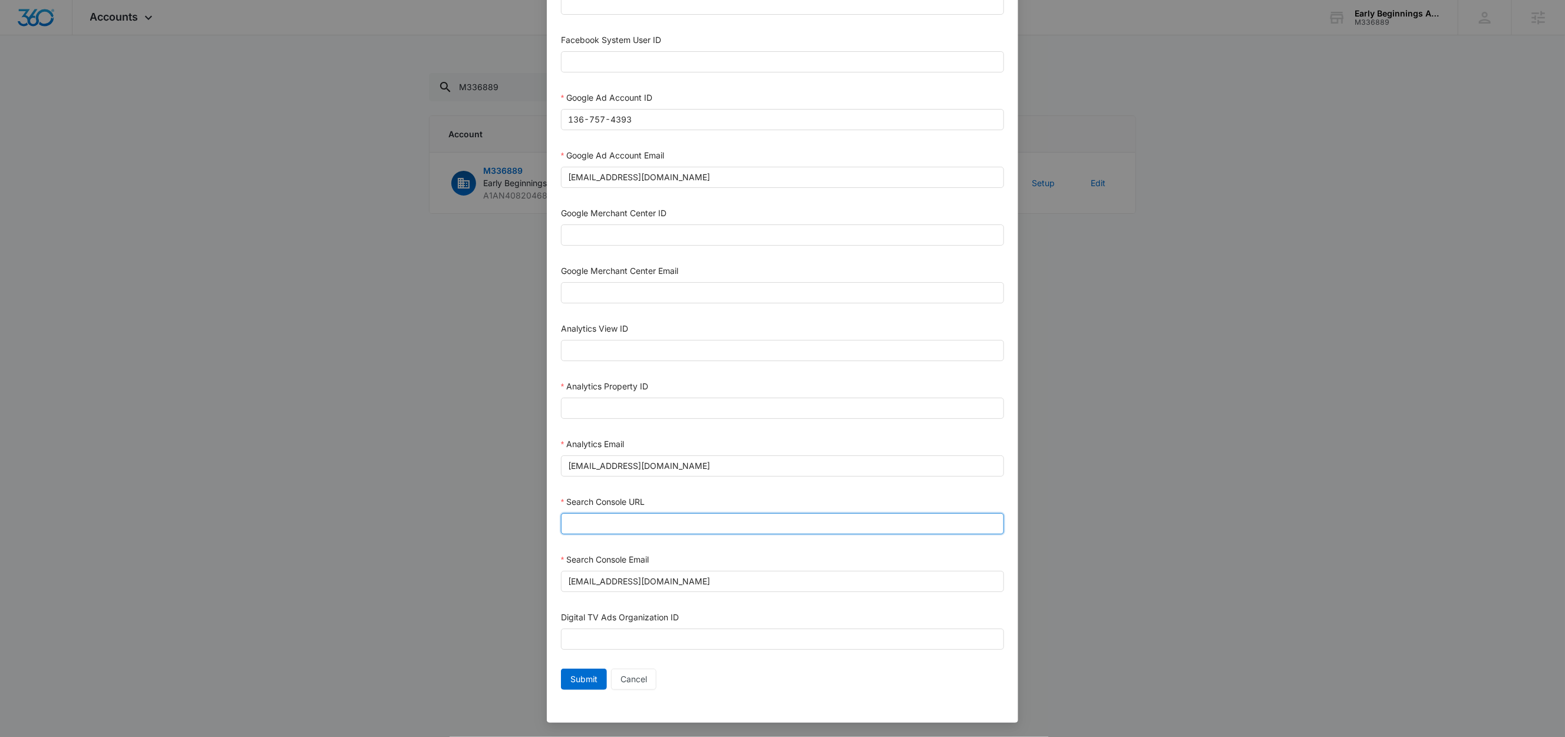
paste input "https://www.earlybeginningsacademy.org/"
type input "https://www.earlybeginningsacademy.org/"
click at [693, 505] on div "Search Console URL" at bounding box center [782, 504] width 443 height 18
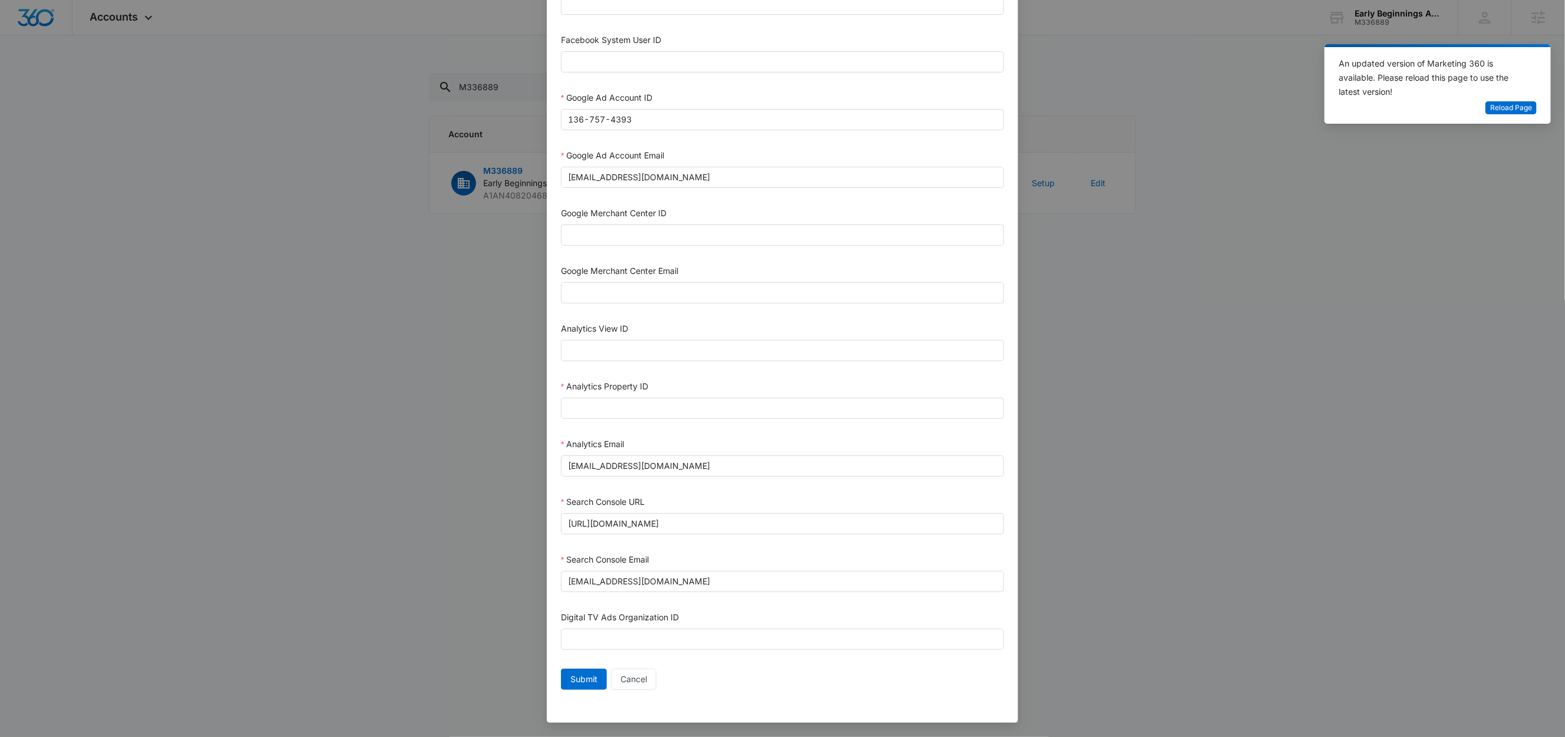
scroll to position [319, 0]
click at [614, 405] on input "Analytics Property ID" at bounding box center [782, 408] width 443 height 21
paste input "505310732"
type input "505310732"
click at [690, 387] on div "Analytics Property ID" at bounding box center [782, 389] width 443 height 18
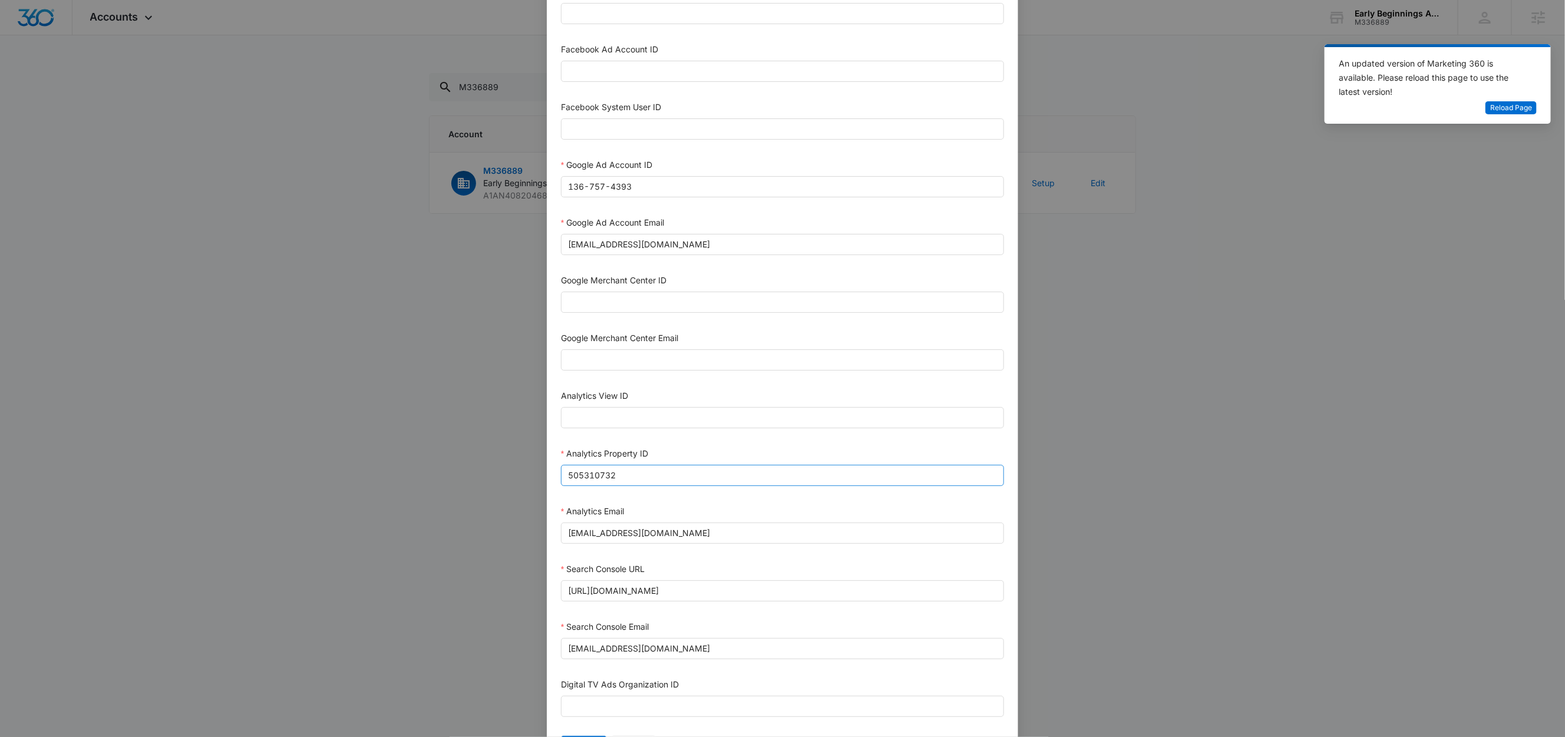
scroll to position [322, 0]
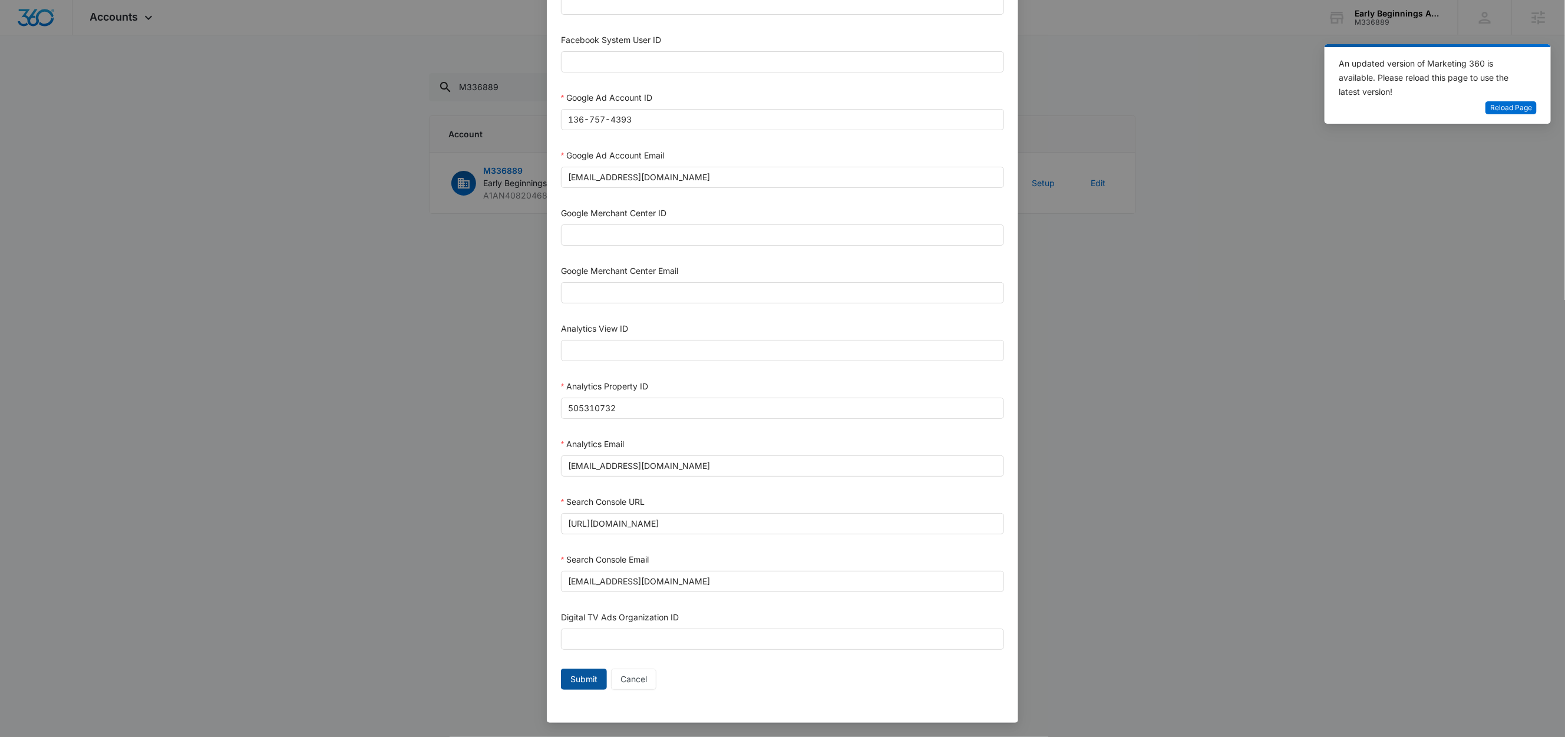
click at [574, 683] on span "Submit" at bounding box center [583, 679] width 27 height 13
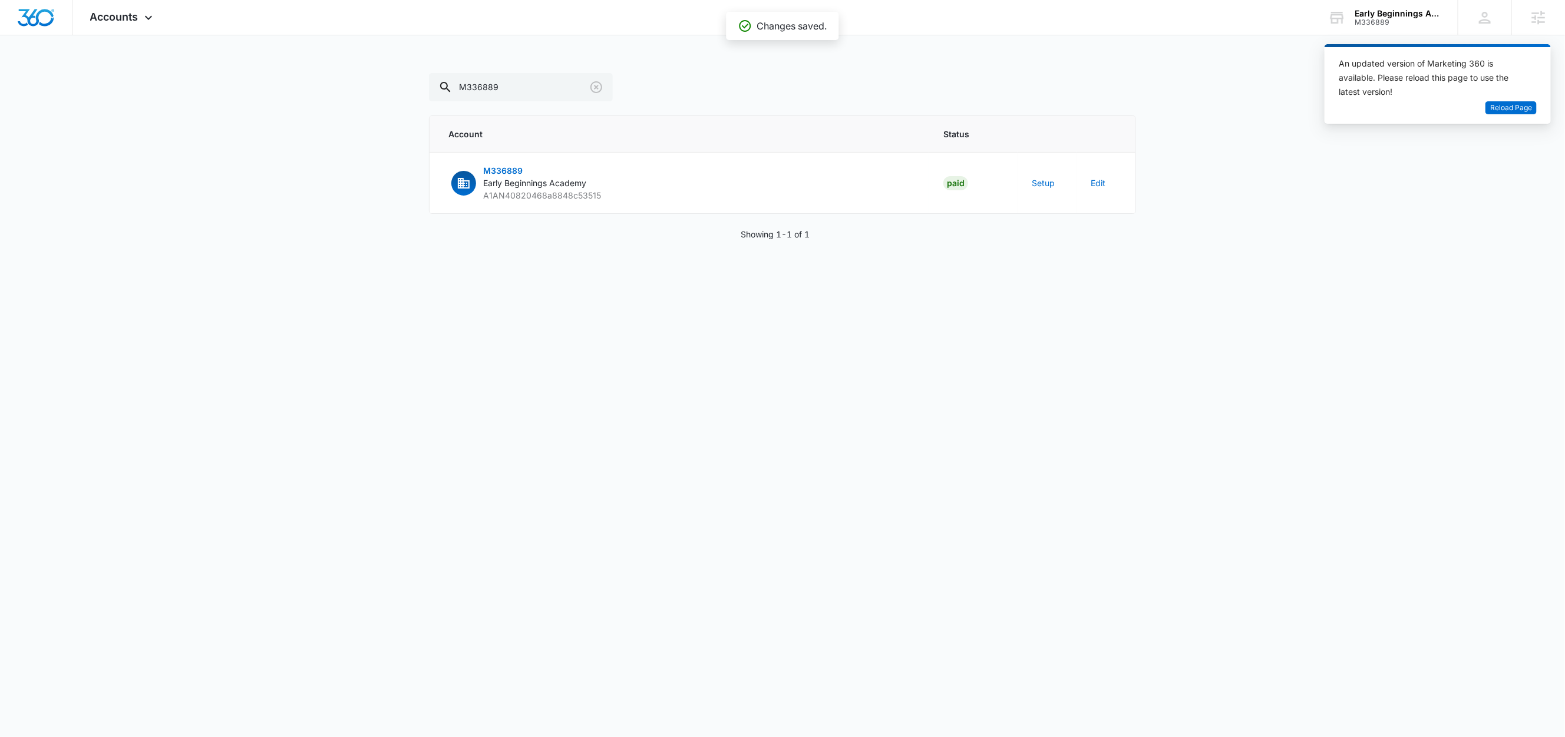
scroll to position [311, 0]
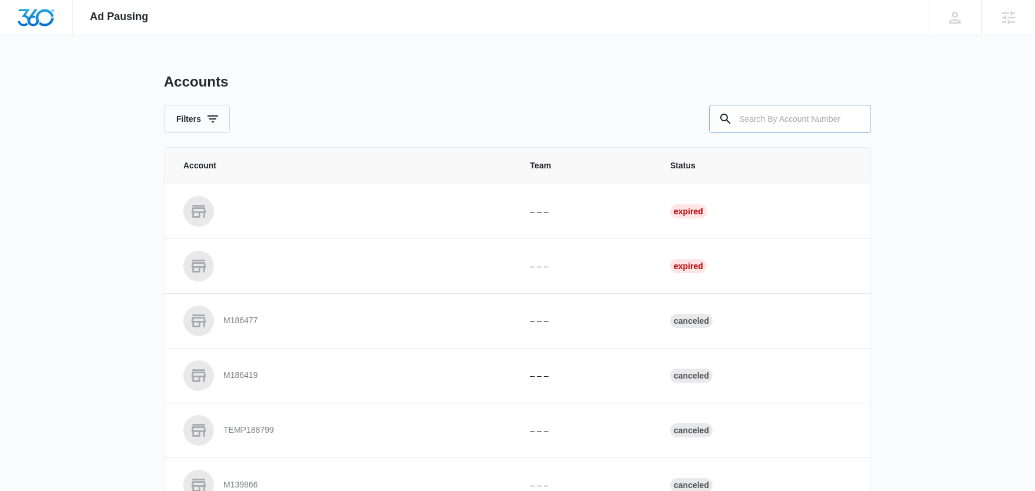
click at [799, 125] on input "text" at bounding box center [790, 119] width 162 height 28
paste input "M336889"
type input "M336889"
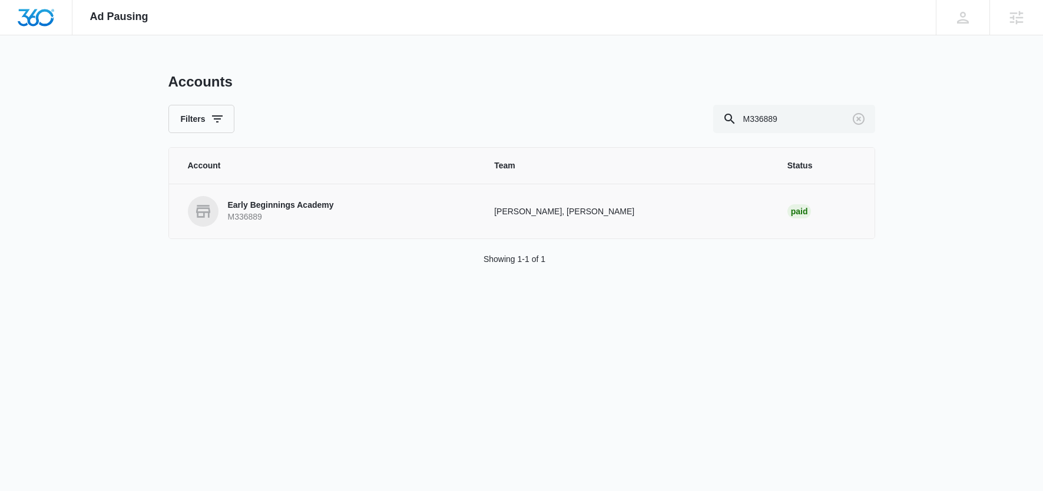
click at [270, 199] on link "Early Beginnings Academy M336889" at bounding box center [327, 211] width 279 height 31
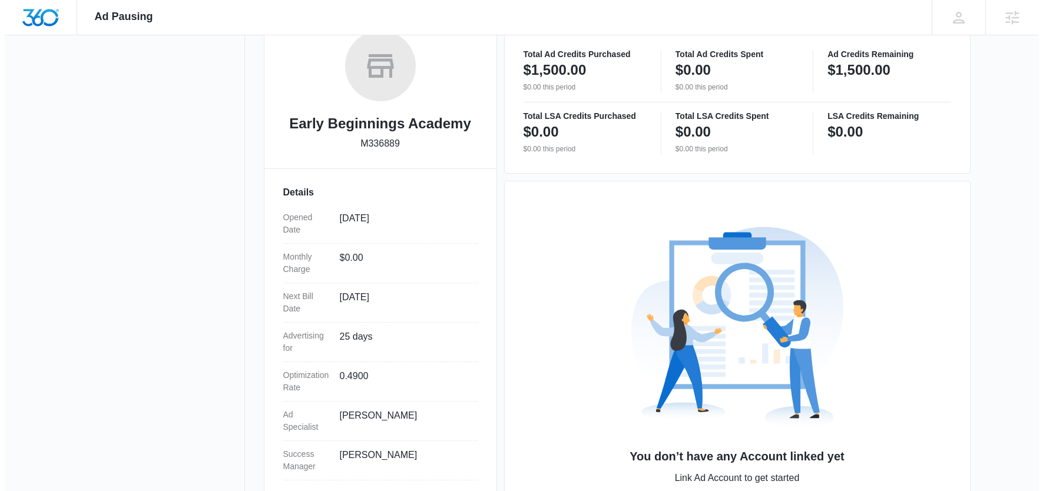
scroll to position [259, 0]
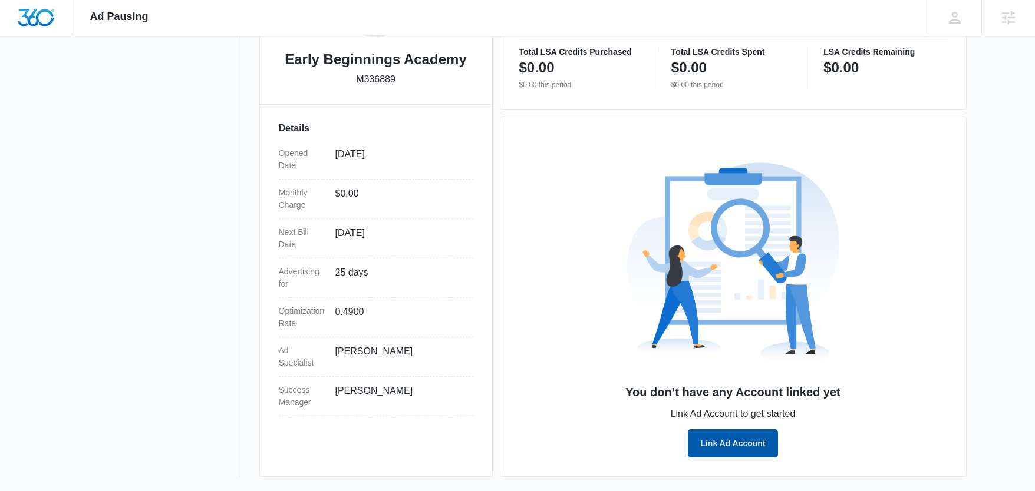
click at [732, 443] on button "Link Ad Account" at bounding box center [733, 443] width 90 height 28
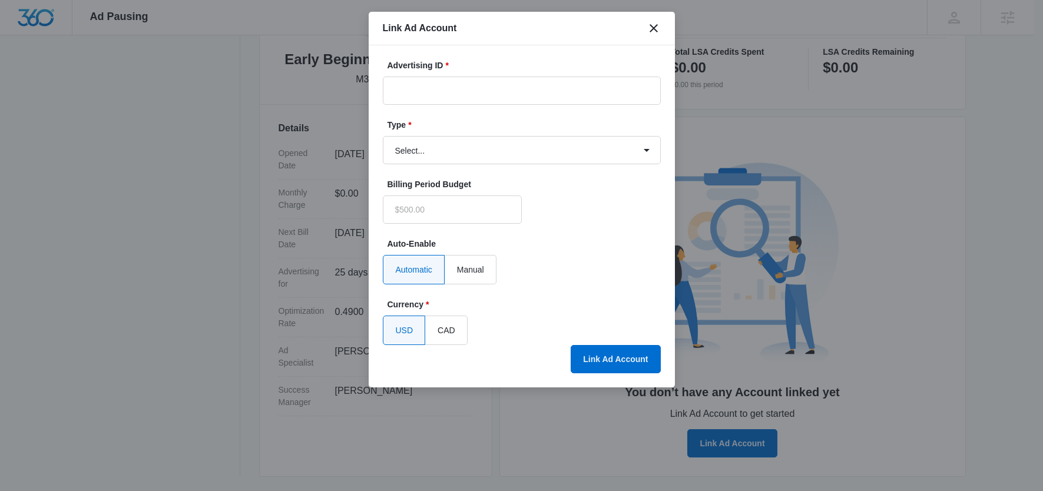
type input "$0.00"
click at [487, 94] on input "Advertising ID *" at bounding box center [522, 91] width 278 height 28
paste input "136-757-4393"
type input "136-757-4393"
click at [454, 146] on select "Select... Bing Ads Facebook Ads Google Ads" at bounding box center [522, 150] width 278 height 28
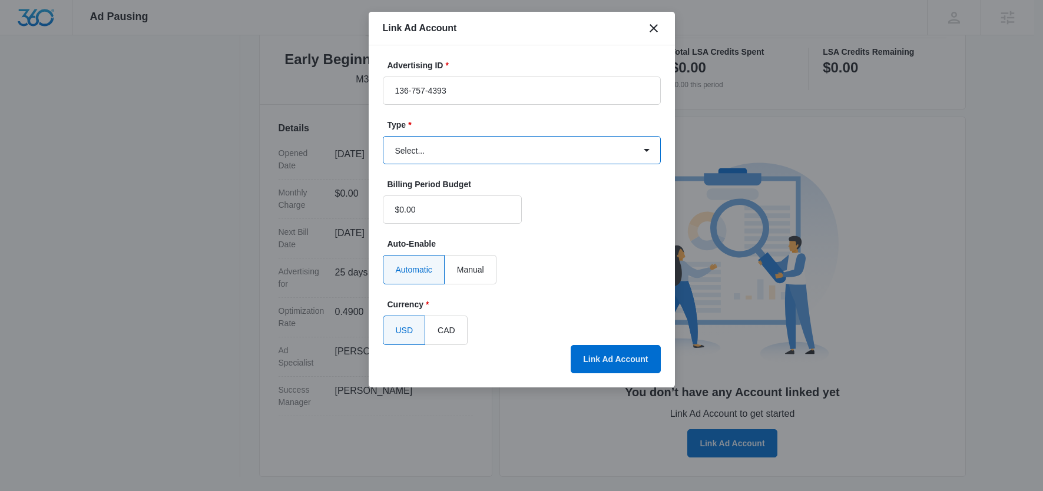
select select "google"
click at [383, 136] on select "Select... Bing Ads Facebook Ads Google Ads" at bounding box center [522, 150] width 278 height 28
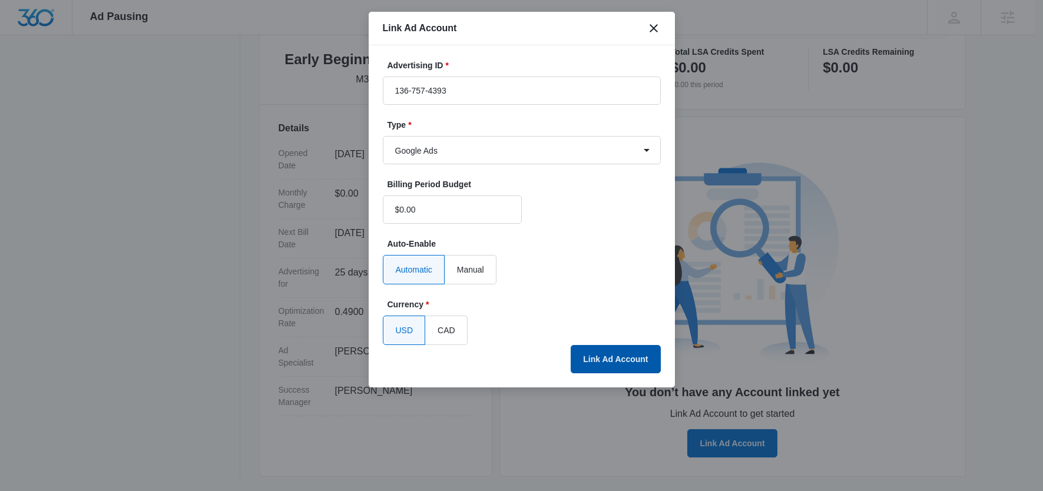
click at [628, 370] on button "Link Ad Account" at bounding box center [616, 359] width 90 height 28
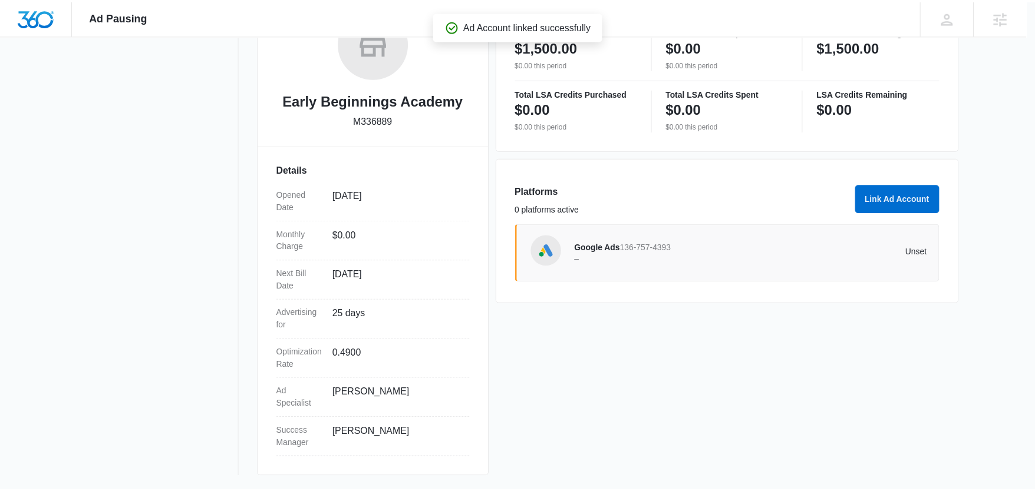
scroll to position [218, 0]
